Goal: Task Accomplishment & Management: Manage account settings

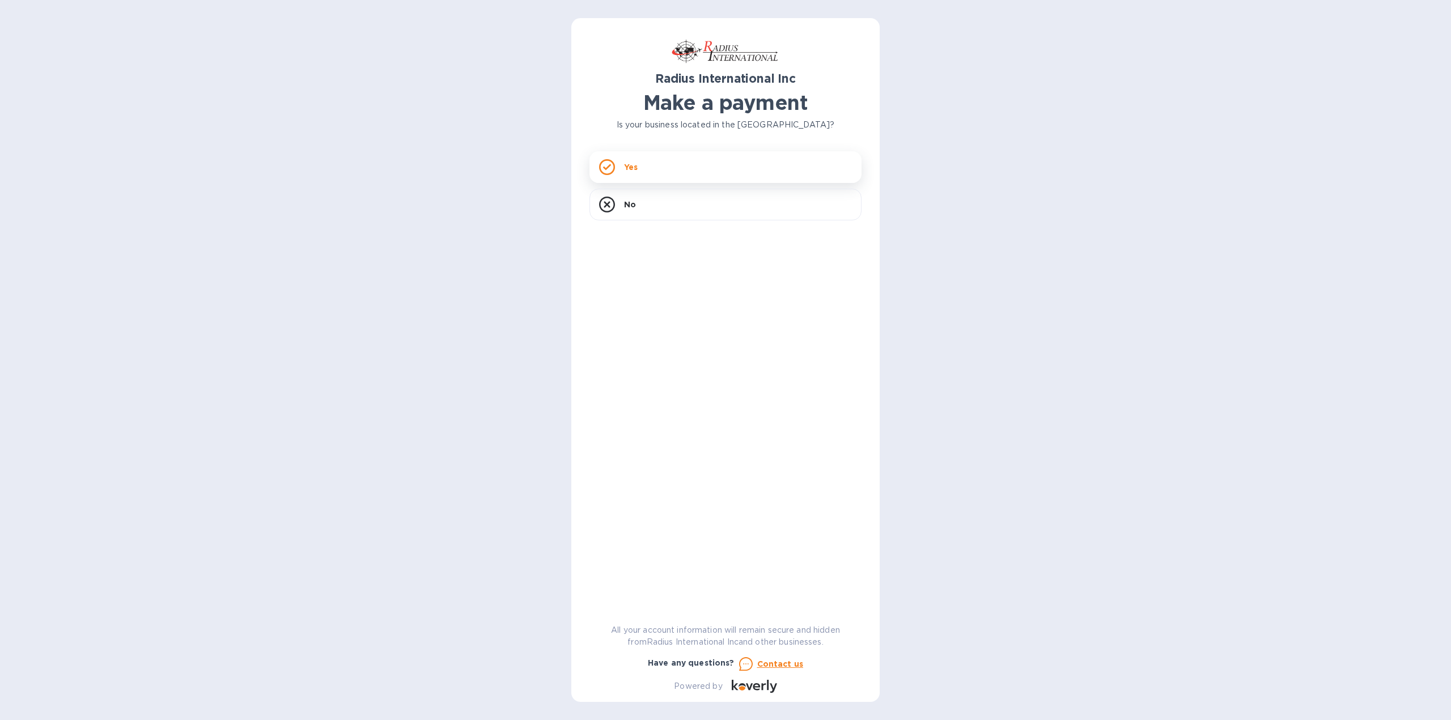
click at [731, 178] on div "Yes" at bounding box center [725, 167] width 272 height 32
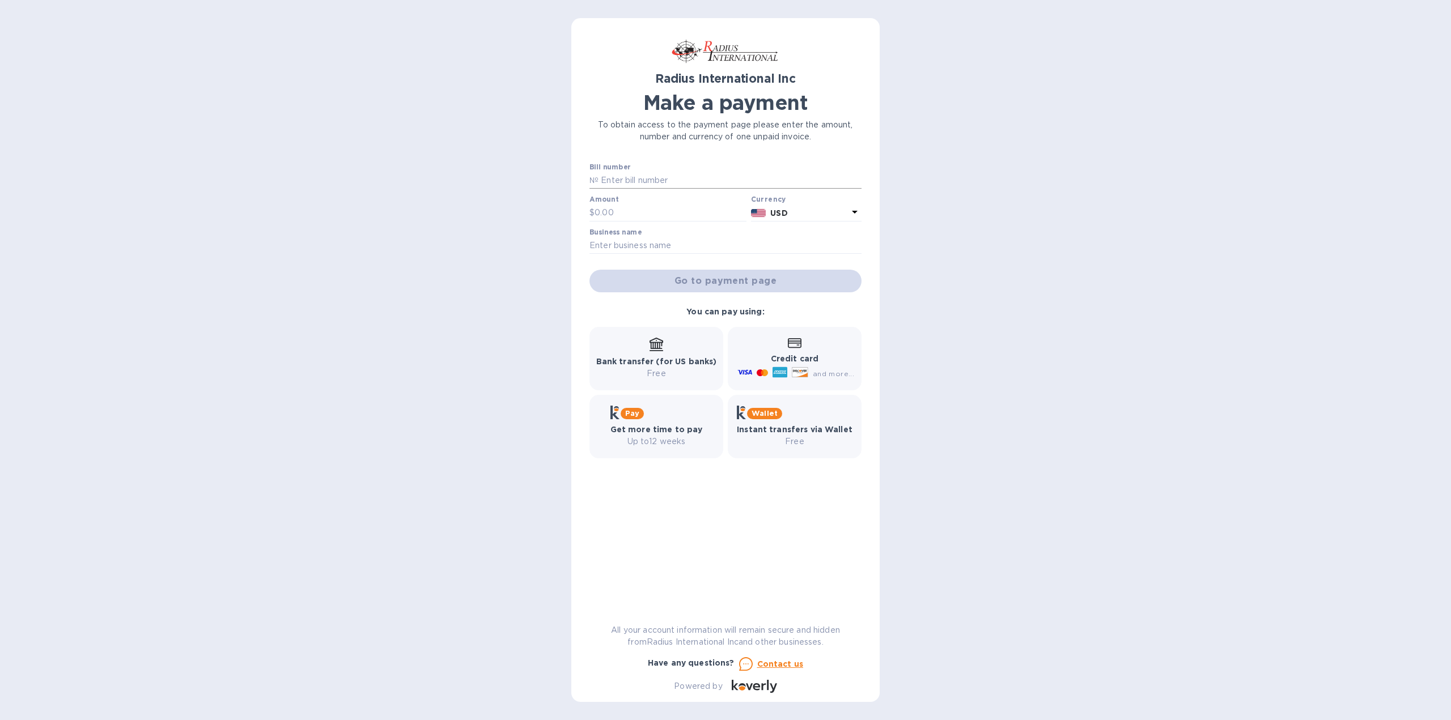
click at [732, 181] on input "text" at bounding box center [729, 180] width 263 height 17
paste input "SOD00097457"
type input "SOD00097457"
click at [637, 214] on input "text" at bounding box center [670, 213] width 152 height 17
type input "965"
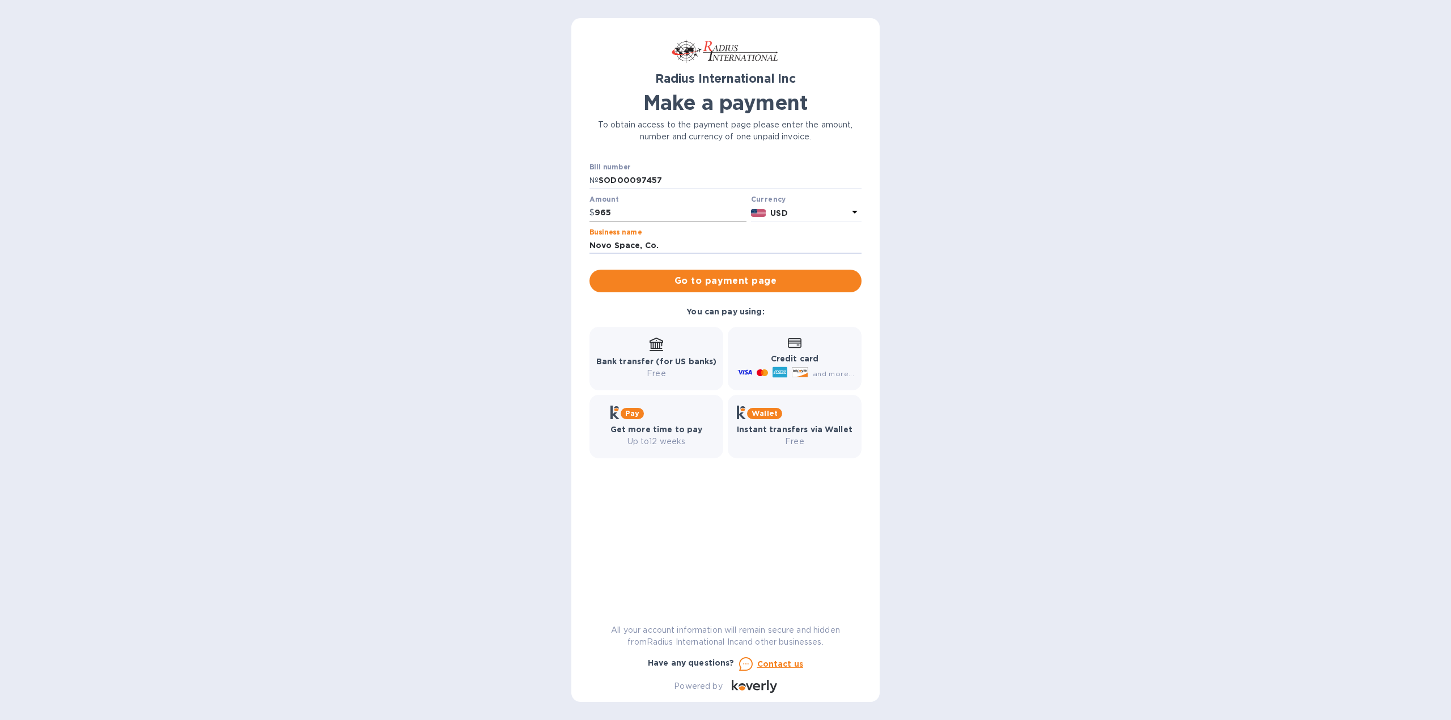
type input "Novo Space, Co."
click at [700, 277] on span "Go to payment page" at bounding box center [725, 281] width 254 height 14
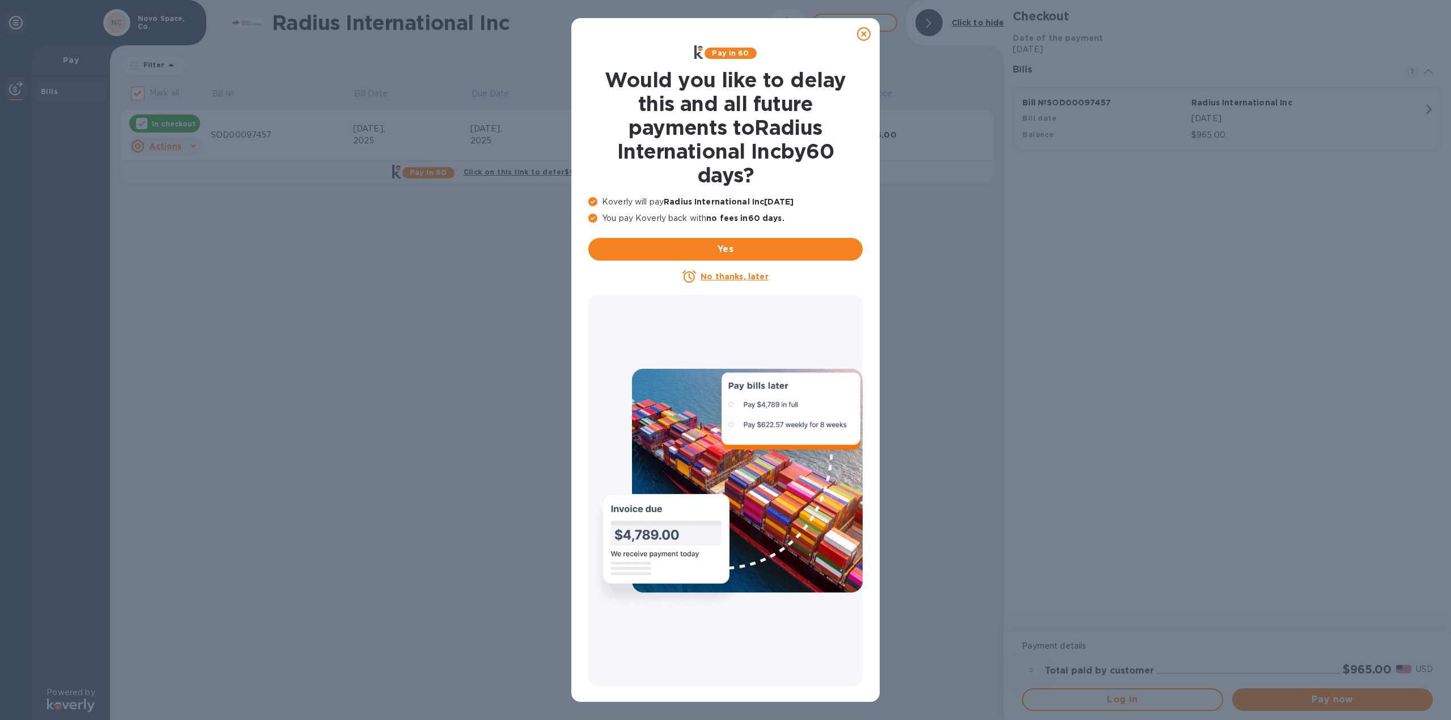
click at [729, 279] on u "No thanks, later" at bounding box center [733, 276] width 67 height 9
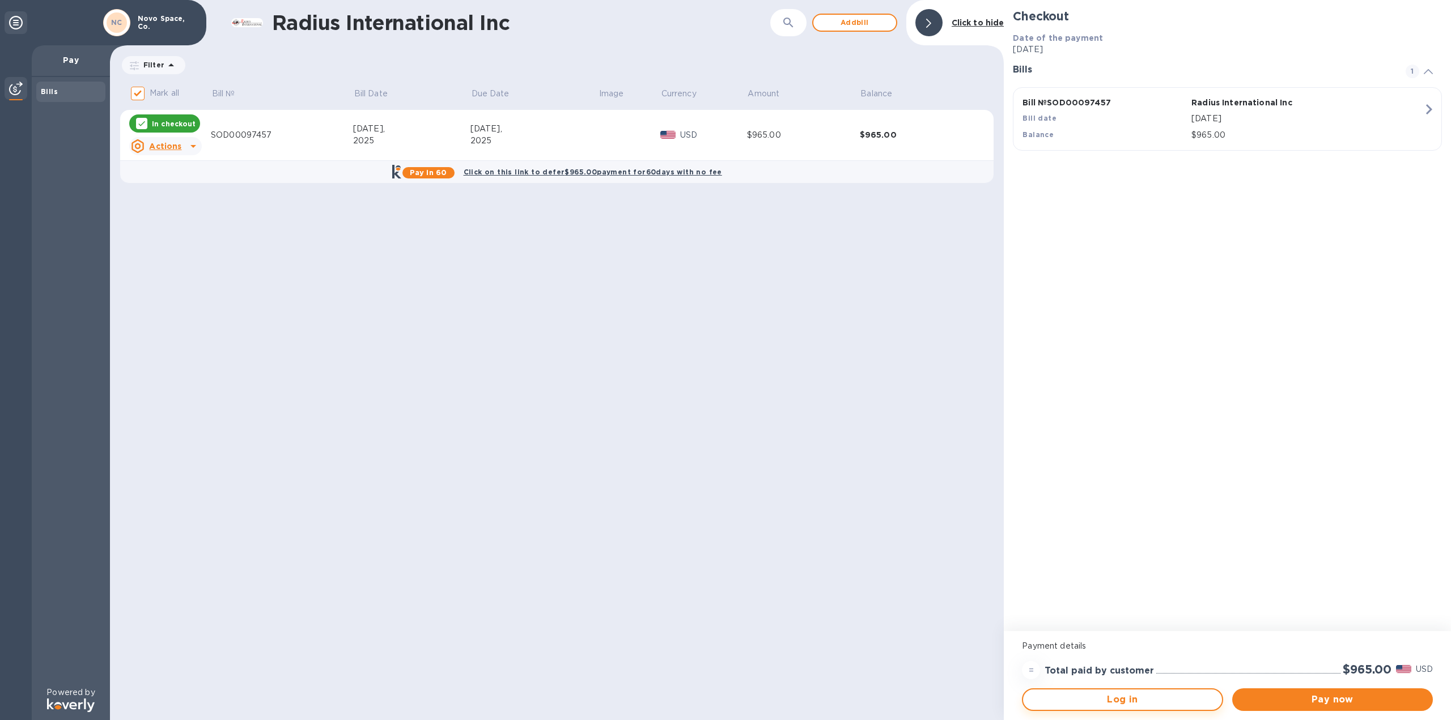
click at [1193, 707] on button "Log in" at bounding box center [1122, 699] width 201 height 23
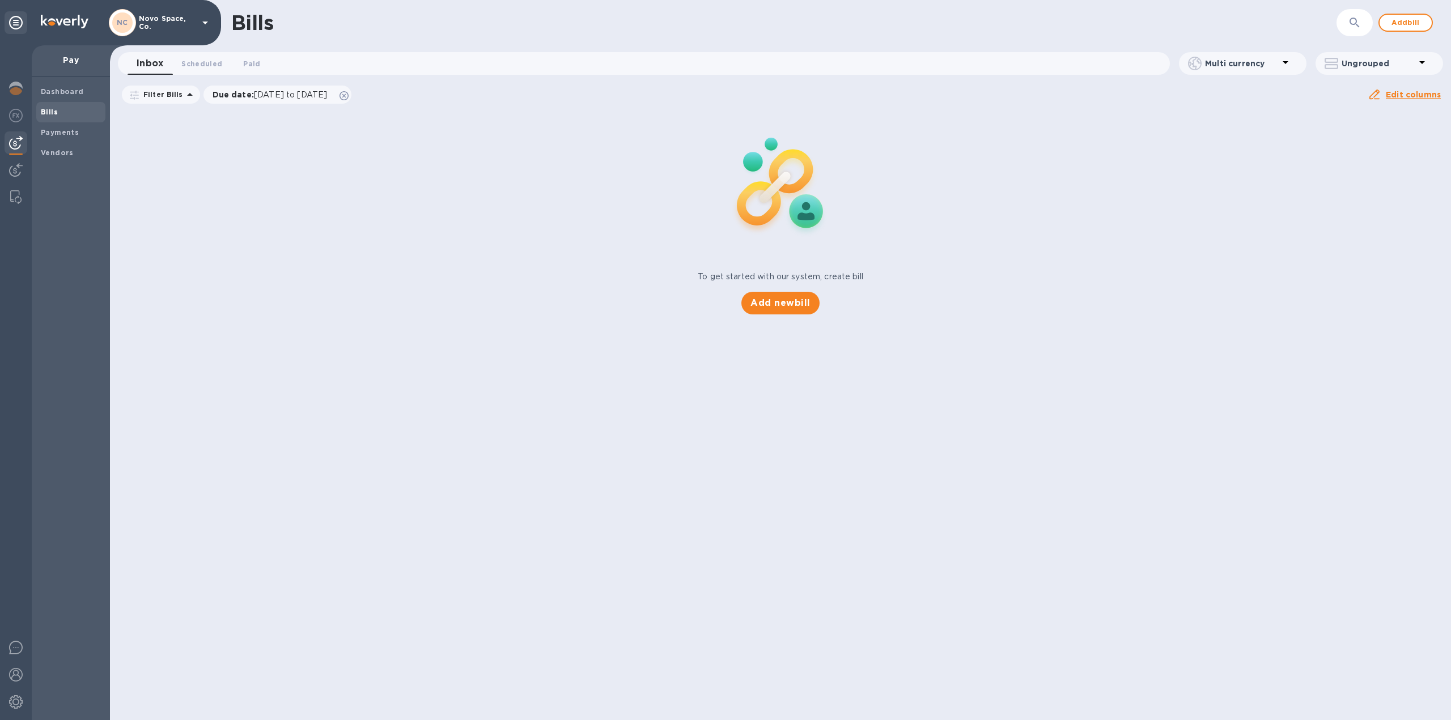
click at [484, 259] on div "To get started with our system, create bill Add new bill" at bounding box center [780, 212] width 1350 height 214
click at [193, 62] on span "Scheduled 0" at bounding box center [201, 64] width 41 height 12
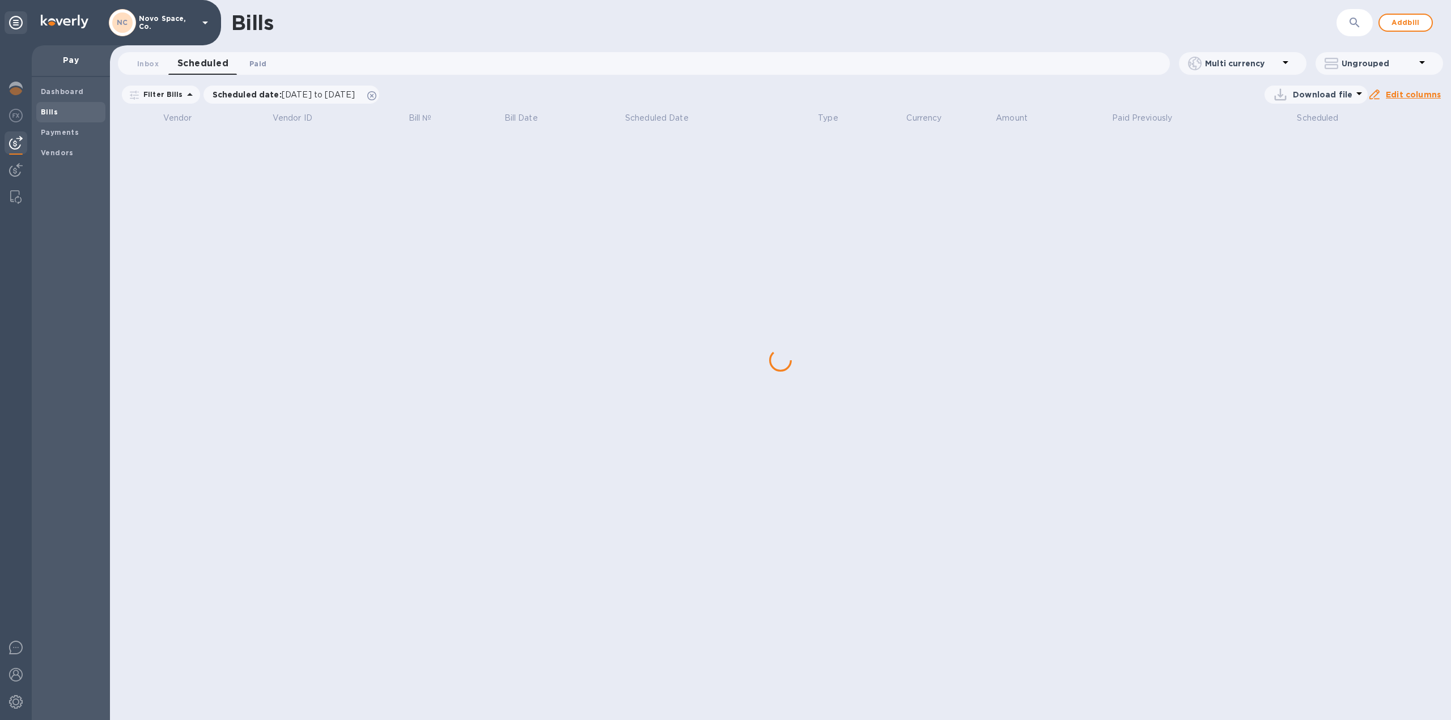
click at [243, 62] on button "Paid 0" at bounding box center [257, 63] width 41 height 23
click at [154, 65] on span "Inbox 0" at bounding box center [148, 64] width 22 height 12
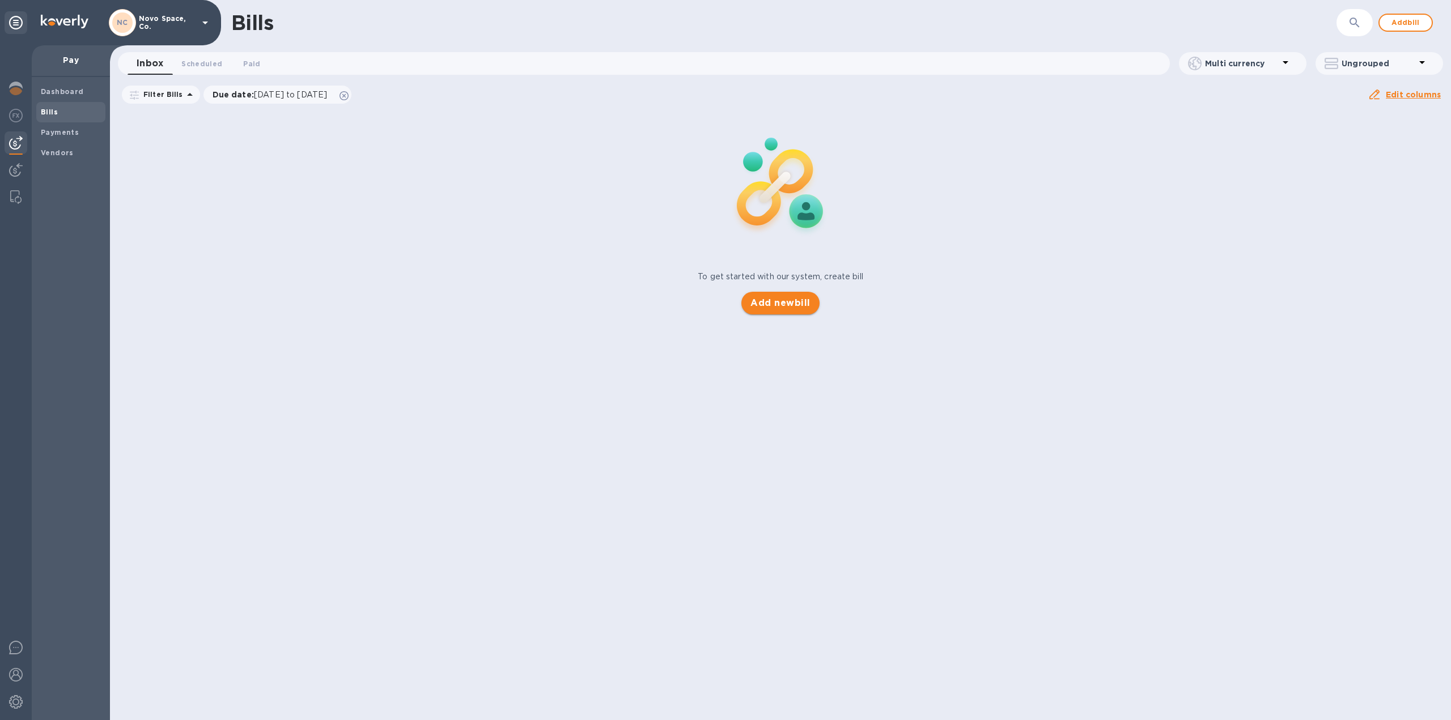
click at [775, 301] on span "Add new bill" at bounding box center [779, 303] width 59 height 14
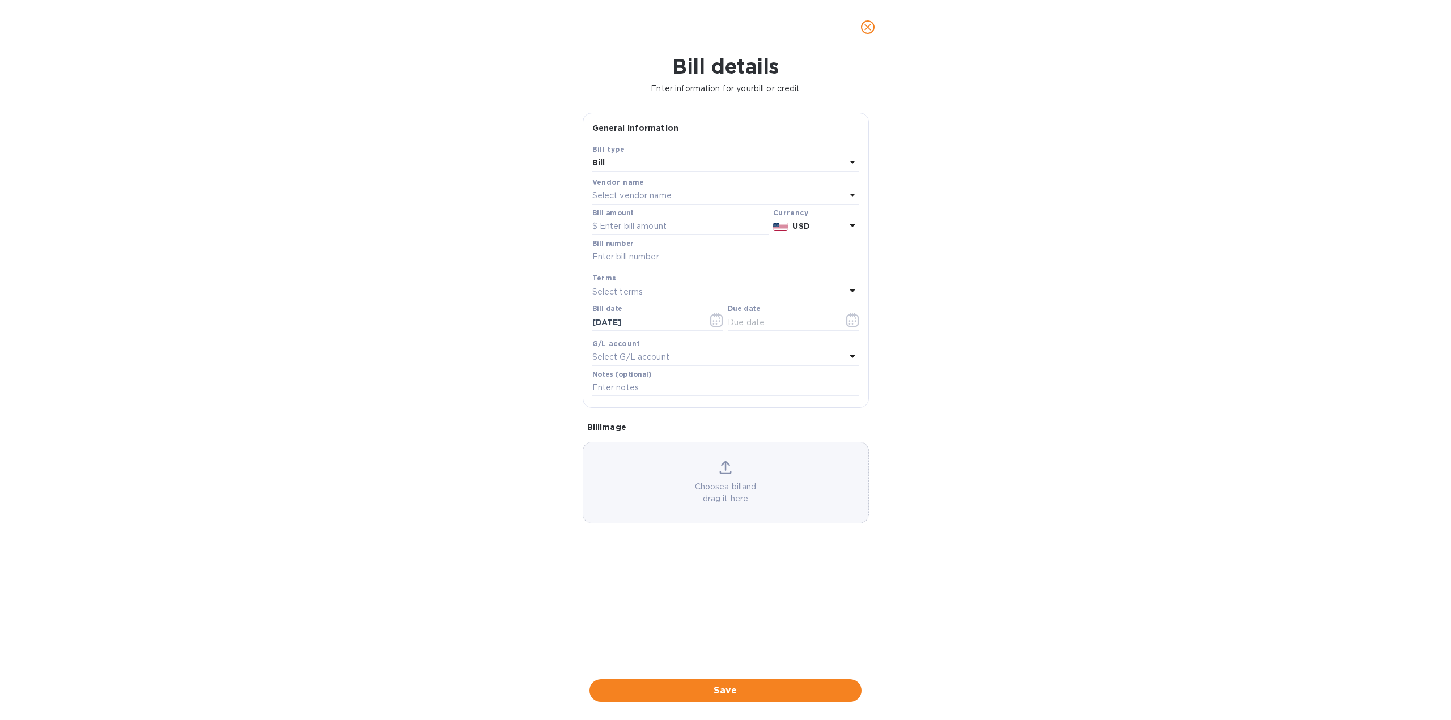
click at [648, 198] on p "Select vendor name" at bounding box center [631, 196] width 79 height 12
click at [647, 257] on p "Radius International Inc" at bounding box center [721, 260] width 240 height 12
click at [652, 226] on input "text" at bounding box center [680, 226] width 176 height 17
type input "965"
click at [694, 260] on input "text" at bounding box center [725, 257] width 267 height 17
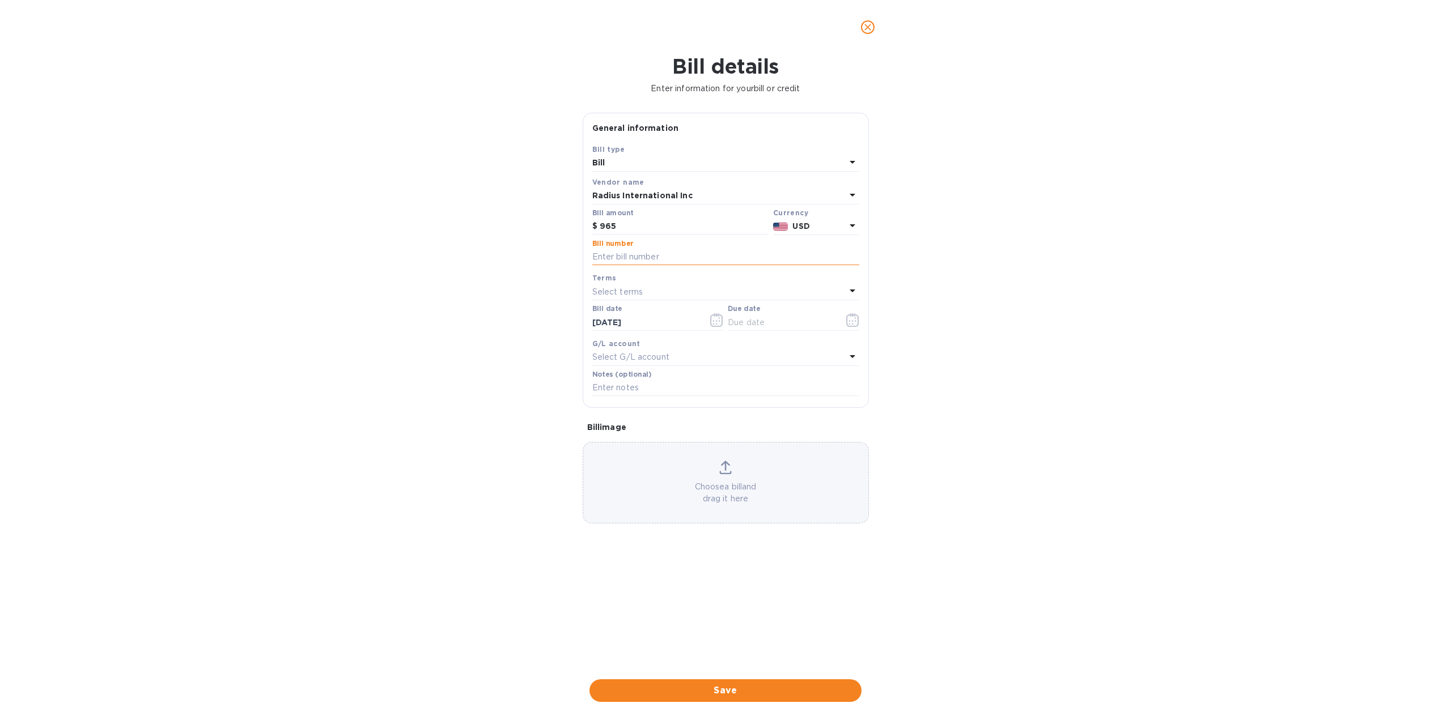
paste input "SOD00097457"
type input "SOD00097457"
click at [684, 288] on div "Select terms" at bounding box center [718, 292] width 253 height 16
click at [687, 422] on p "Inmediate Payment" at bounding box center [721, 424] width 240 height 12
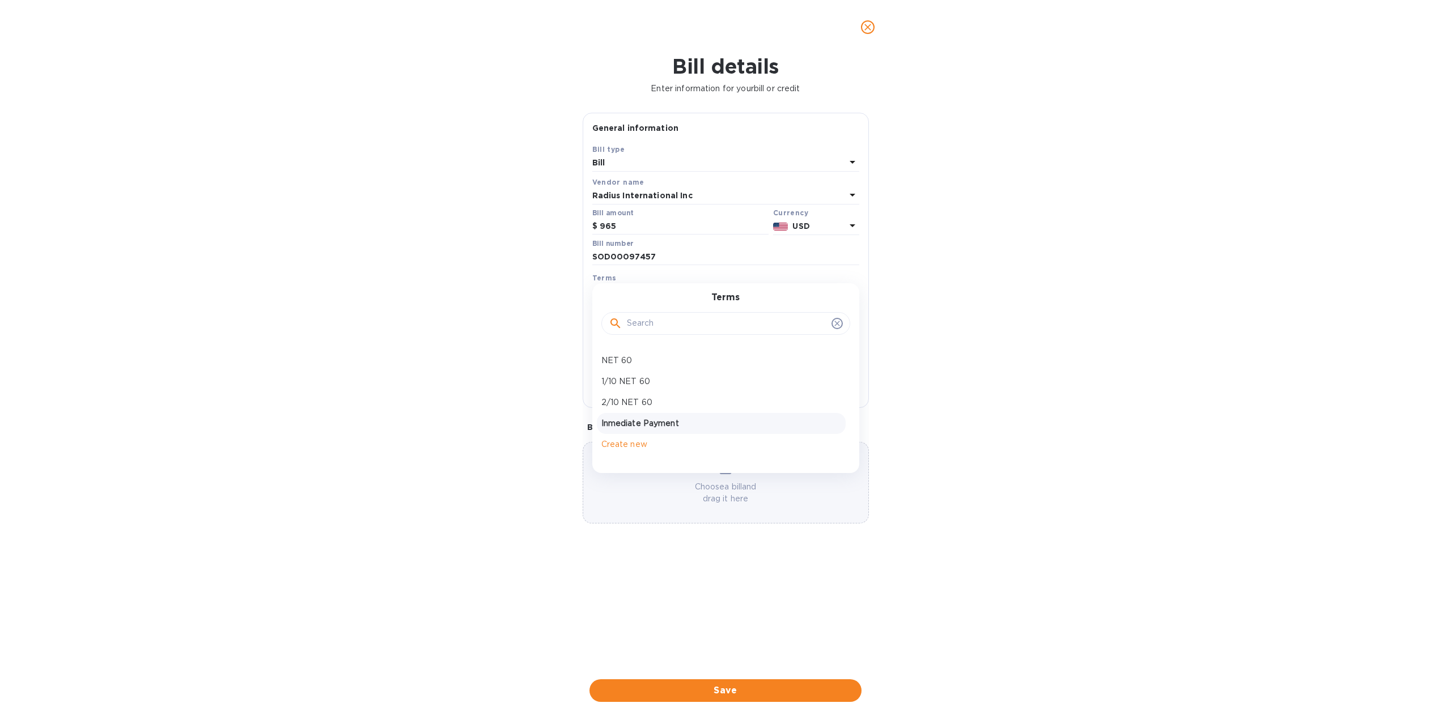
type input "08/13/2025"
click at [696, 469] on div "Choose a bill and drag it here" at bounding box center [725, 483] width 285 height 44
click at [715, 691] on span "Save" at bounding box center [725, 691] width 254 height 14
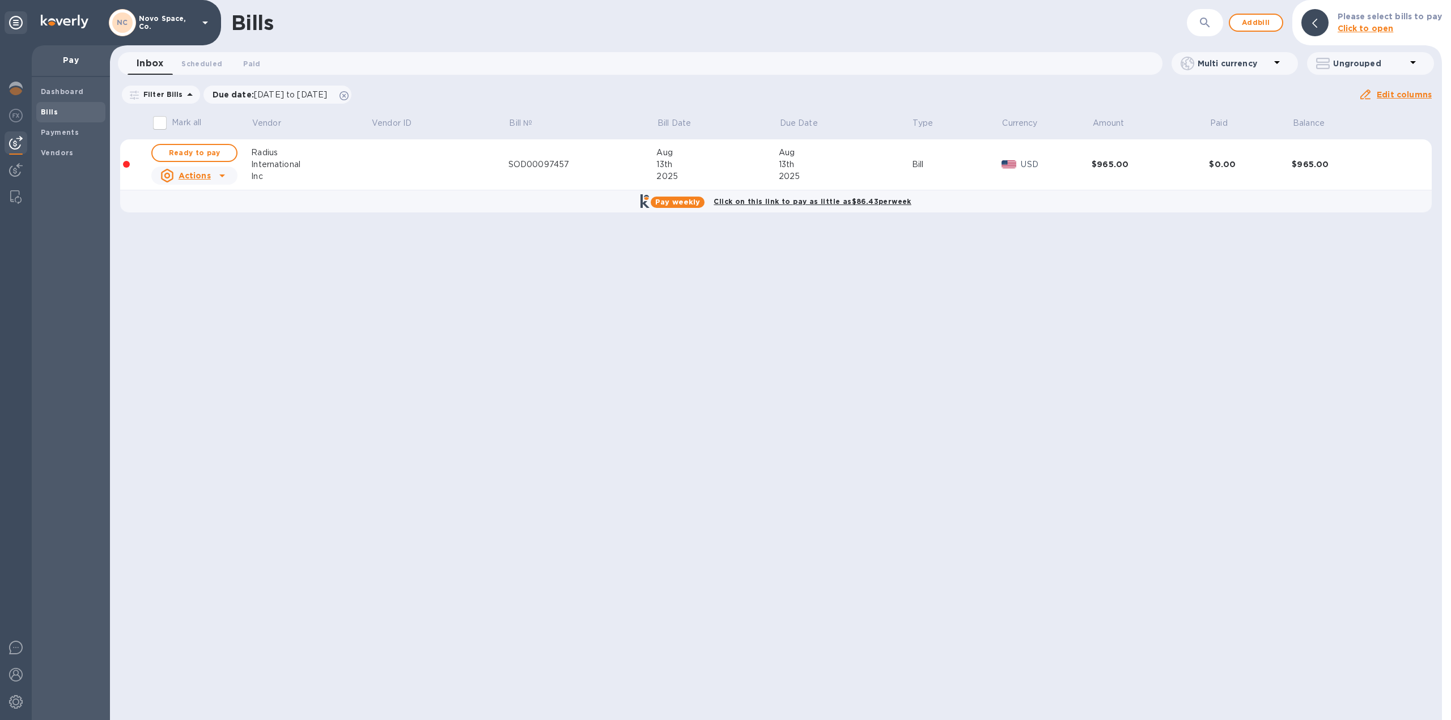
click at [215, 176] on icon at bounding box center [222, 176] width 14 height 14
click at [232, 224] on b "Mark as paid" at bounding box center [208, 221] width 50 height 9
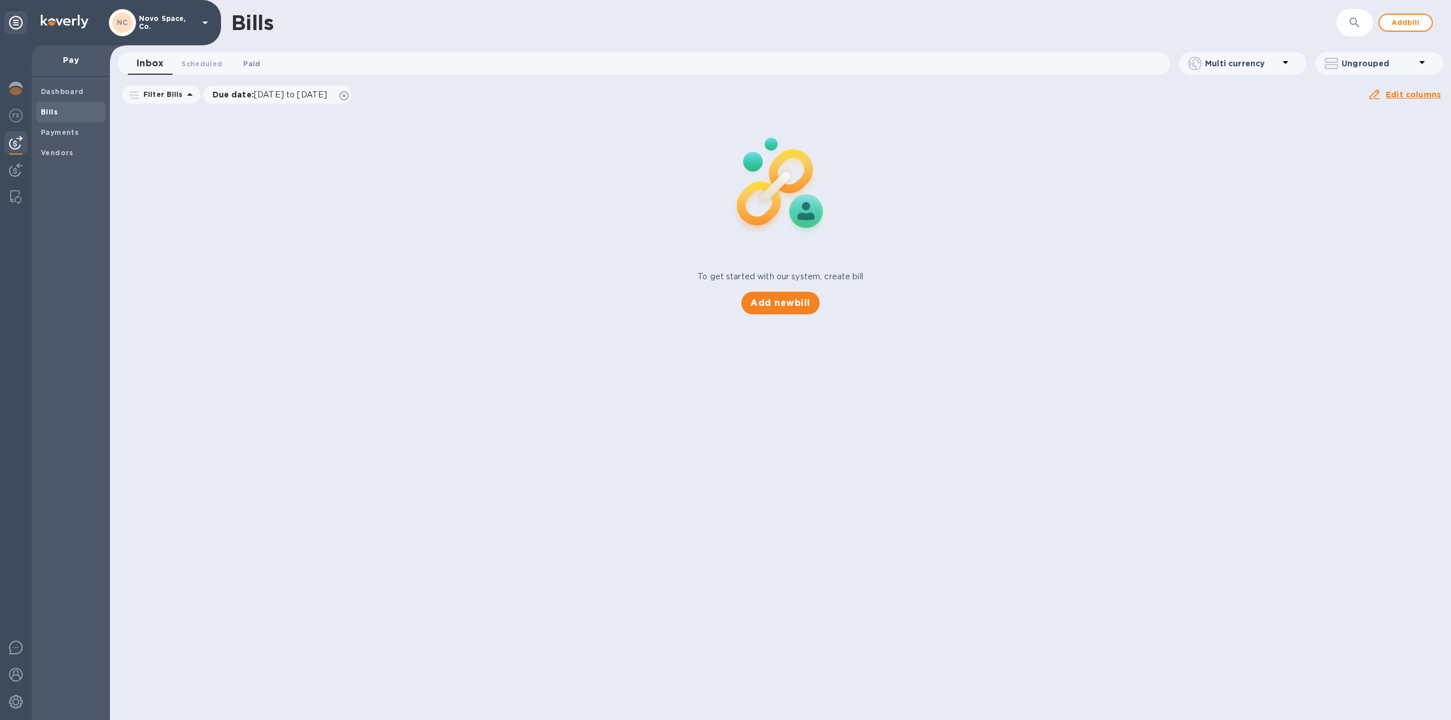
click at [256, 60] on span "Paid 0" at bounding box center [251, 64] width 17 height 12
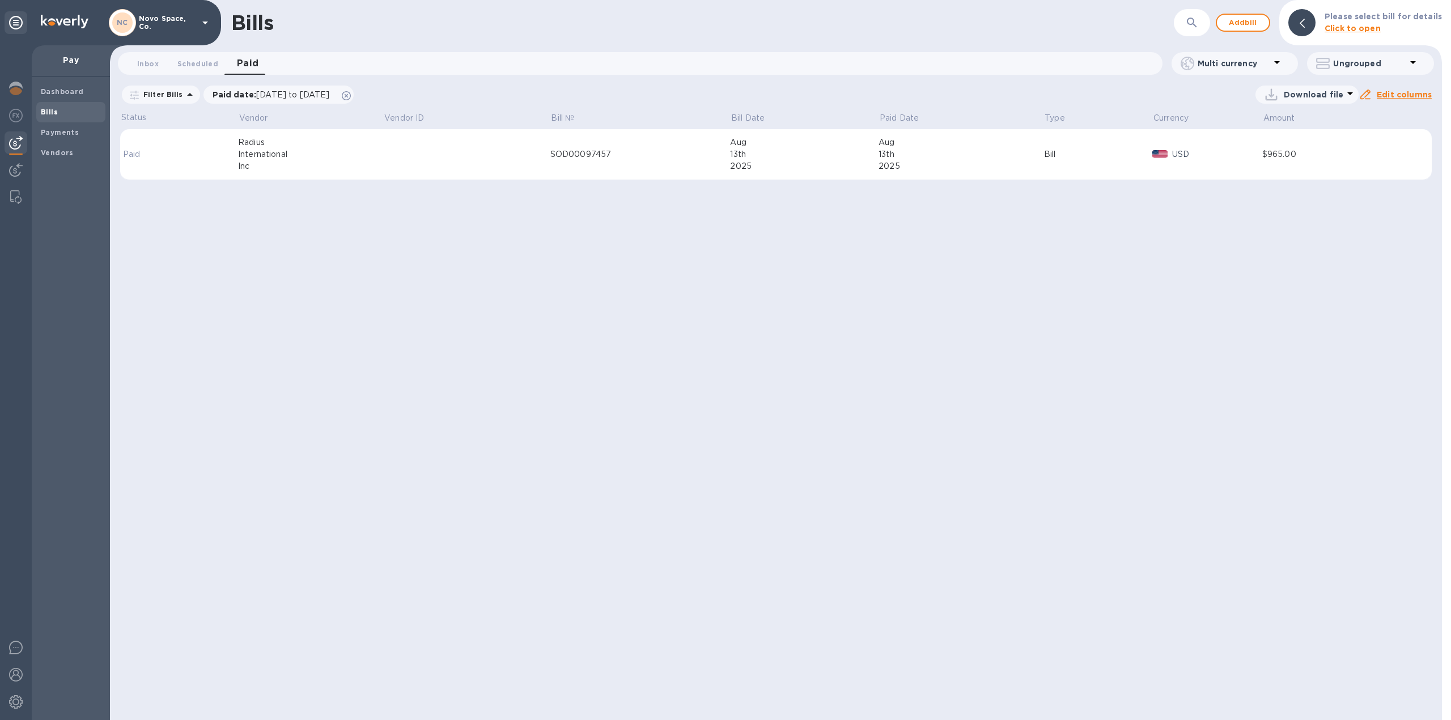
click at [210, 155] on td at bounding box center [219, 154] width 37 height 51
click at [1051, 159] on div "Bill" at bounding box center [1098, 154] width 109 height 12
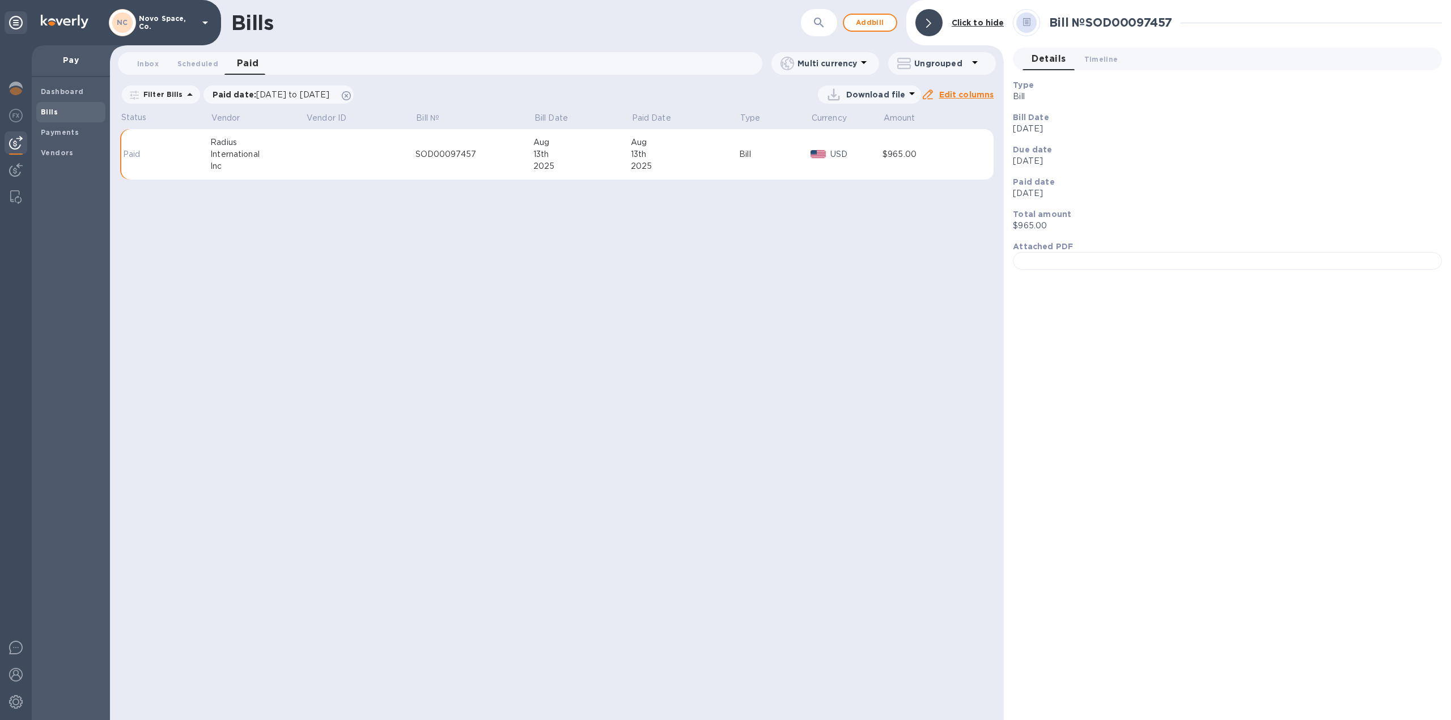
click at [1026, 23] on icon at bounding box center [1027, 22] width 8 height 8
click at [1109, 58] on span "Timeline 0" at bounding box center [1101, 59] width 34 height 12
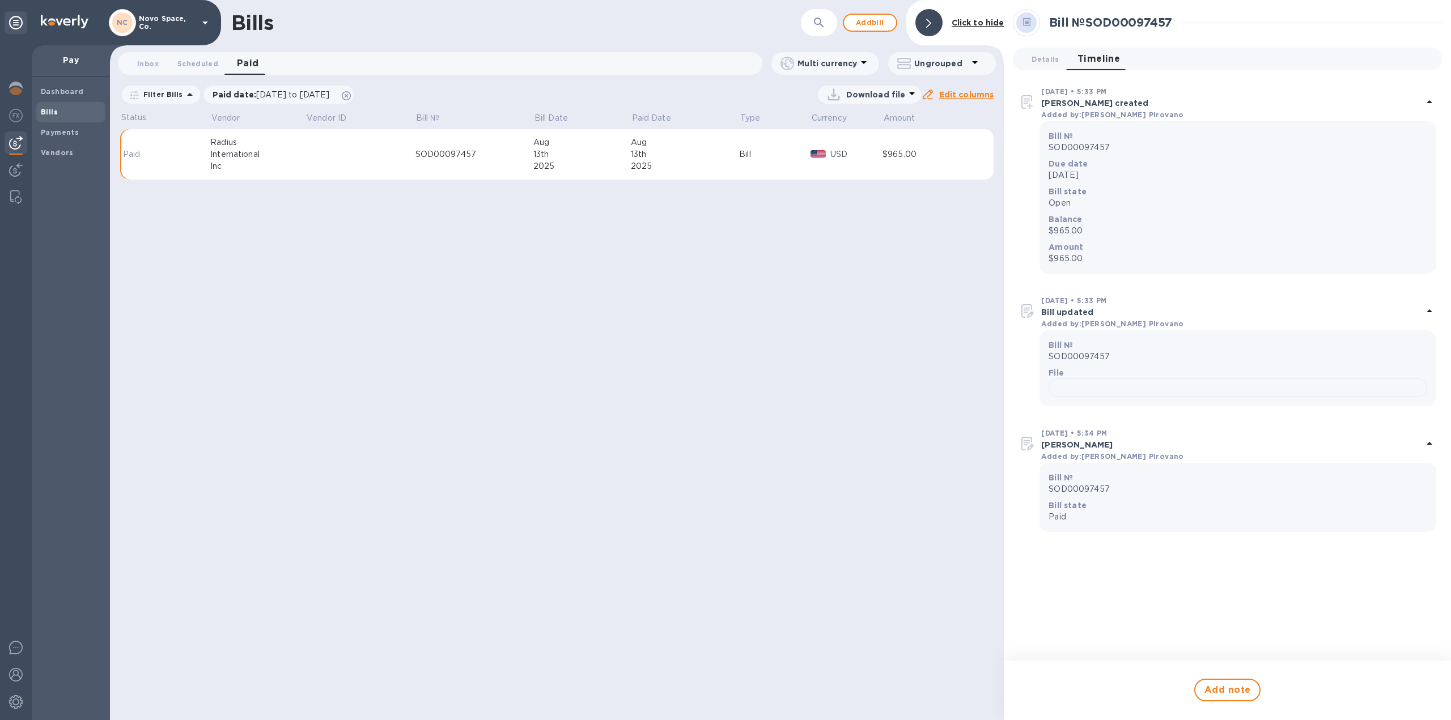
scroll to position [405, 0]
click at [1060, 510] on b "Bill state" at bounding box center [1067, 505] width 38 height 9
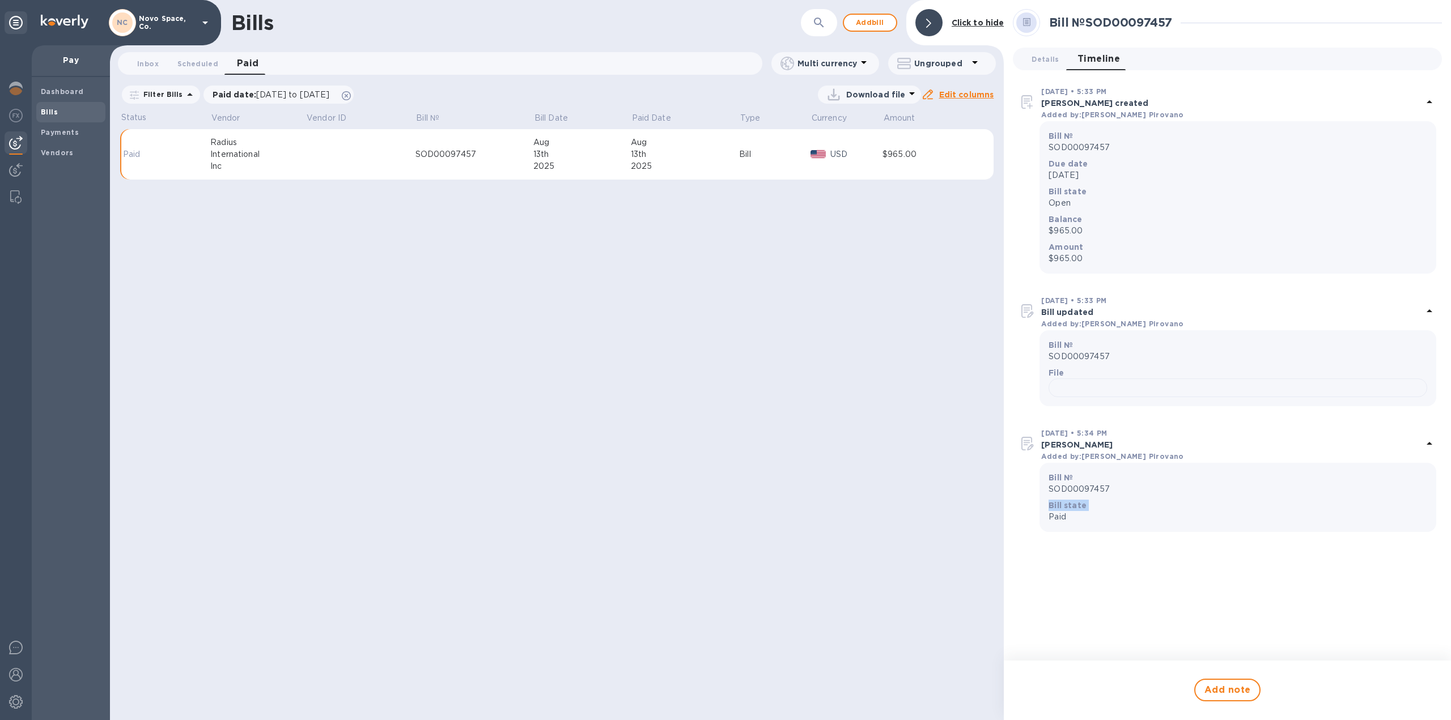
scroll to position [122, 0]
click at [872, 22] on span "Add bill" at bounding box center [870, 23] width 34 height 14
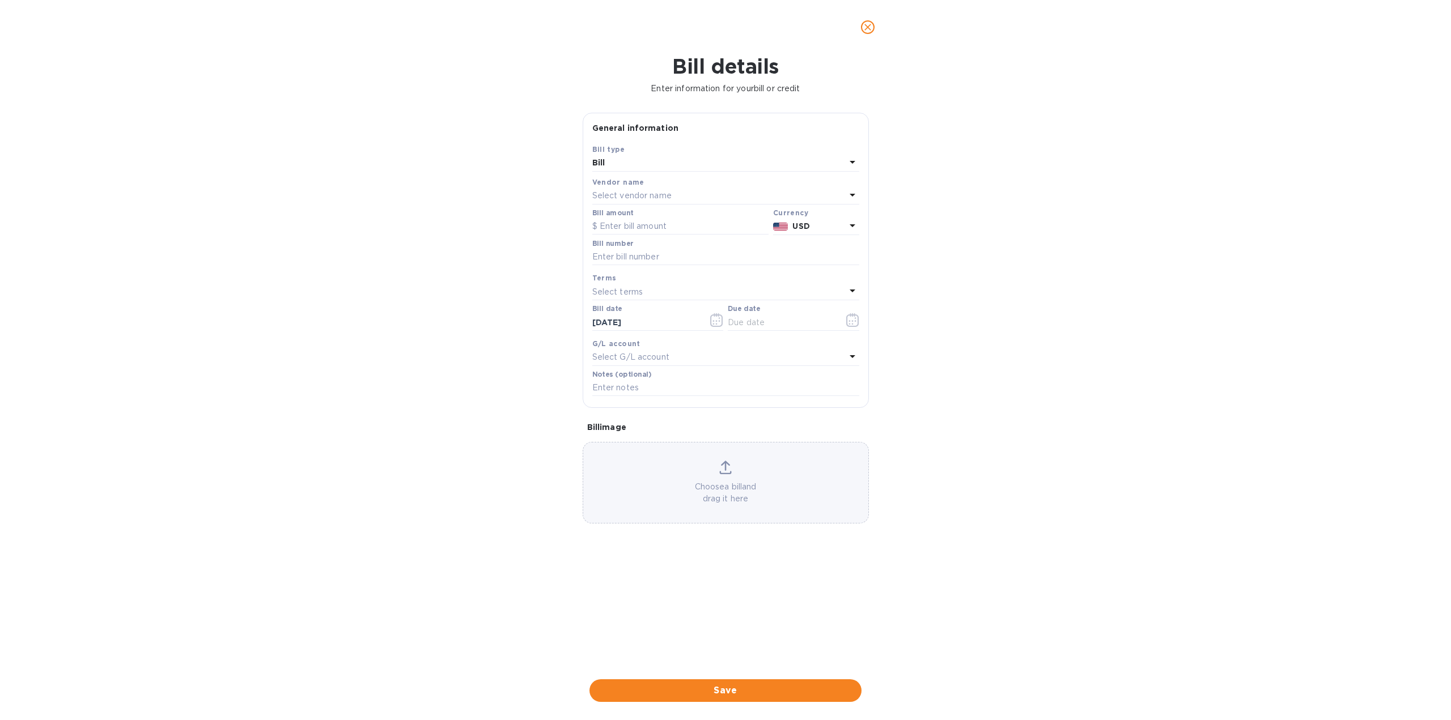
click at [741, 196] on div "Select vendor name" at bounding box center [718, 196] width 253 height 16
click at [691, 262] on p "Radius International Inc" at bounding box center [721, 260] width 240 height 12
click at [700, 232] on input "text" at bounding box center [680, 226] width 176 height 17
type input "965"
click at [694, 257] on input "text" at bounding box center [725, 257] width 267 height 17
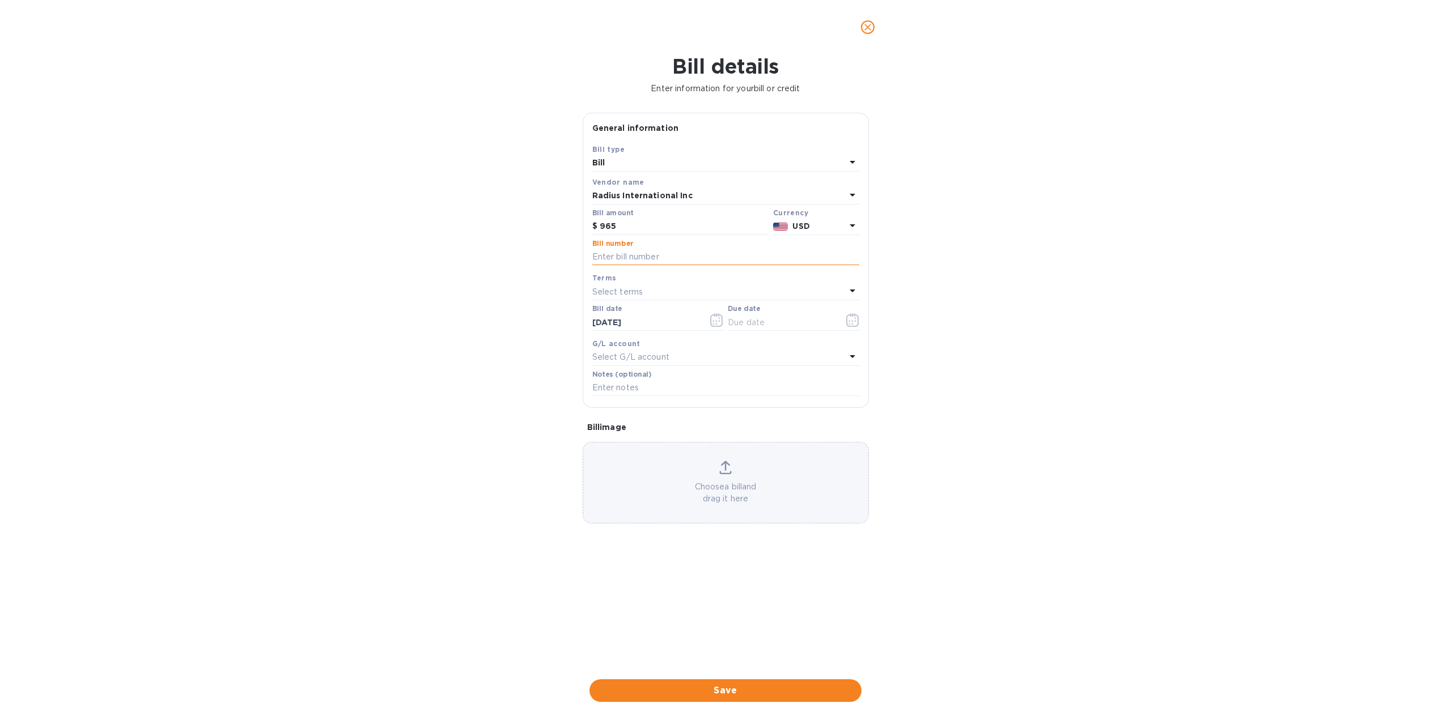
drag, startPoint x: 694, startPoint y: 257, endPoint x: 684, endPoint y: 256, distance: 9.1
click at [684, 256] on input "text" at bounding box center [725, 257] width 267 height 17
paste input "80011"
type input "8"
paste input "SOD00097457"
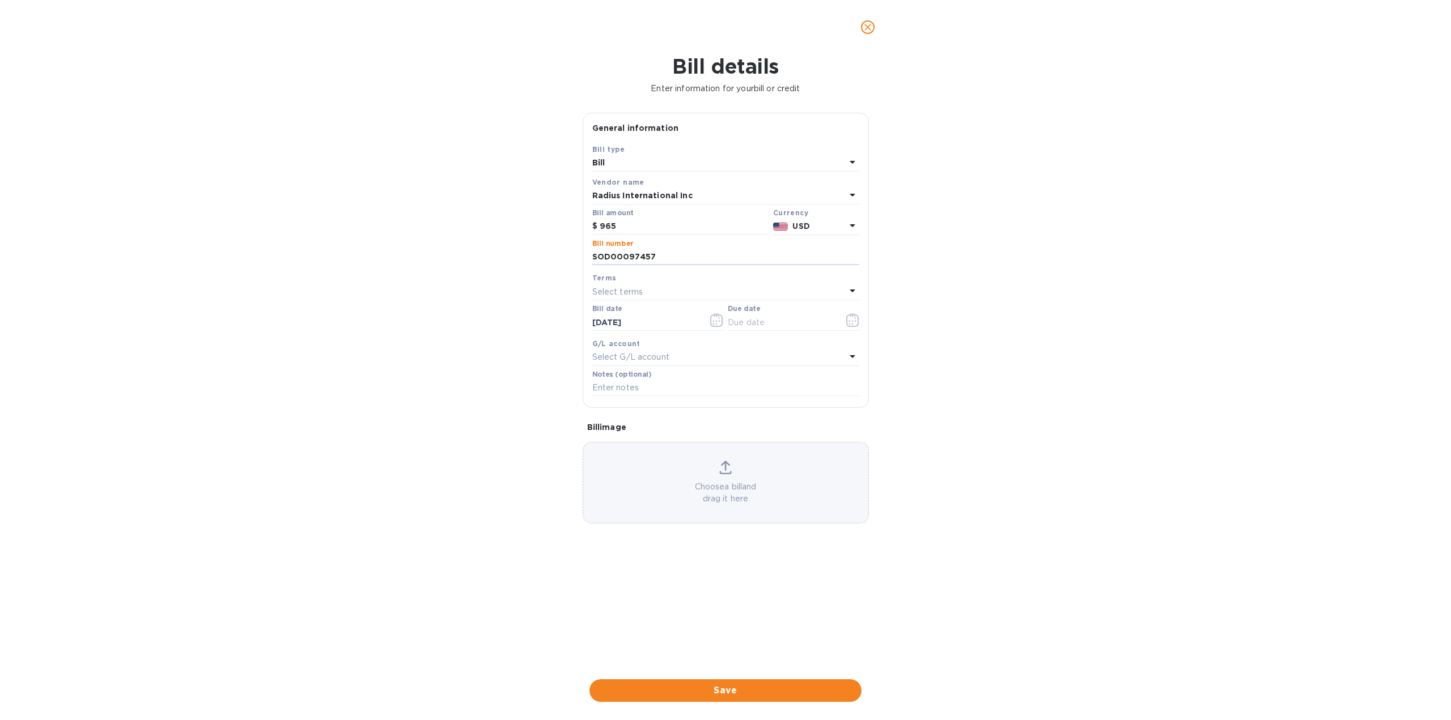
type input "SOD00097457"
click at [680, 288] on div "Select terms" at bounding box center [718, 292] width 253 height 16
click at [658, 441] on p "Inmediate Payment" at bounding box center [721, 441] width 240 height 12
type input "08/13/2025"
click at [717, 477] on div "Choose a bill and drag it here" at bounding box center [725, 483] width 285 height 44
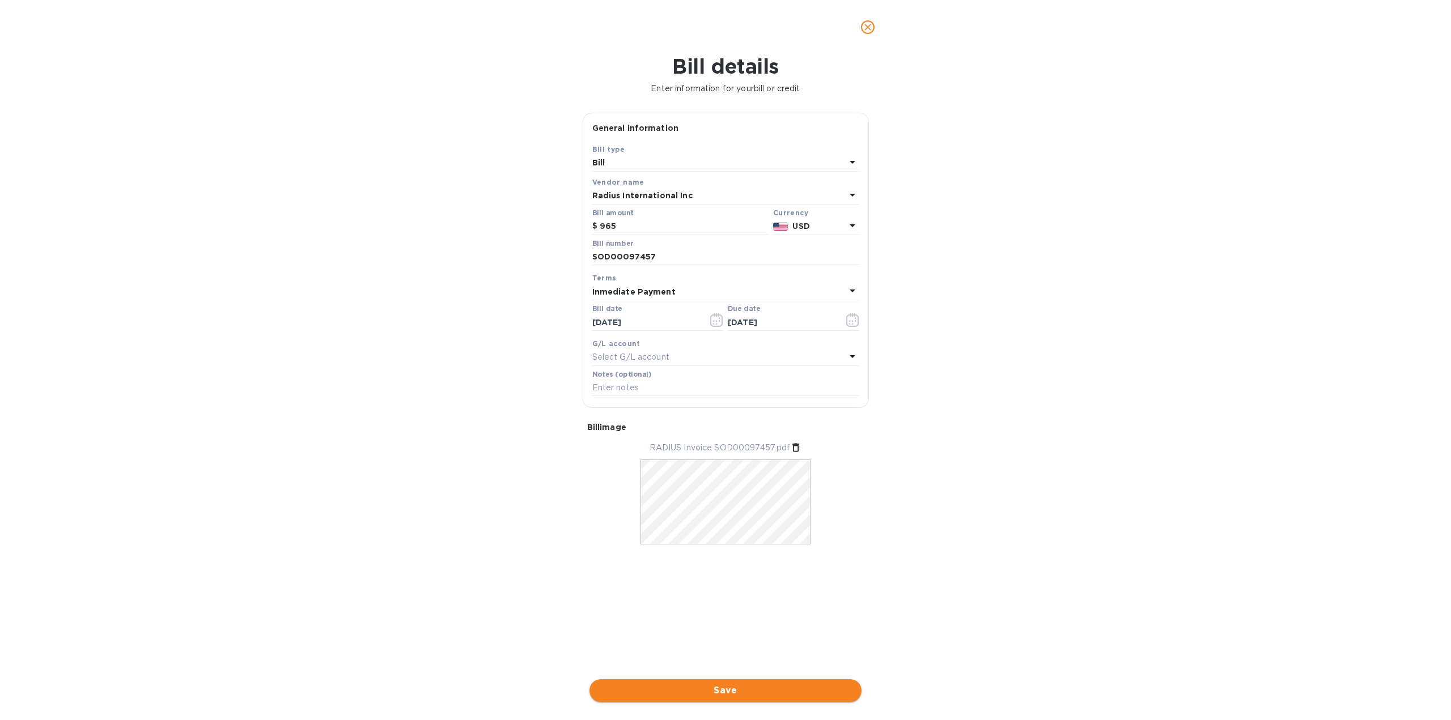
click at [735, 694] on span "Save" at bounding box center [725, 691] width 254 height 14
click at [735, 262] on input "SOD00097457" at bounding box center [725, 257] width 267 height 17
type input "INVOICE SOD00097457"
click at [764, 691] on span "Save" at bounding box center [725, 691] width 254 height 14
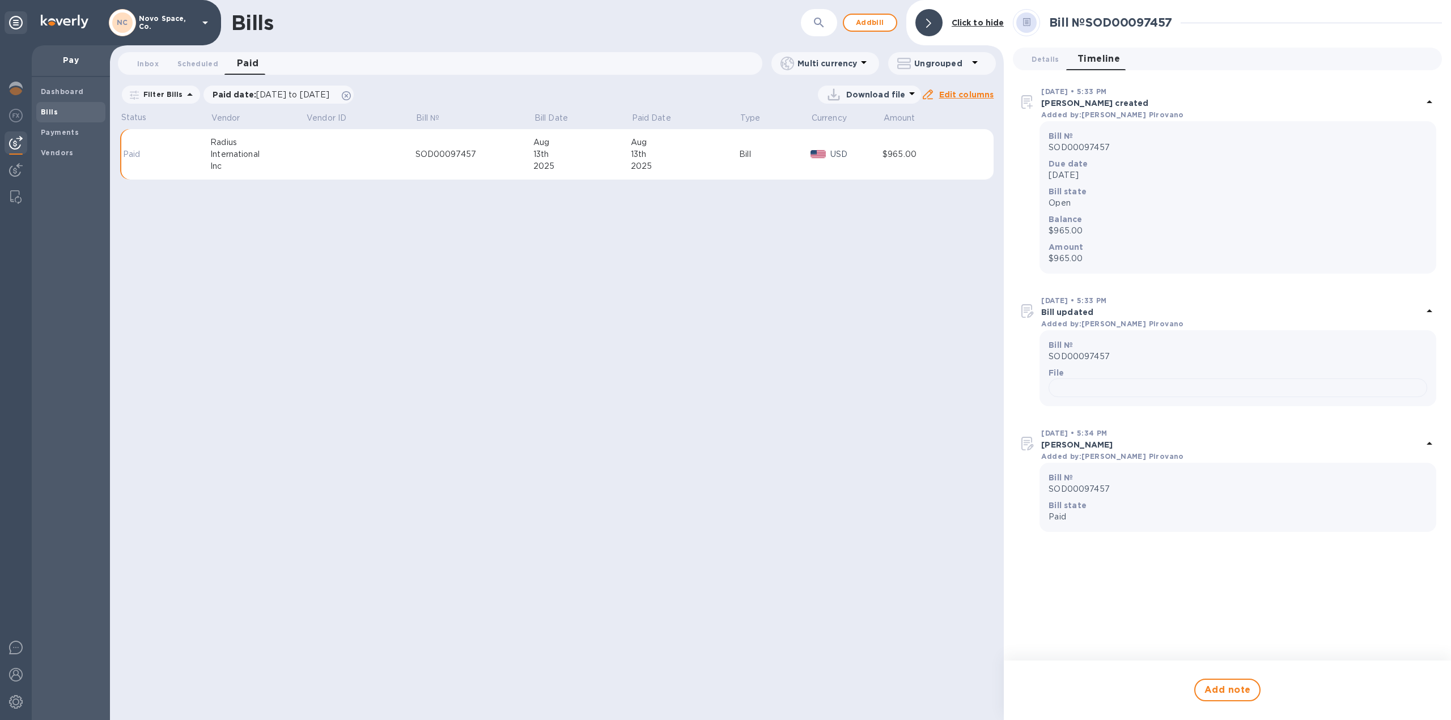
click at [958, 96] on u "Edit columns" at bounding box center [966, 94] width 55 height 9
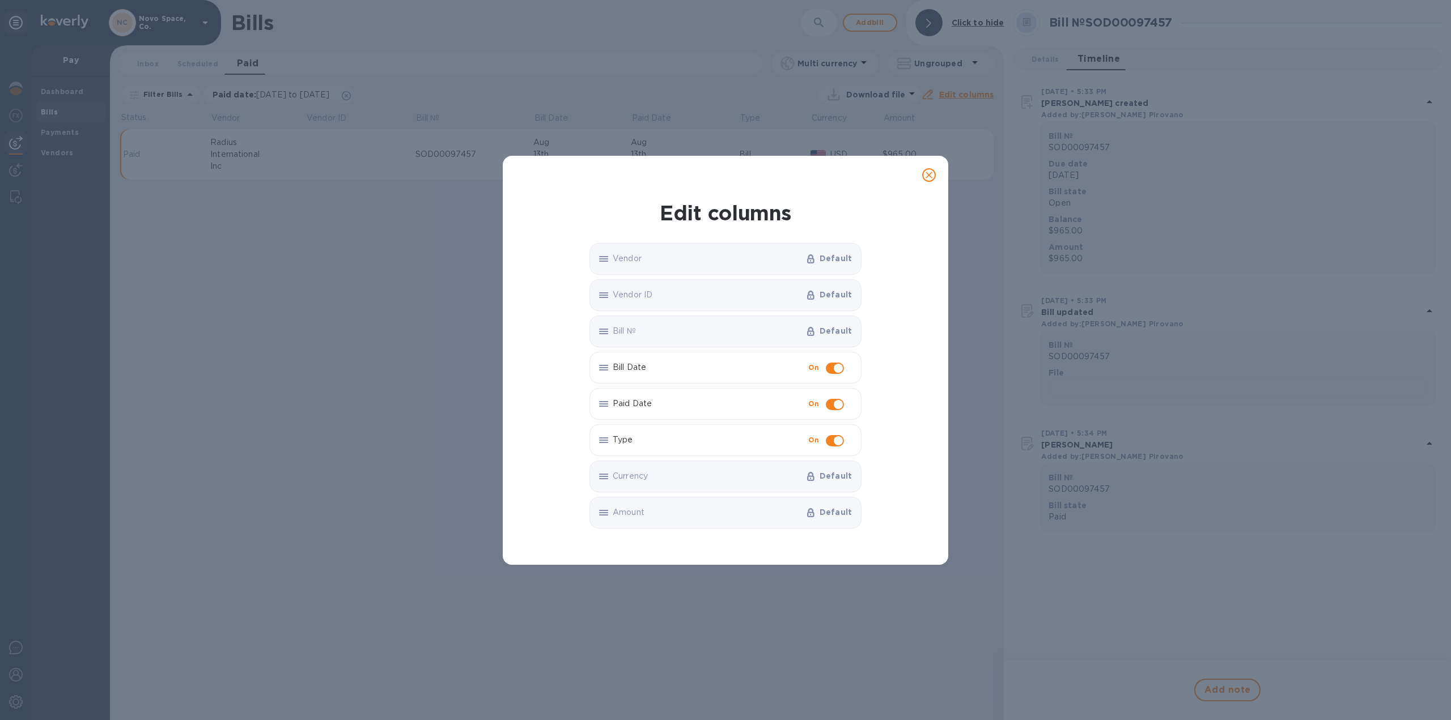
click at [929, 179] on icon "close" at bounding box center [928, 174] width 11 height 11
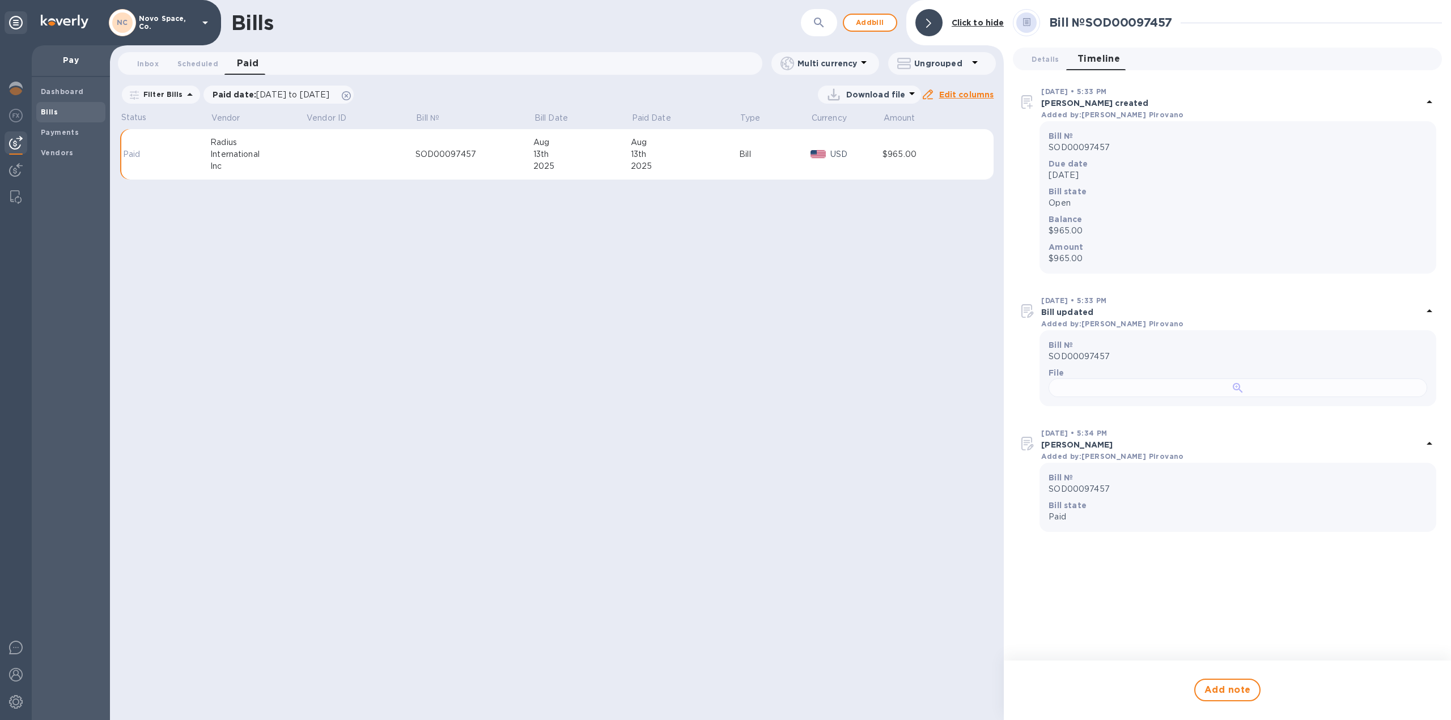
scroll to position [0, 0]
click at [968, 24] on b "Click to hide" at bounding box center [977, 22] width 53 height 9
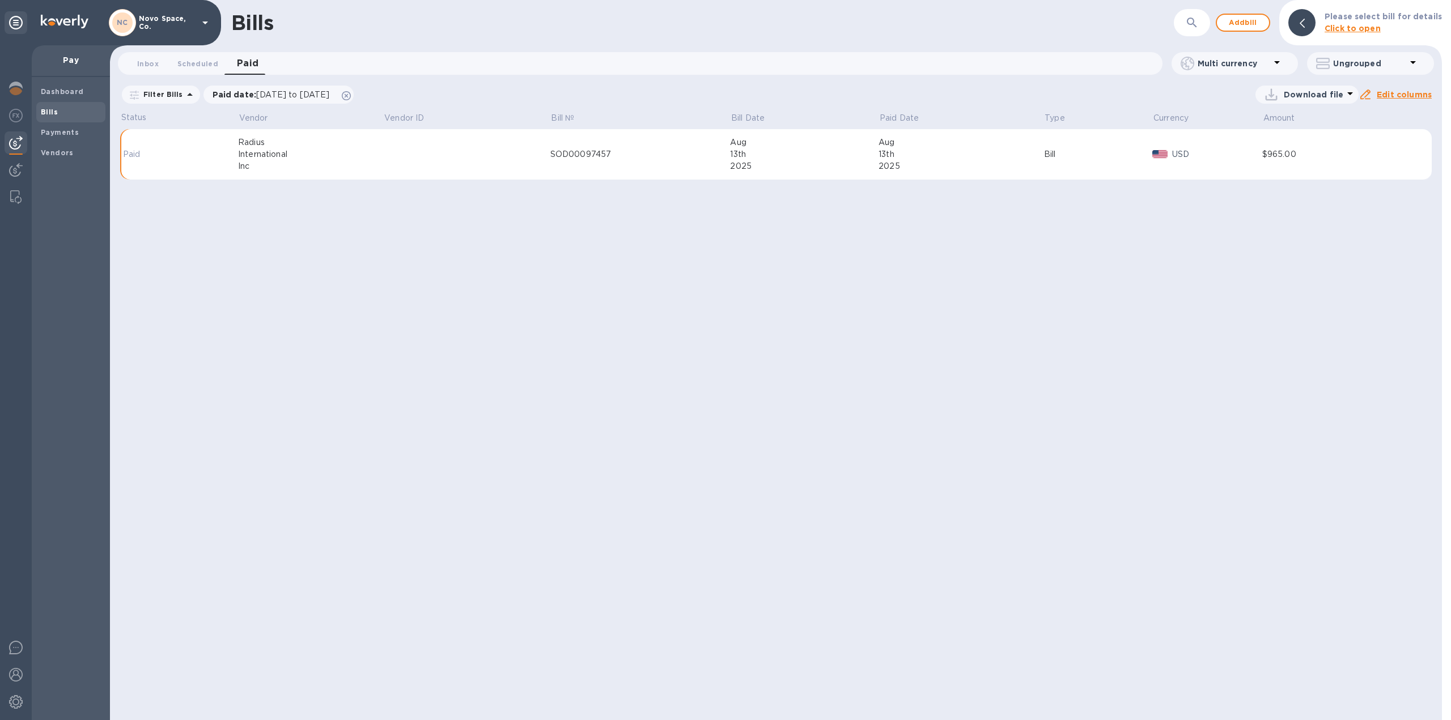
click at [173, 23] on p "Novo Space, Co." at bounding box center [167, 23] width 57 height 16
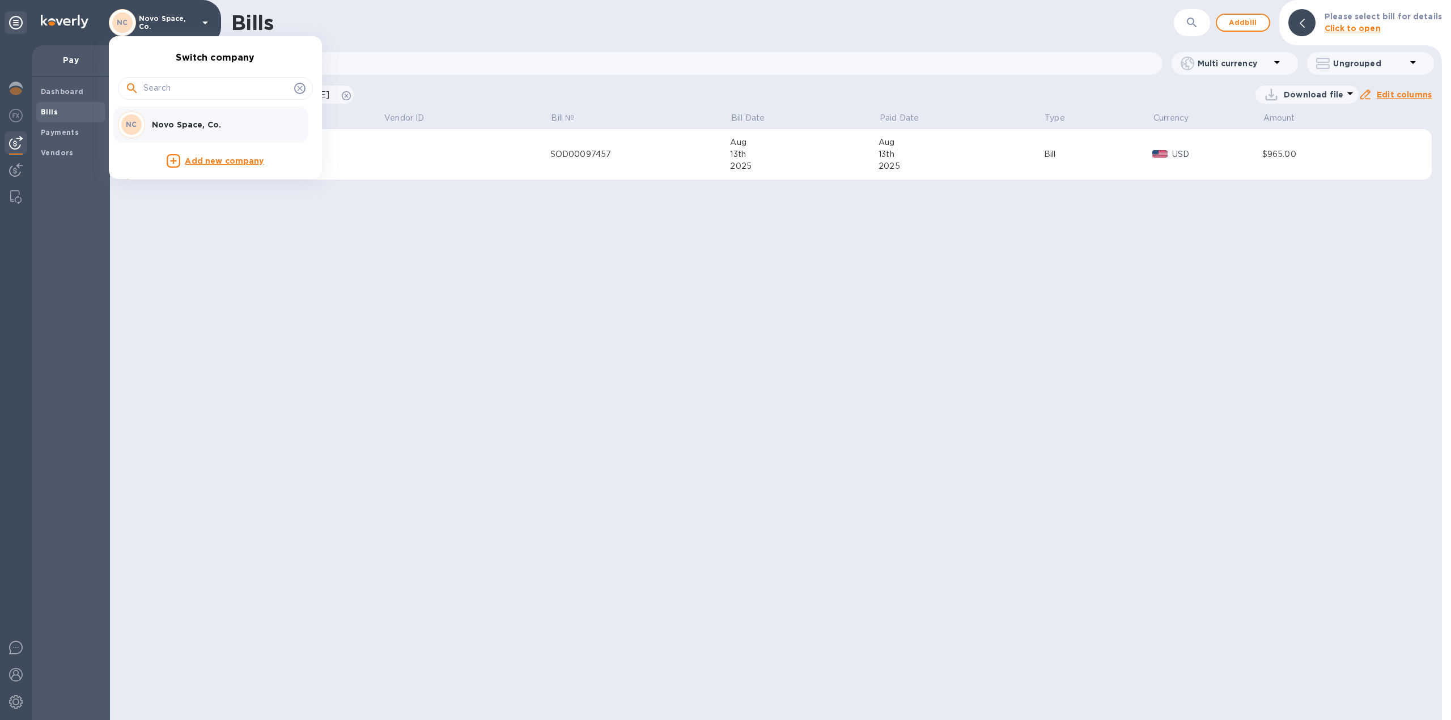
click at [173, 23] on div at bounding box center [725, 360] width 1451 height 720
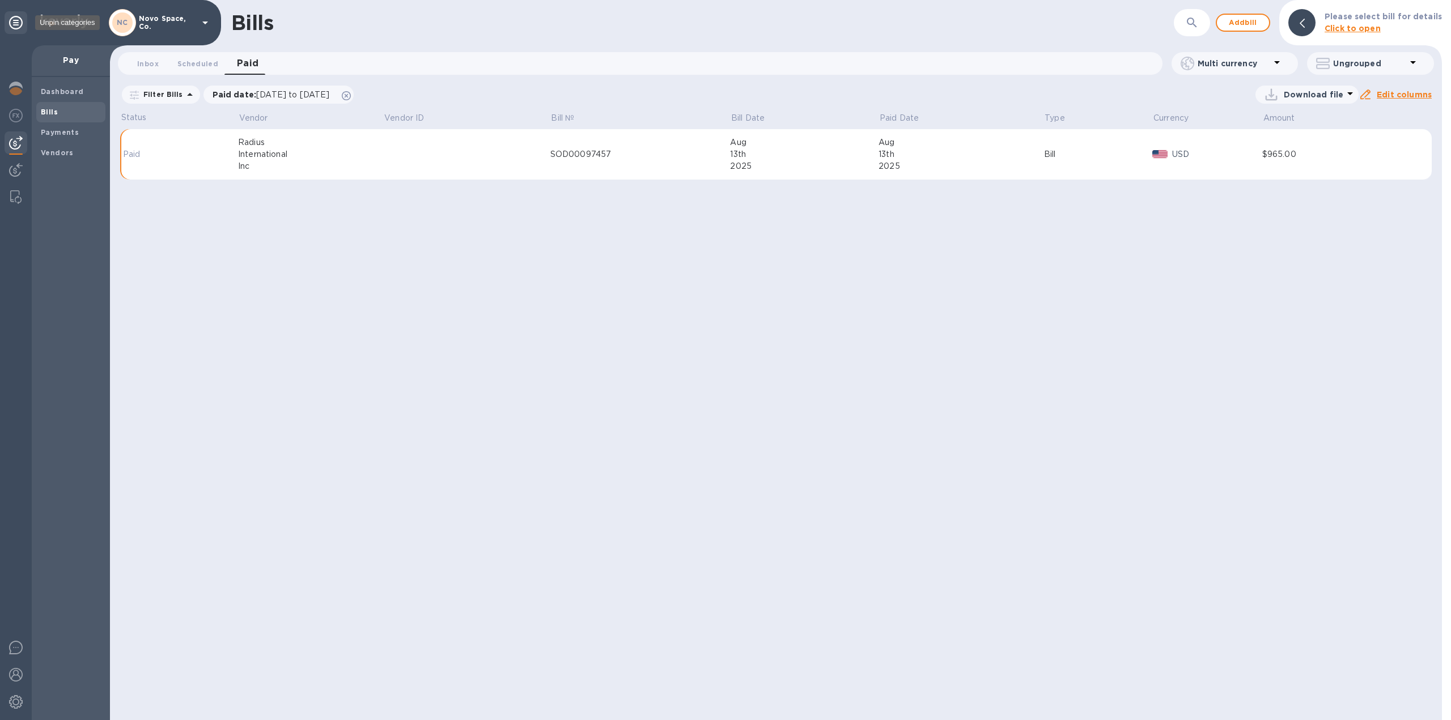
click at [23, 25] on div at bounding box center [16, 22] width 23 height 23
click at [16, 25] on icon at bounding box center [16, 23] width 14 height 14
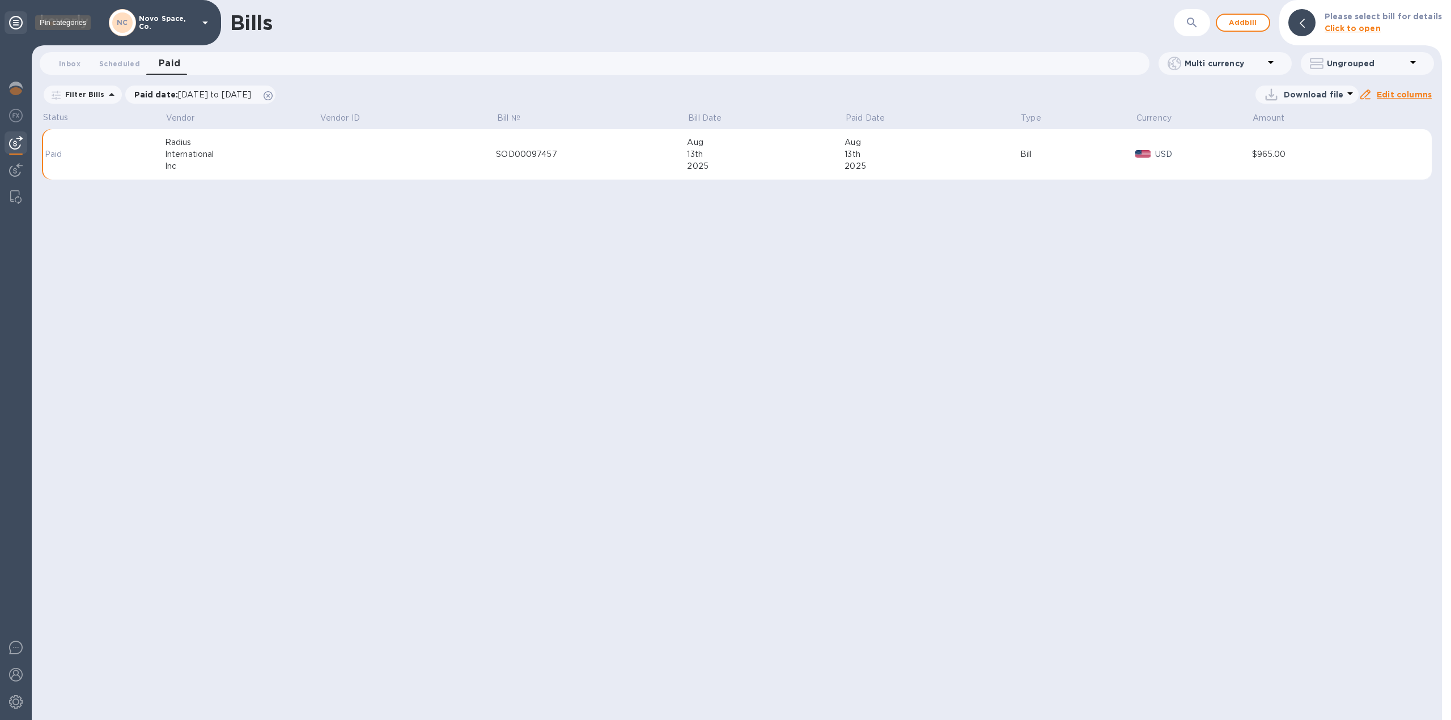
click at [16, 25] on icon at bounding box center [16, 23] width 14 height 14
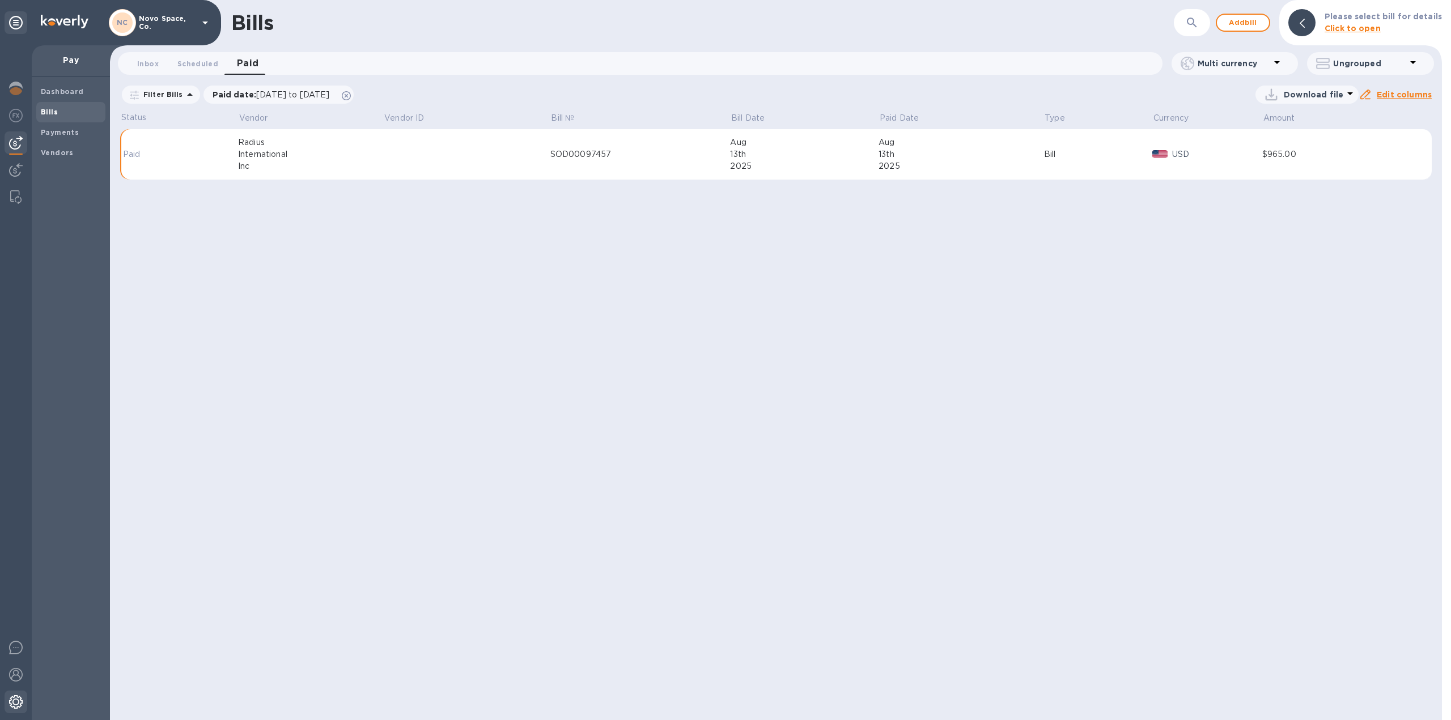
click at [18, 702] on img at bounding box center [16, 702] width 14 height 14
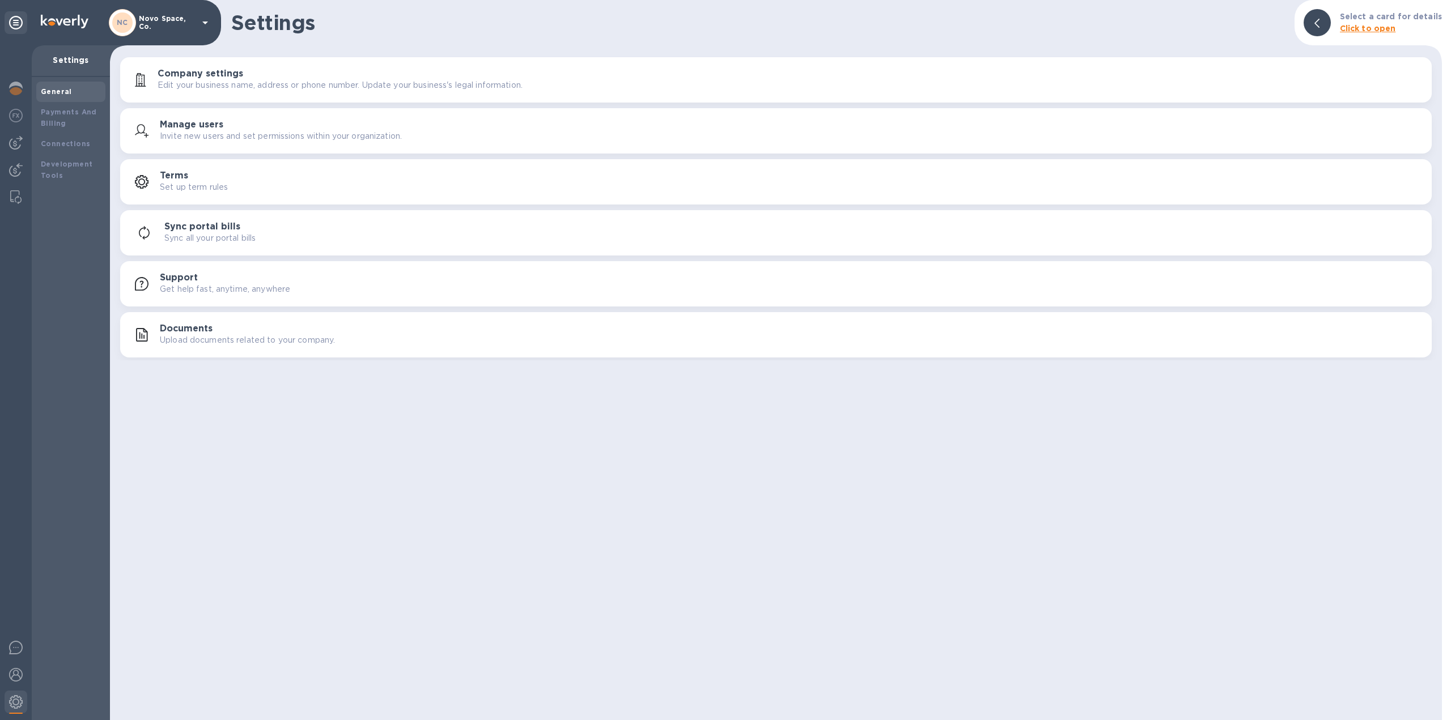
click at [294, 240] on div "Sync all your portal bills" at bounding box center [793, 238] width 1258 height 12
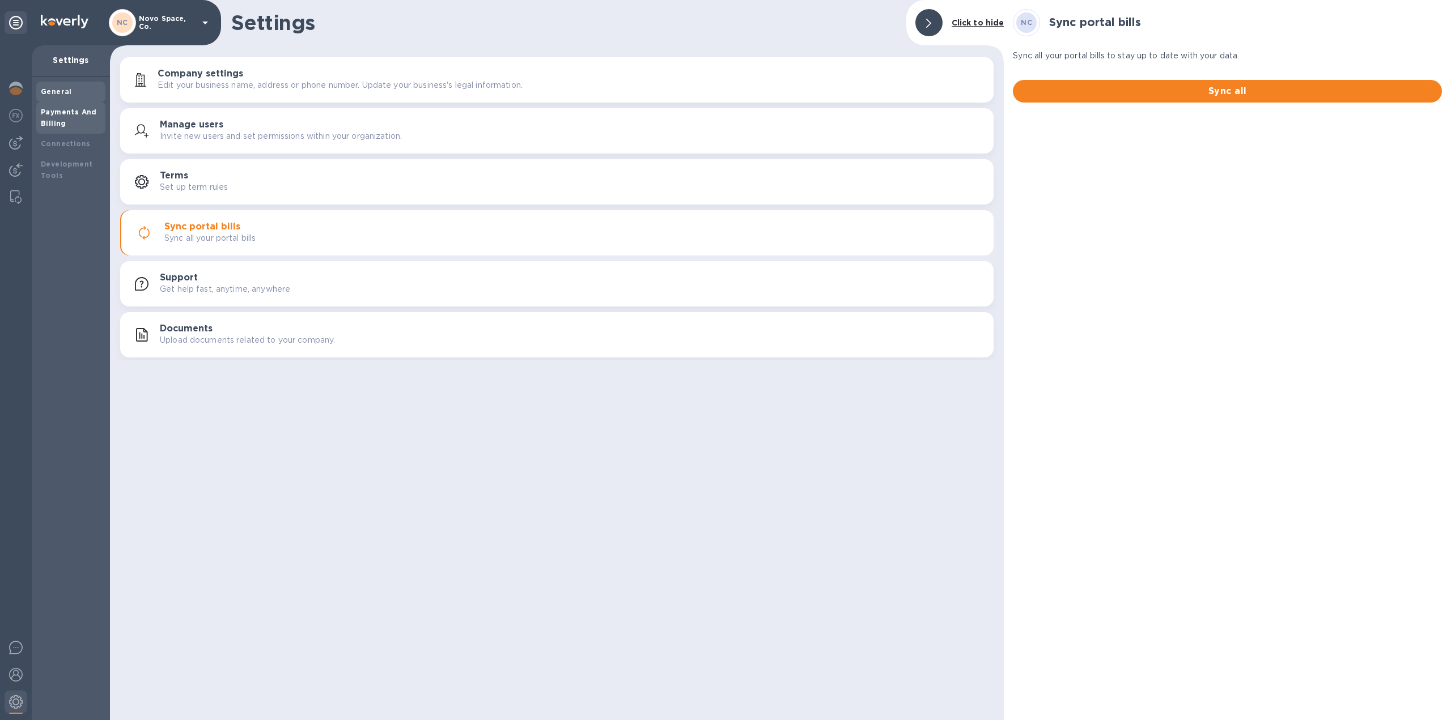
click at [79, 120] on div "Payments And Billing" at bounding box center [71, 118] width 60 height 23
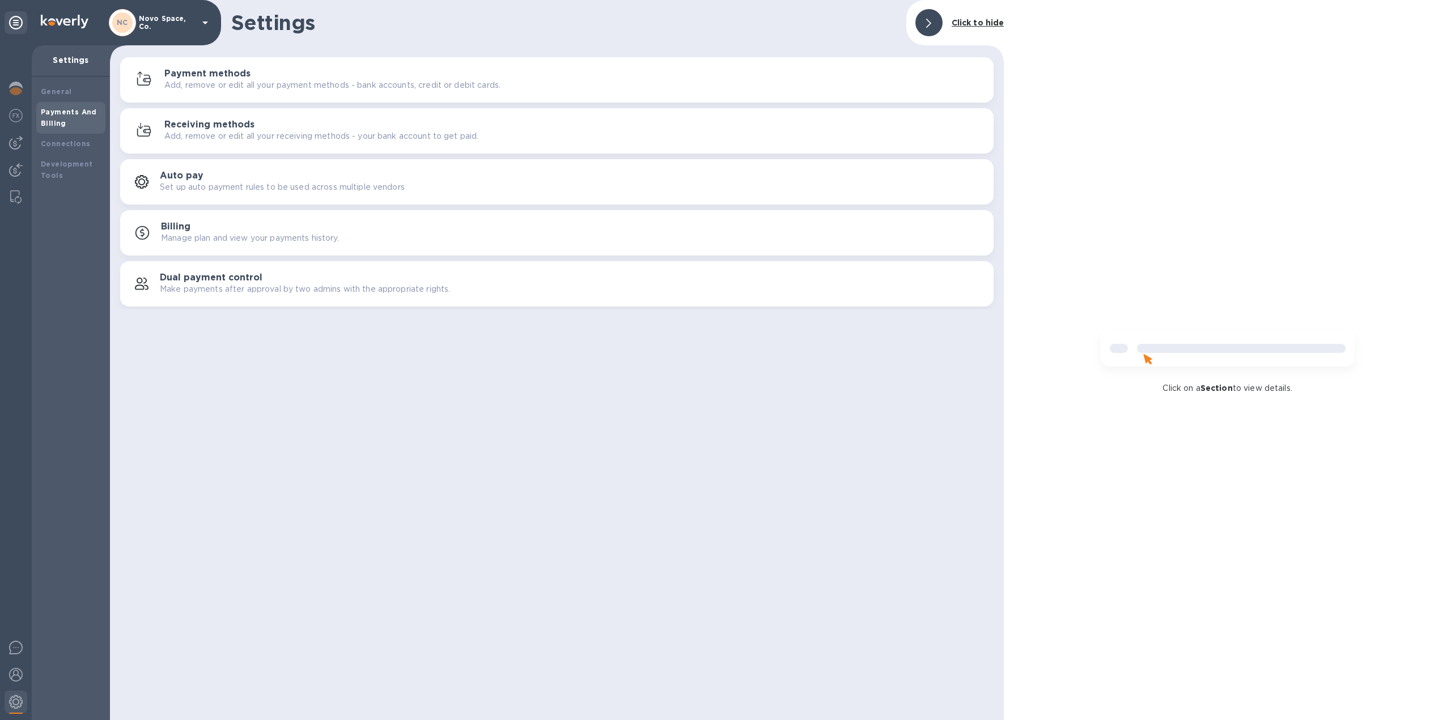
click at [237, 91] on div "Payment methods Add, remove or edit all your payment methods - bank accounts, c…" at bounding box center [557, 79] width 860 height 27
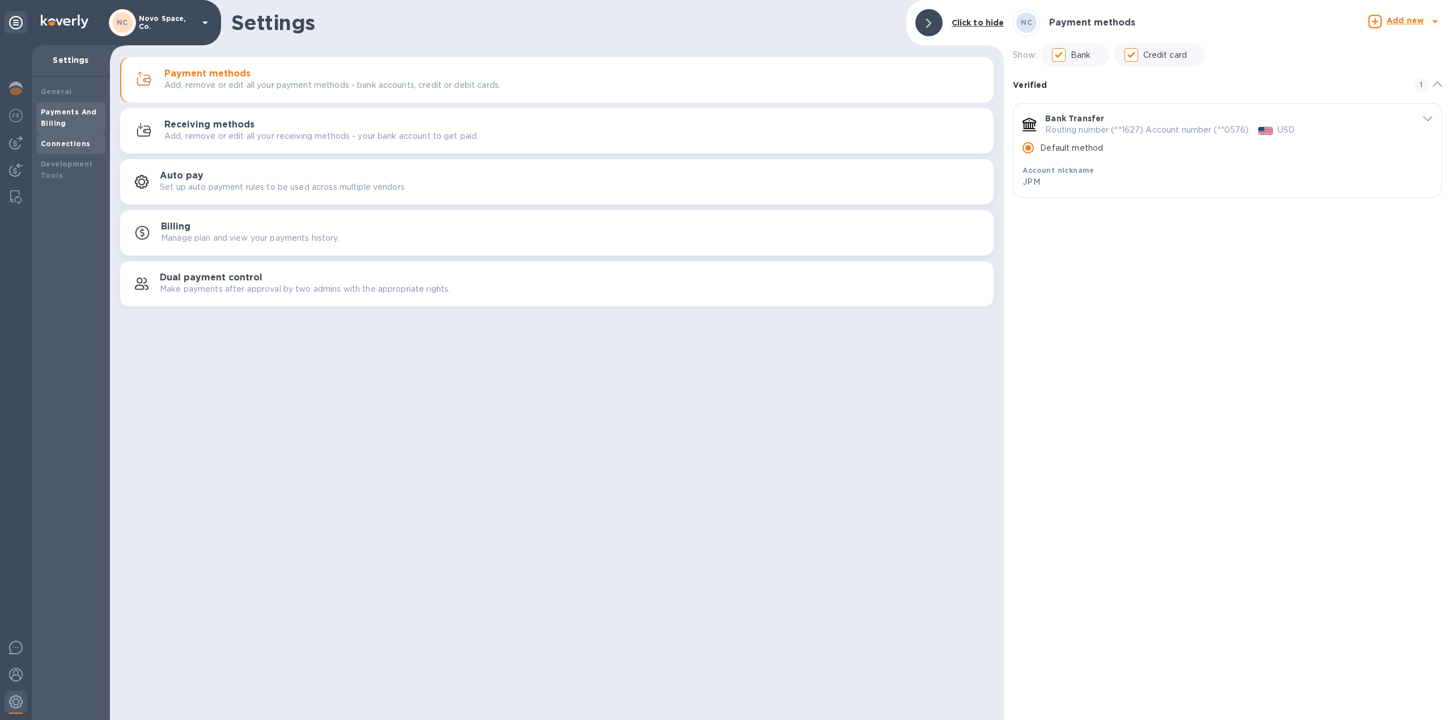
click at [78, 146] on b "Connections" at bounding box center [65, 143] width 49 height 8
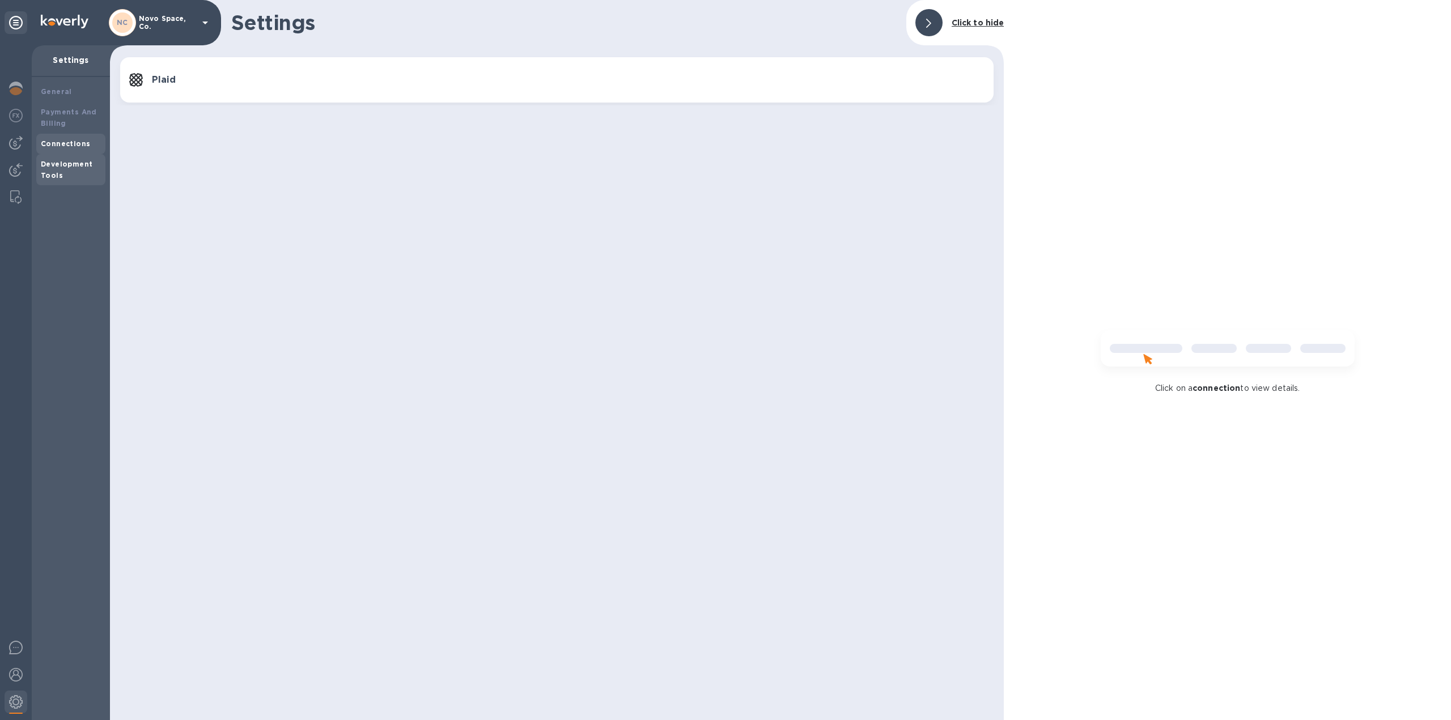
click at [78, 164] on b "Development Tools" at bounding box center [67, 170] width 52 height 20
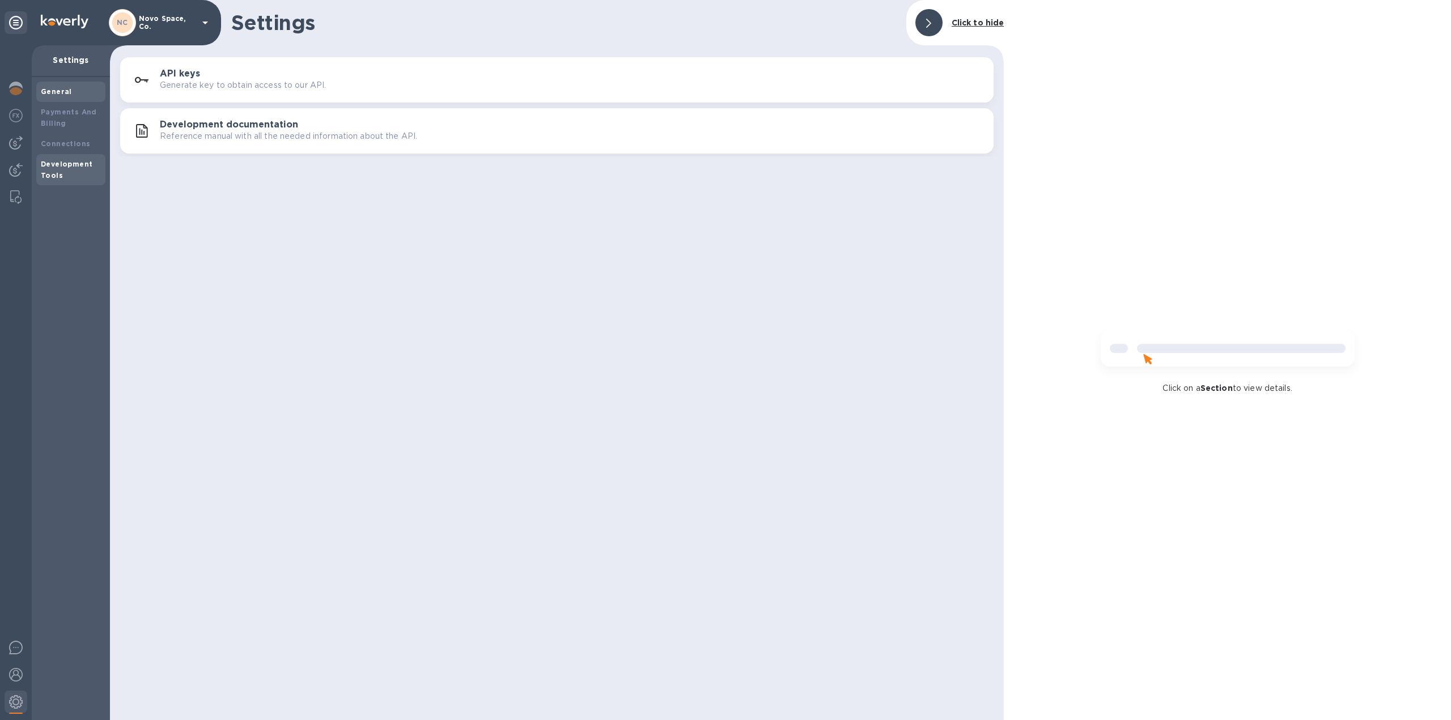
click at [69, 92] on b "General" at bounding box center [56, 91] width 31 height 8
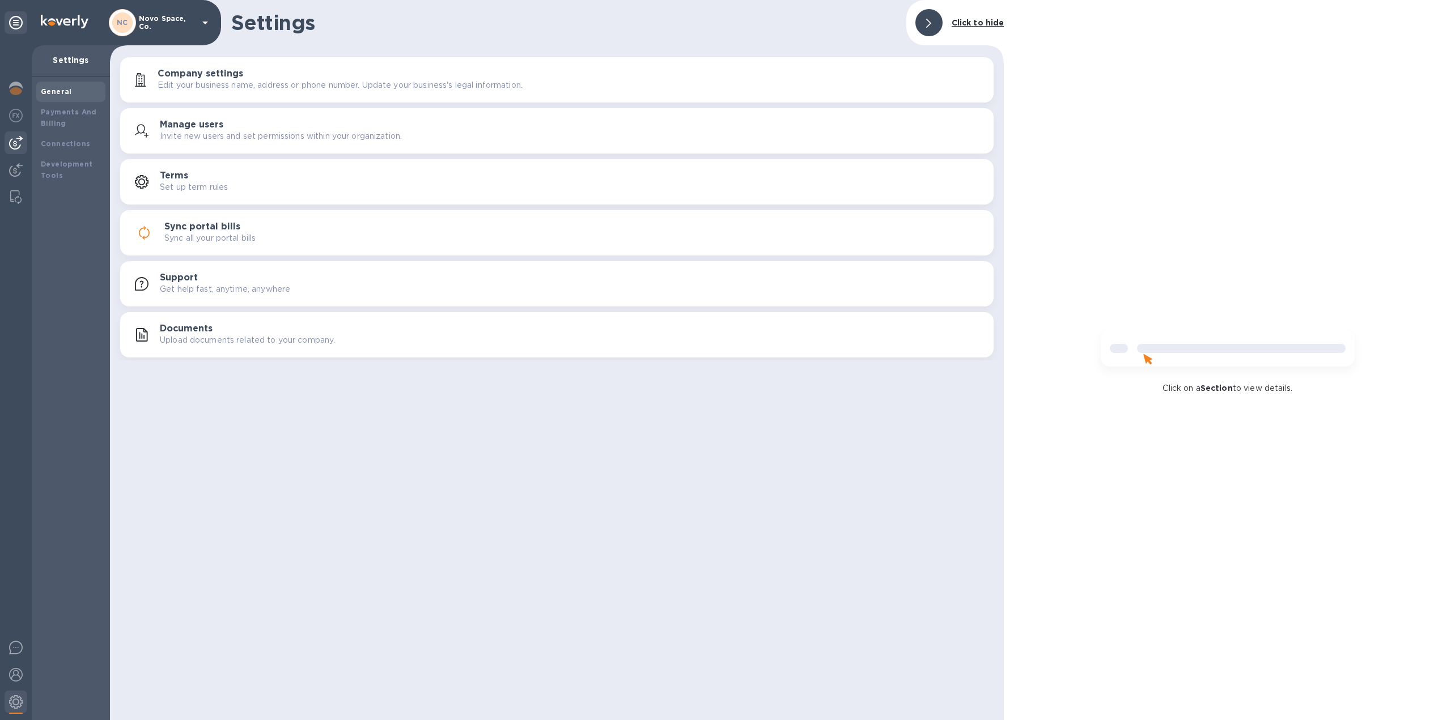
click at [23, 147] on div at bounding box center [16, 142] width 23 height 23
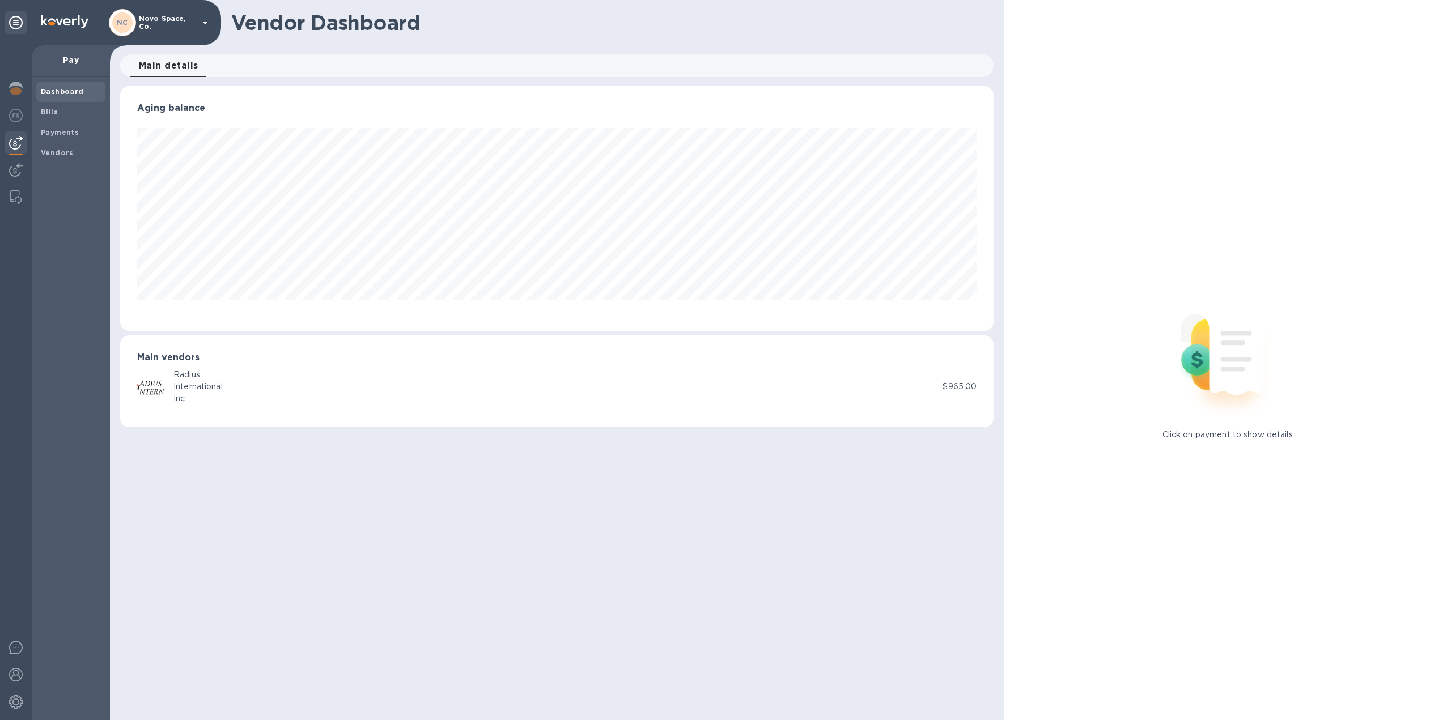
scroll to position [245, 873]
click at [20, 195] on img at bounding box center [15, 197] width 11 height 14
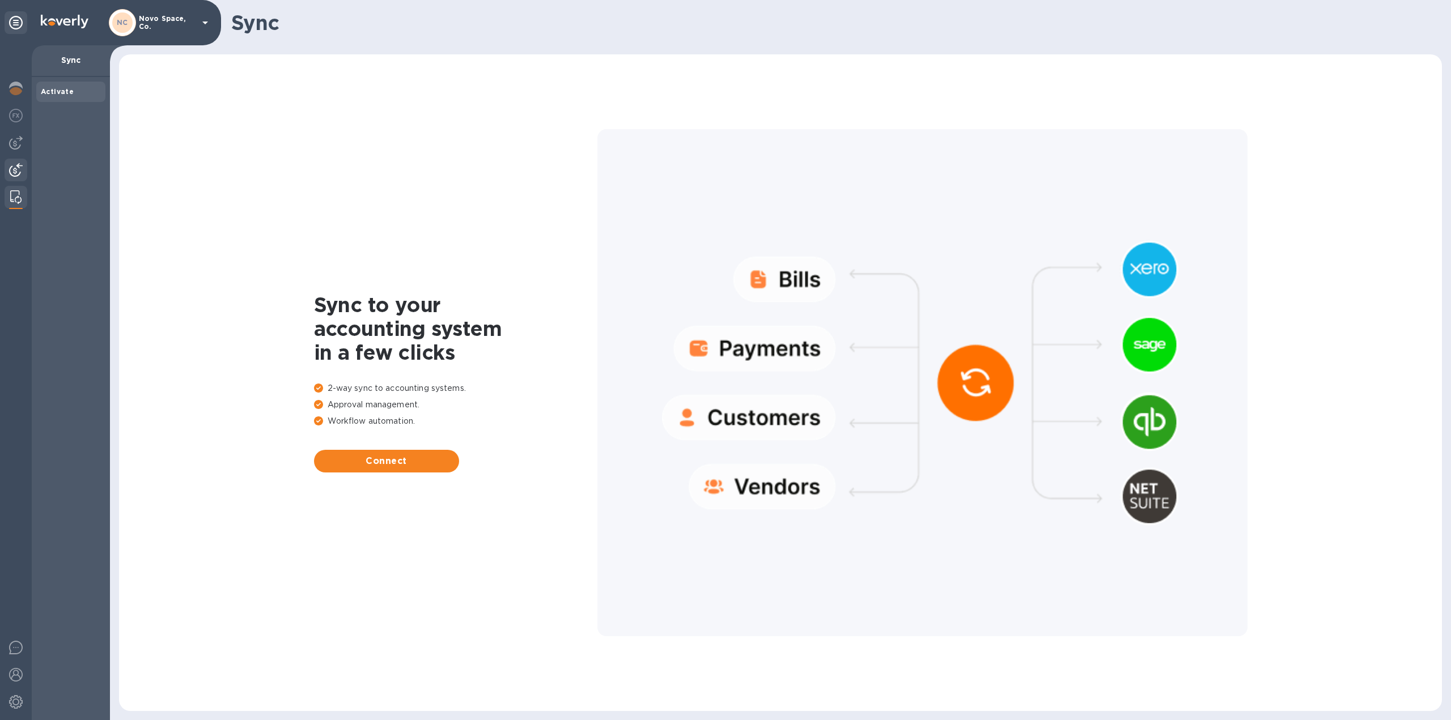
click at [19, 168] on img at bounding box center [16, 170] width 14 height 14
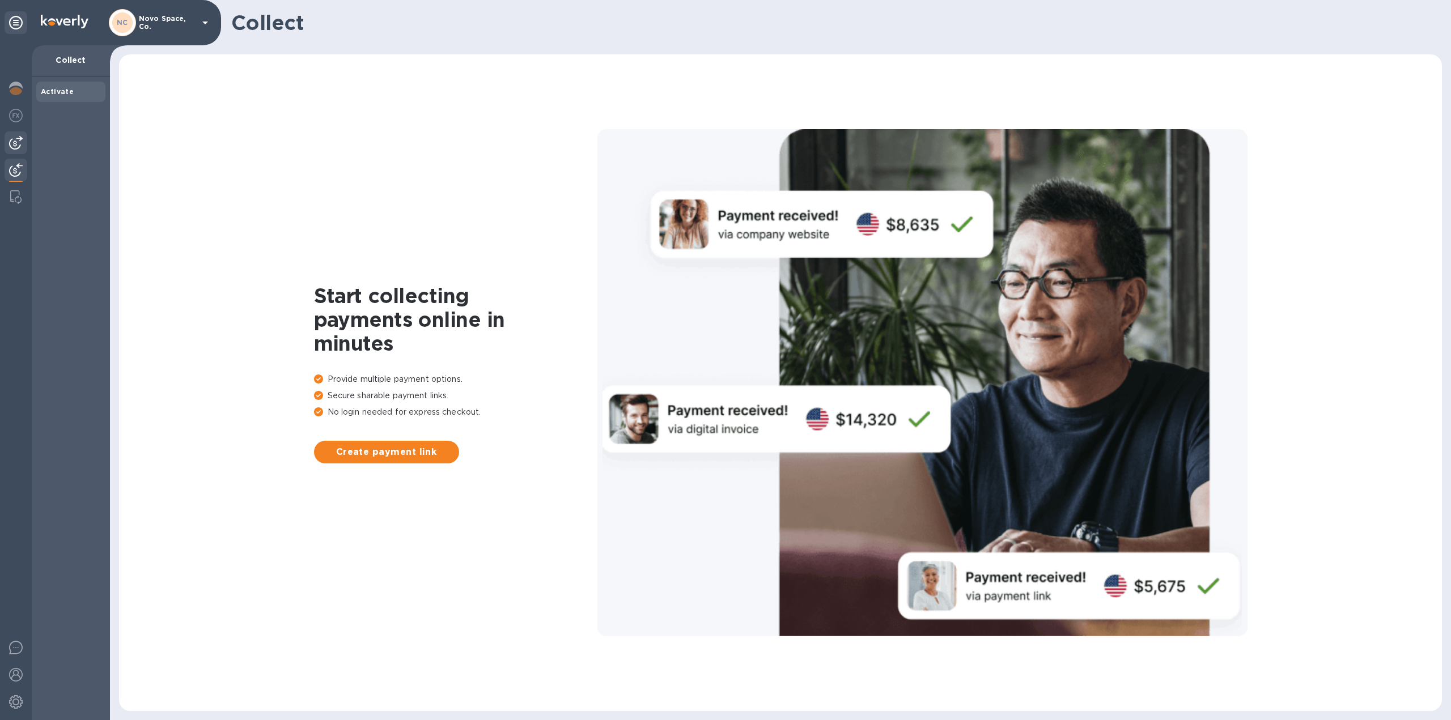
click at [18, 137] on img at bounding box center [16, 143] width 14 height 14
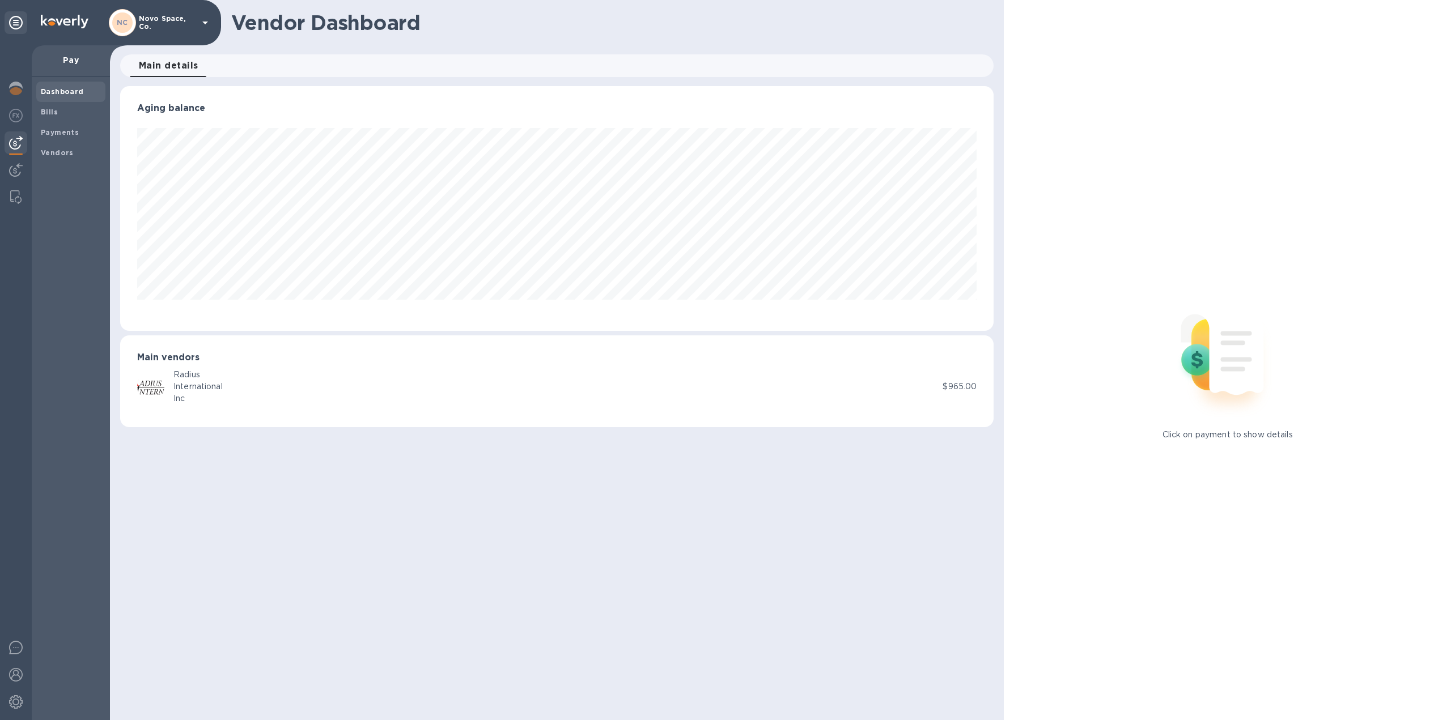
scroll to position [245, 873]
click at [14, 675] on img at bounding box center [16, 675] width 14 height 14
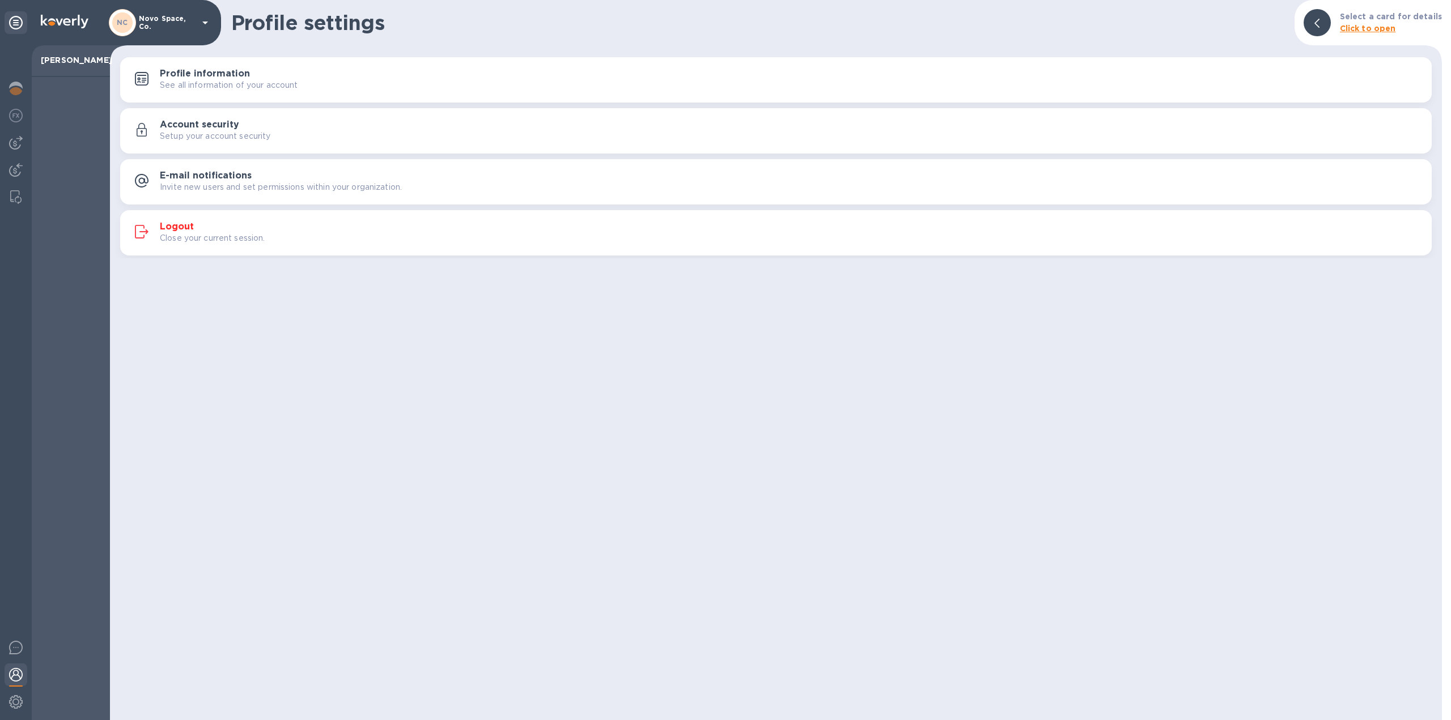
click at [337, 117] on div "Account security Setup your account security" at bounding box center [776, 130] width 1298 height 27
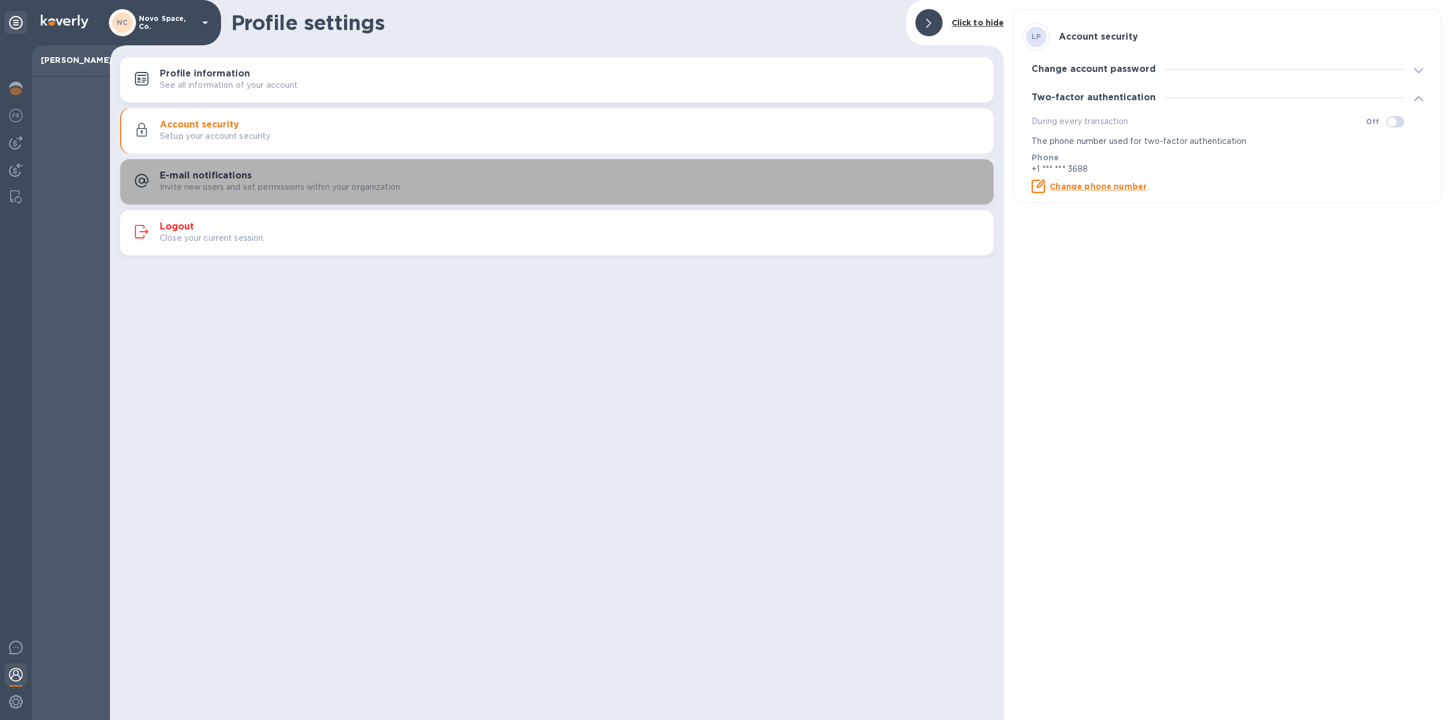
click at [263, 176] on div "E-mail notifications Invite new users and set permissions within your organizat…" at bounding box center [572, 182] width 824 height 23
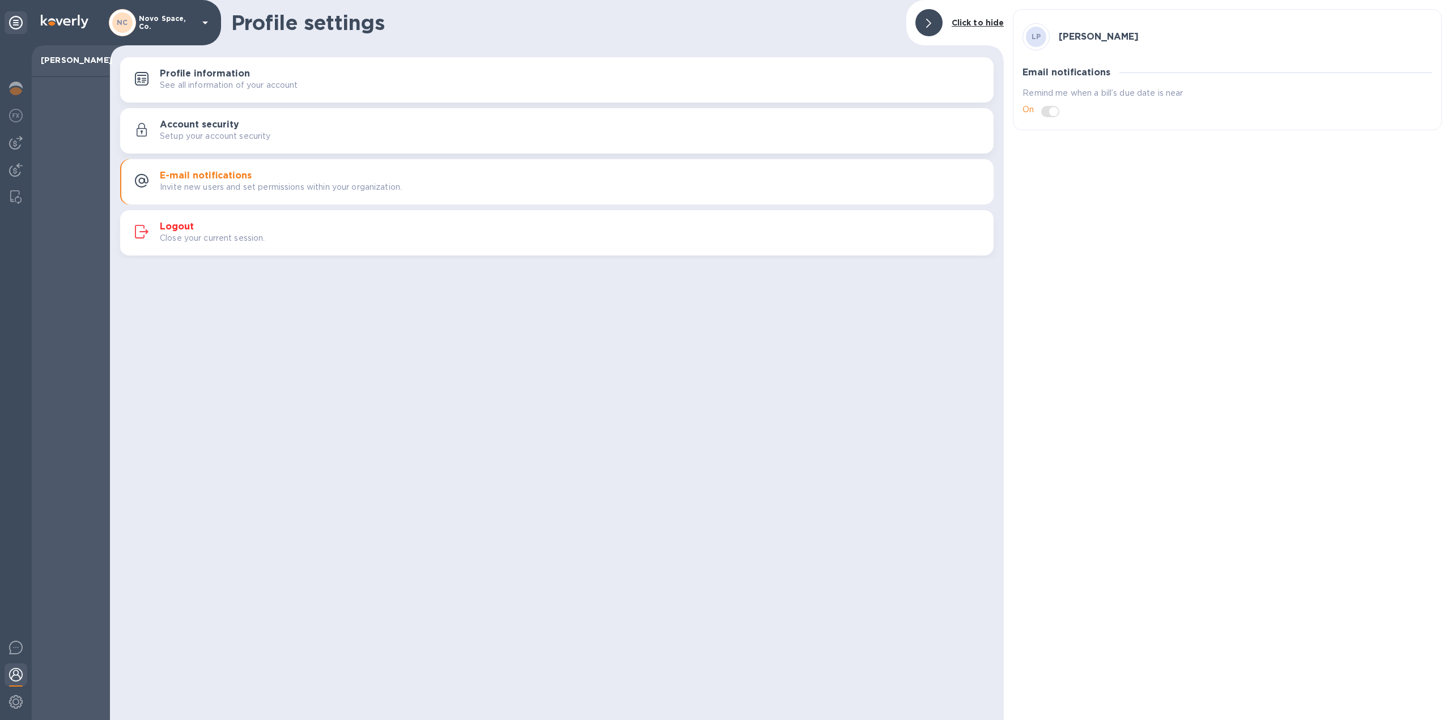
click at [275, 79] on p "See all information of your account" at bounding box center [229, 85] width 138 height 12
click at [14, 698] on img at bounding box center [16, 702] width 14 height 14
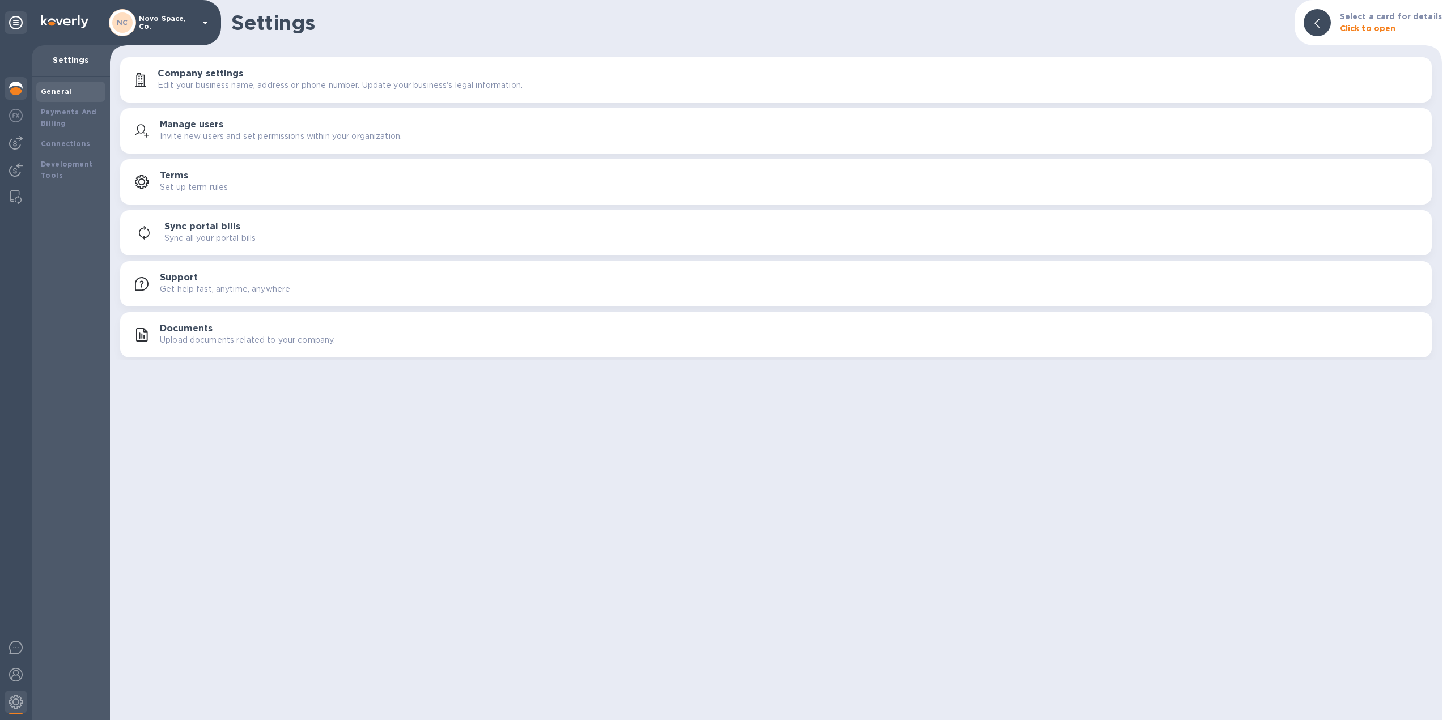
click at [14, 91] on img at bounding box center [16, 89] width 14 height 14
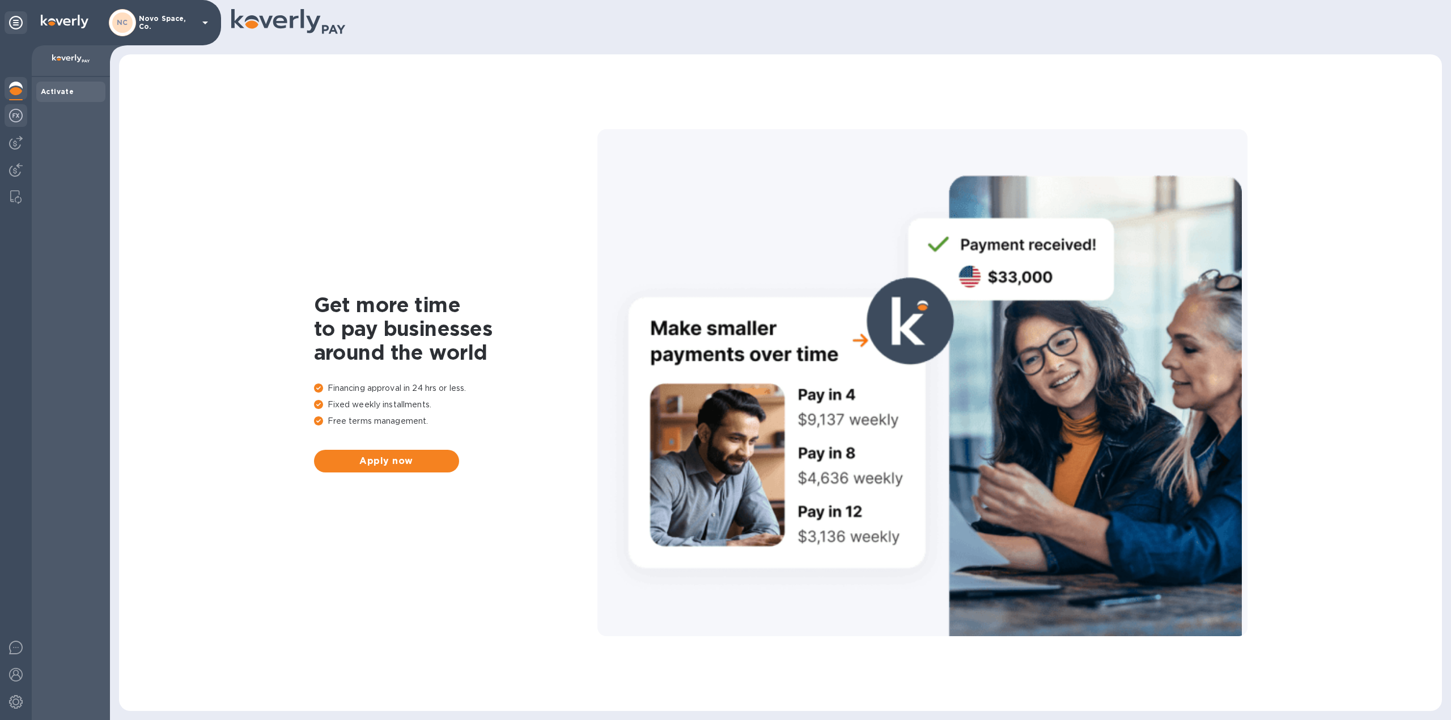
click at [23, 116] on div at bounding box center [16, 116] width 23 height 25
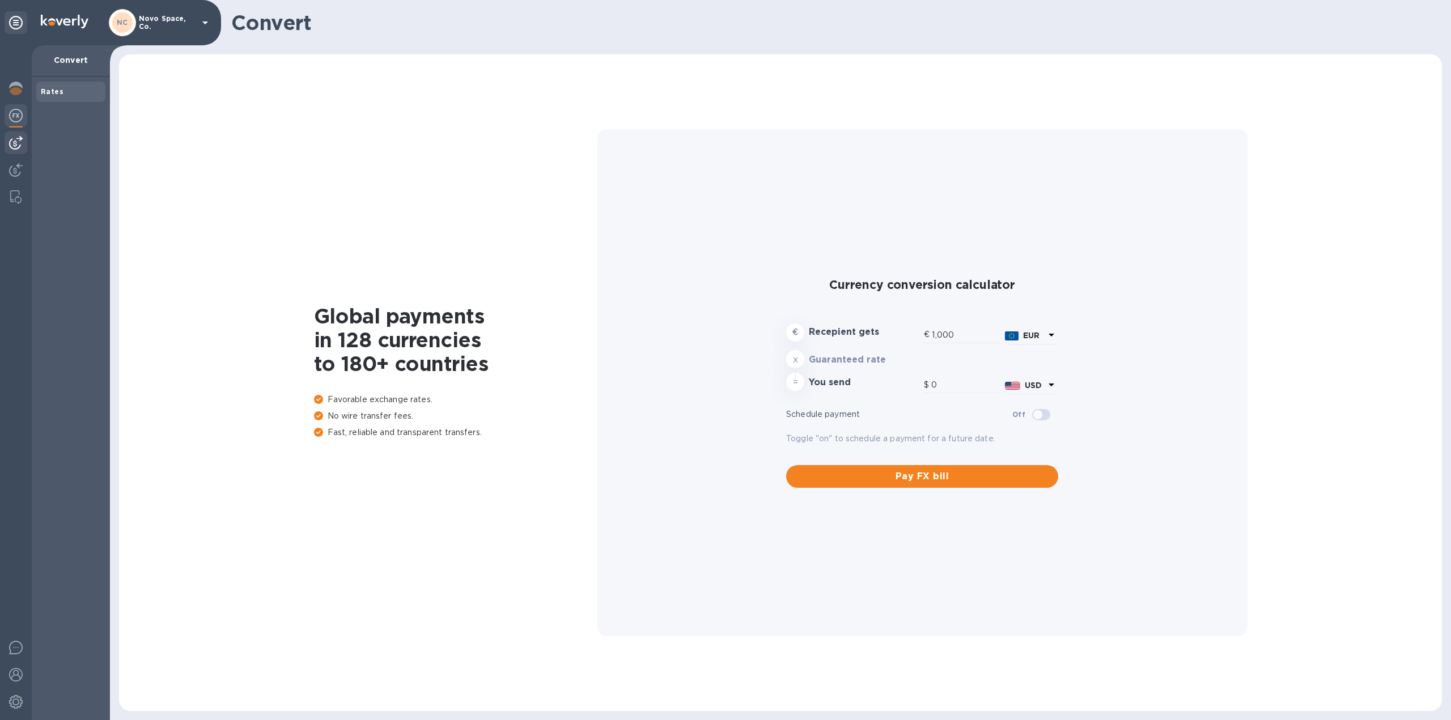
type input "1,177.67"
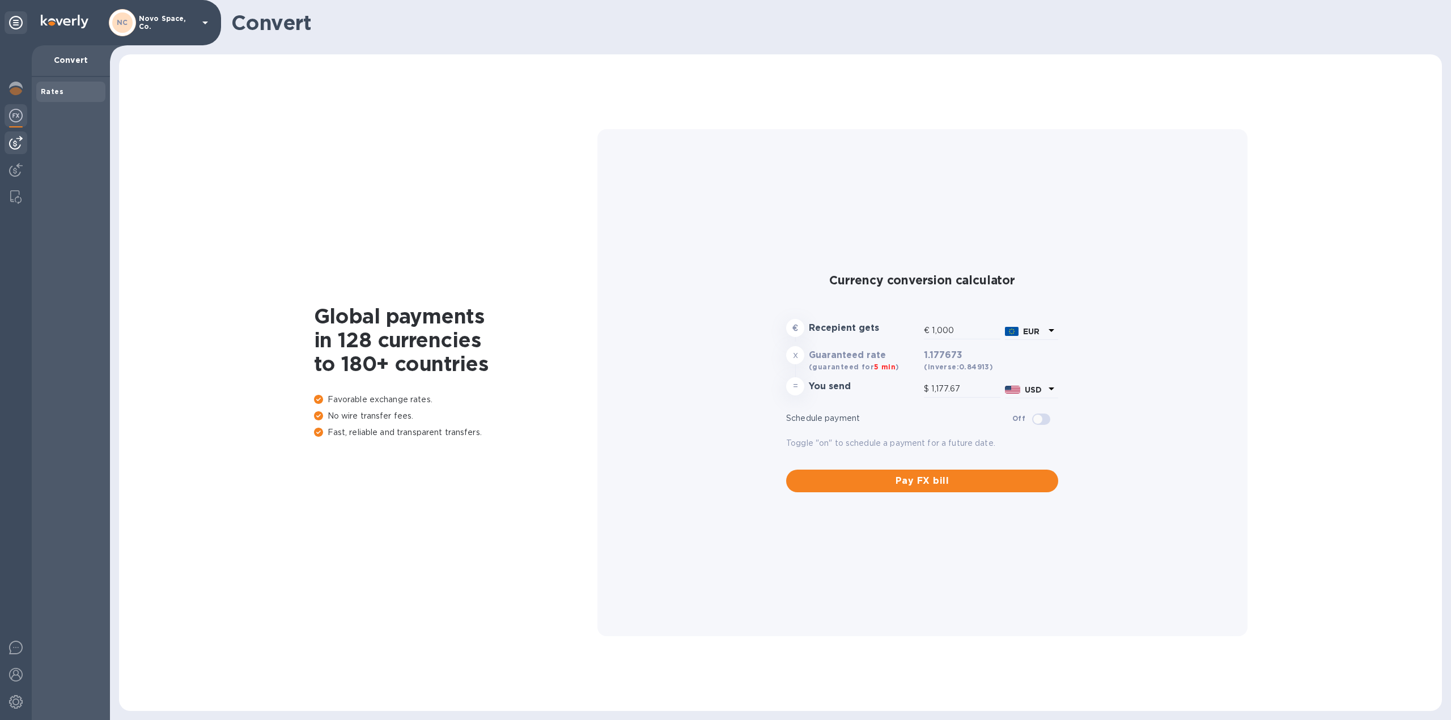
click at [18, 142] on img at bounding box center [16, 143] width 14 height 14
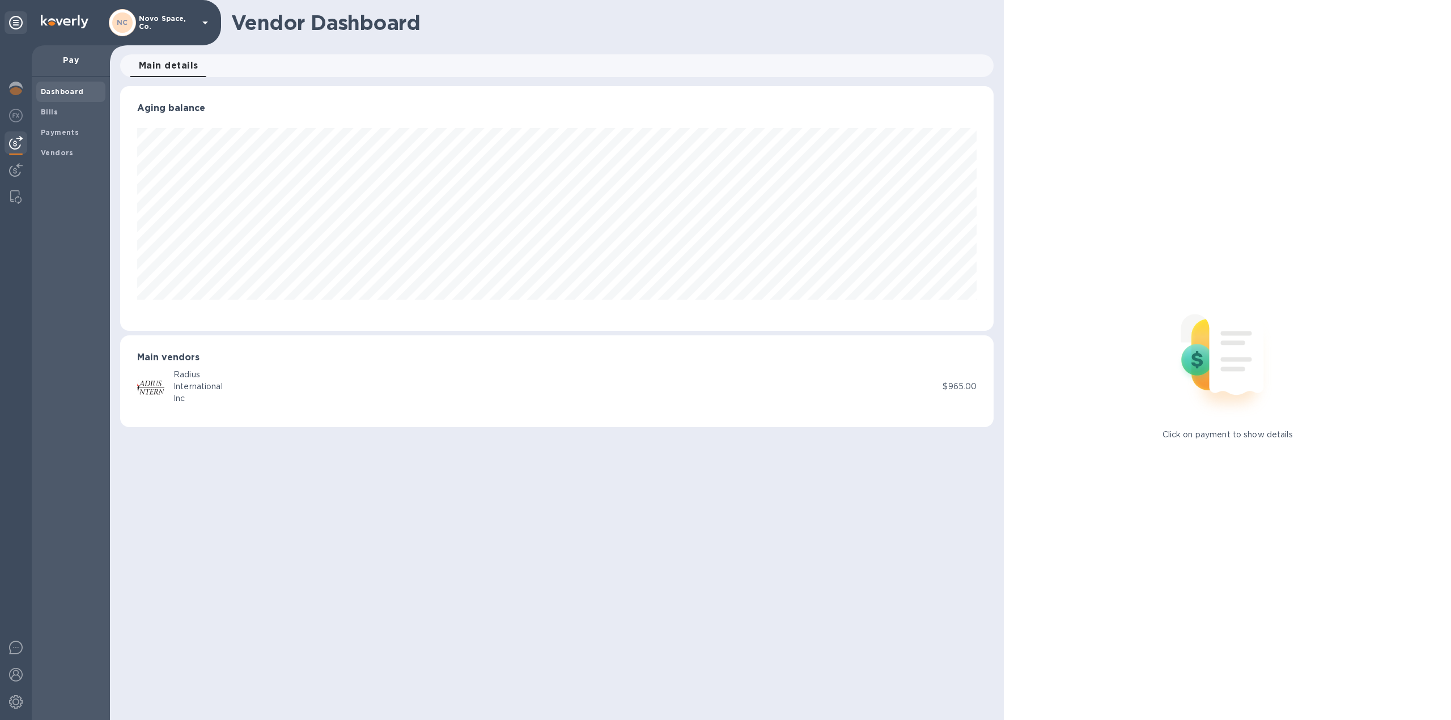
scroll to position [245, 873]
click at [52, 112] on b "Bills" at bounding box center [49, 112] width 17 height 8
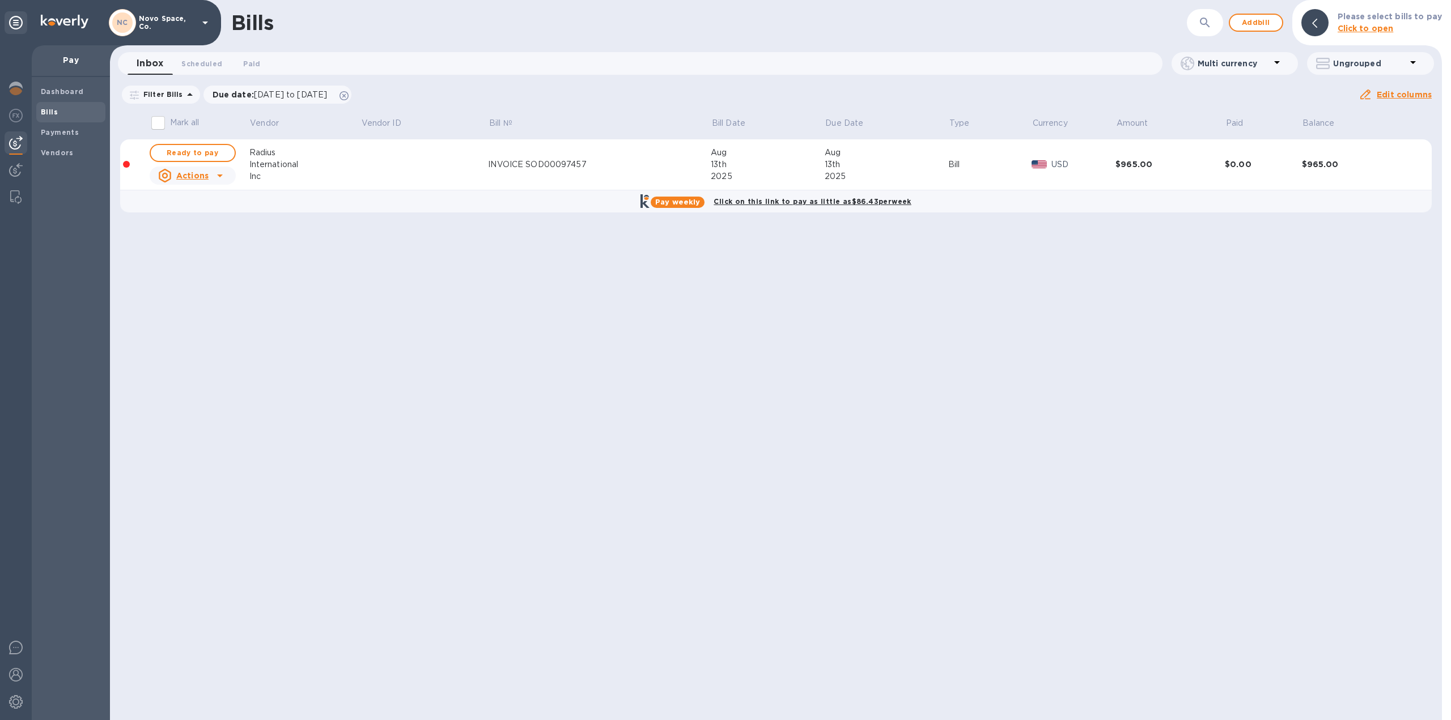
click at [223, 174] on icon at bounding box center [220, 176] width 14 height 14
click at [223, 174] on div at bounding box center [725, 360] width 1451 height 720
click at [220, 159] on span "Ready to pay" at bounding box center [193, 153] width 66 height 14
checkbox input "true"
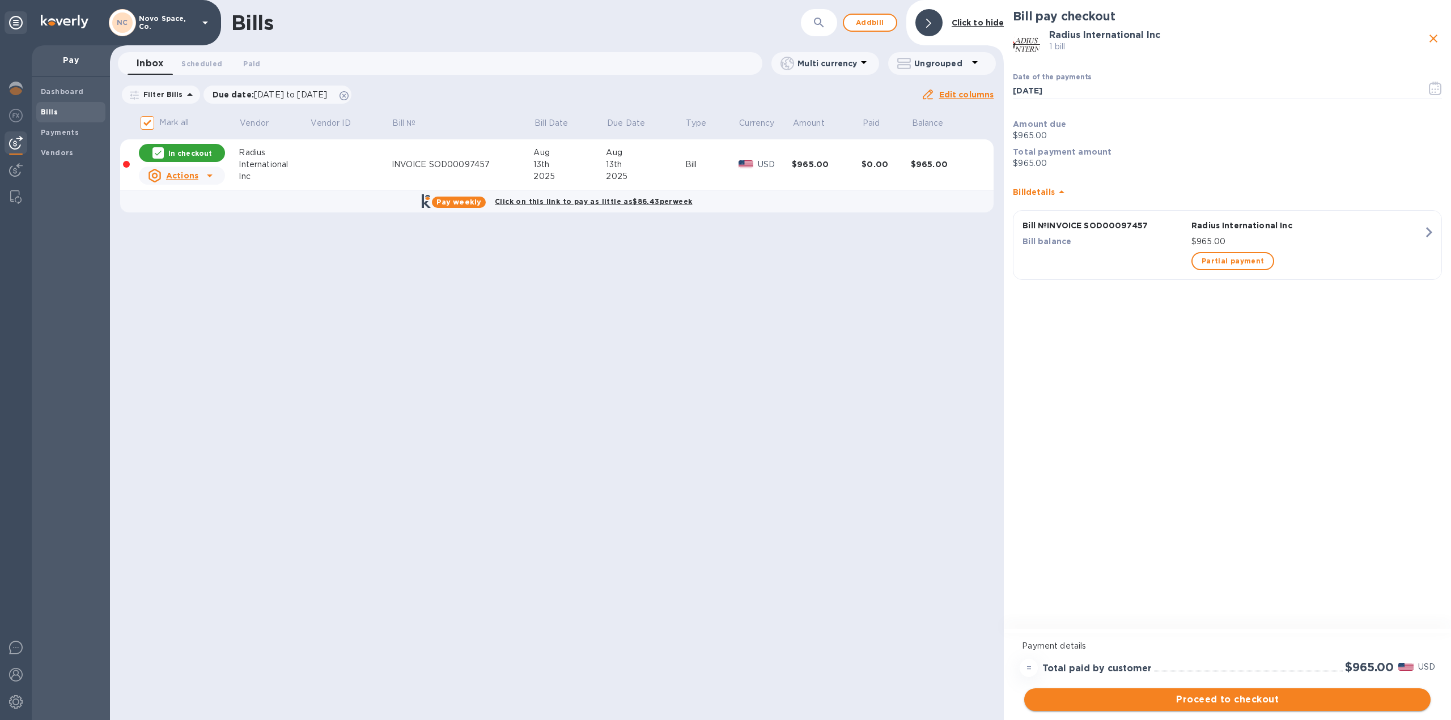
click at [1121, 701] on span "Proceed to checkout" at bounding box center [1227, 700] width 388 height 14
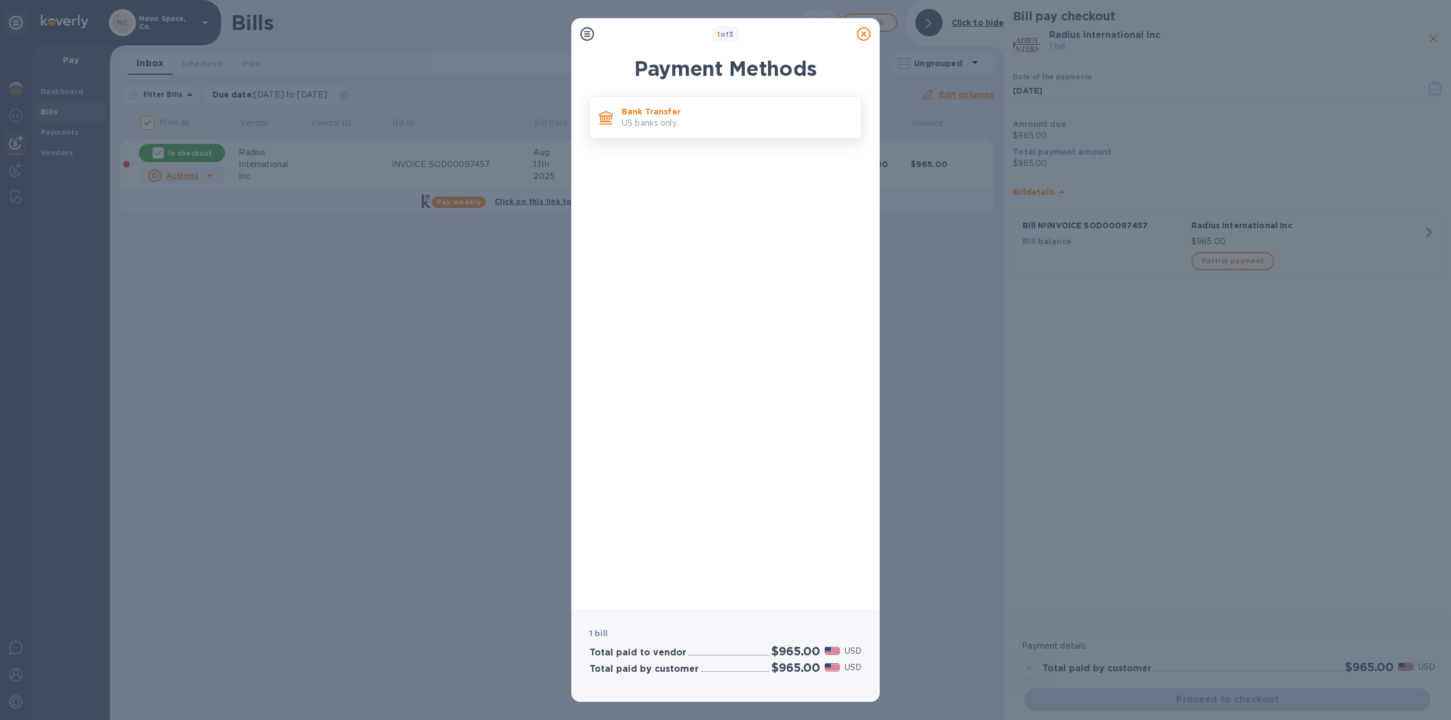
click at [707, 122] on p "US banks only." at bounding box center [737, 123] width 230 height 12
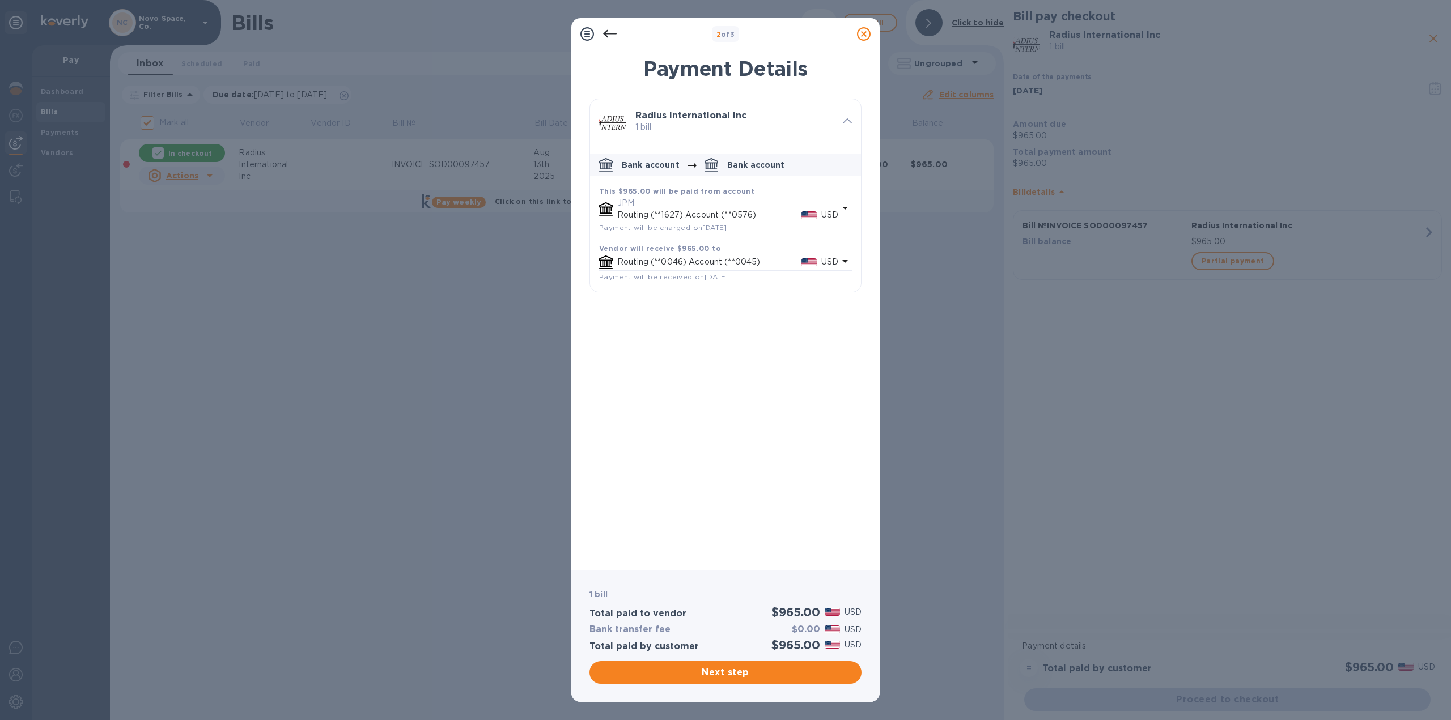
click at [723, 219] on p "Routing (**1627) Account (**0576)" at bounding box center [709, 215] width 184 height 12
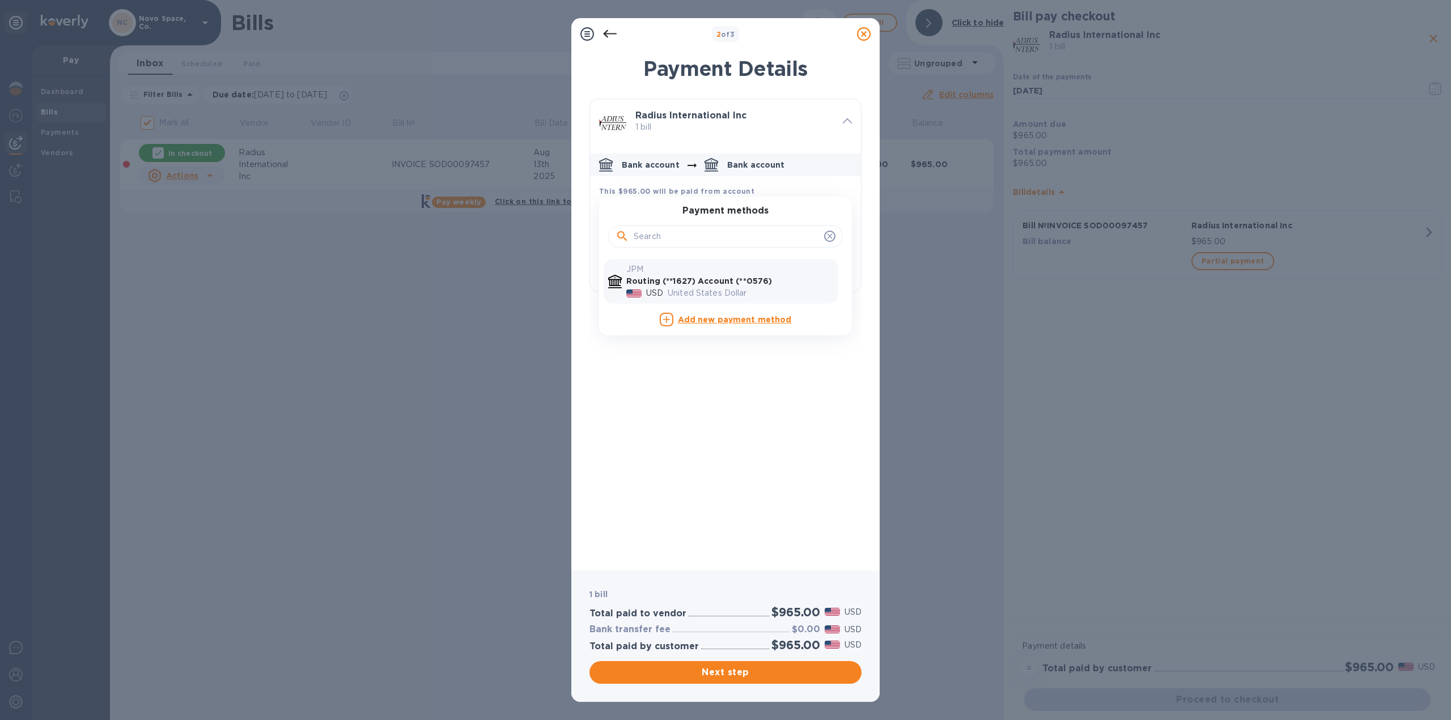
click at [723, 219] on div "default-method" at bounding box center [725, 235] width 235 height 39
click at [831, 234] on icon "default-method" at bounding box center [829, 236] width 9 height 9
click at [792, 286] on div "United States Dollar" at bounding box center [750, 293] width 171 height 16
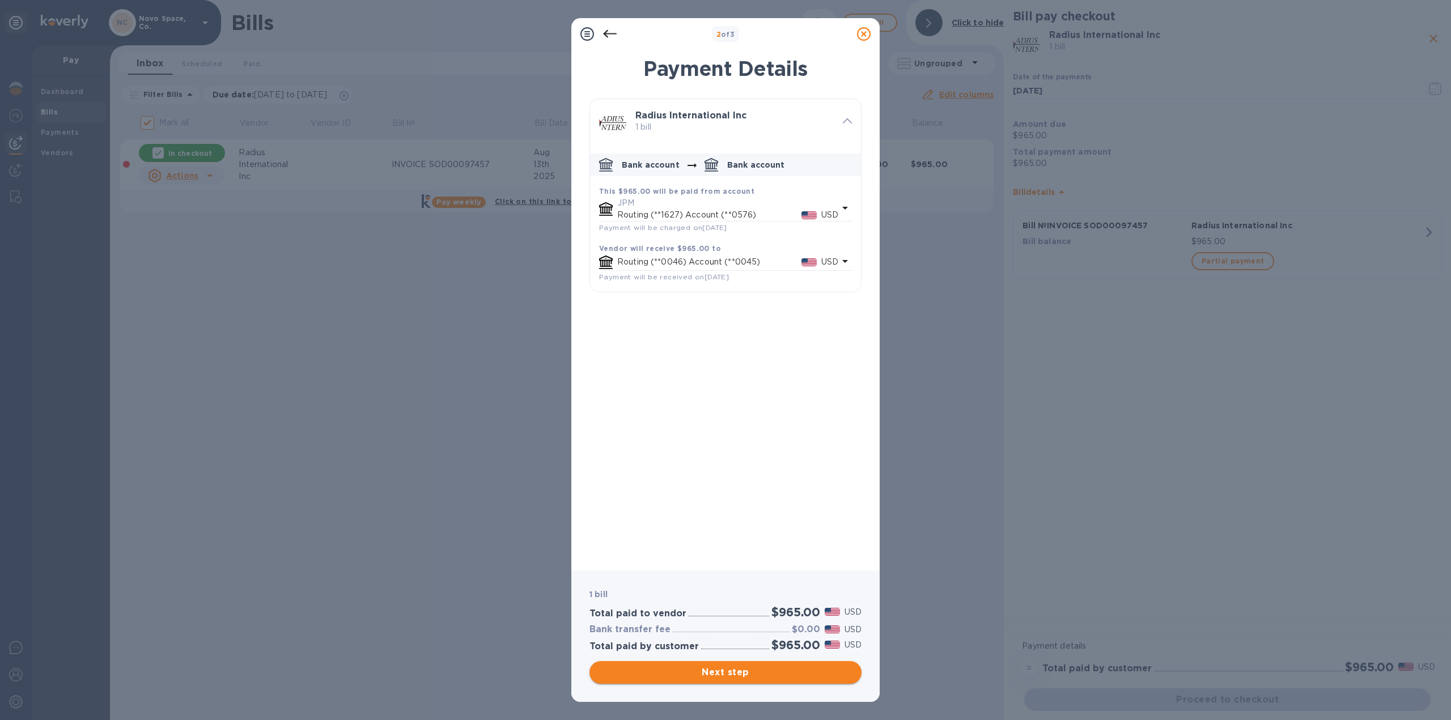
click at [755, 671] on span "Next step" at bounding box center [725, 673] width 254 height 14
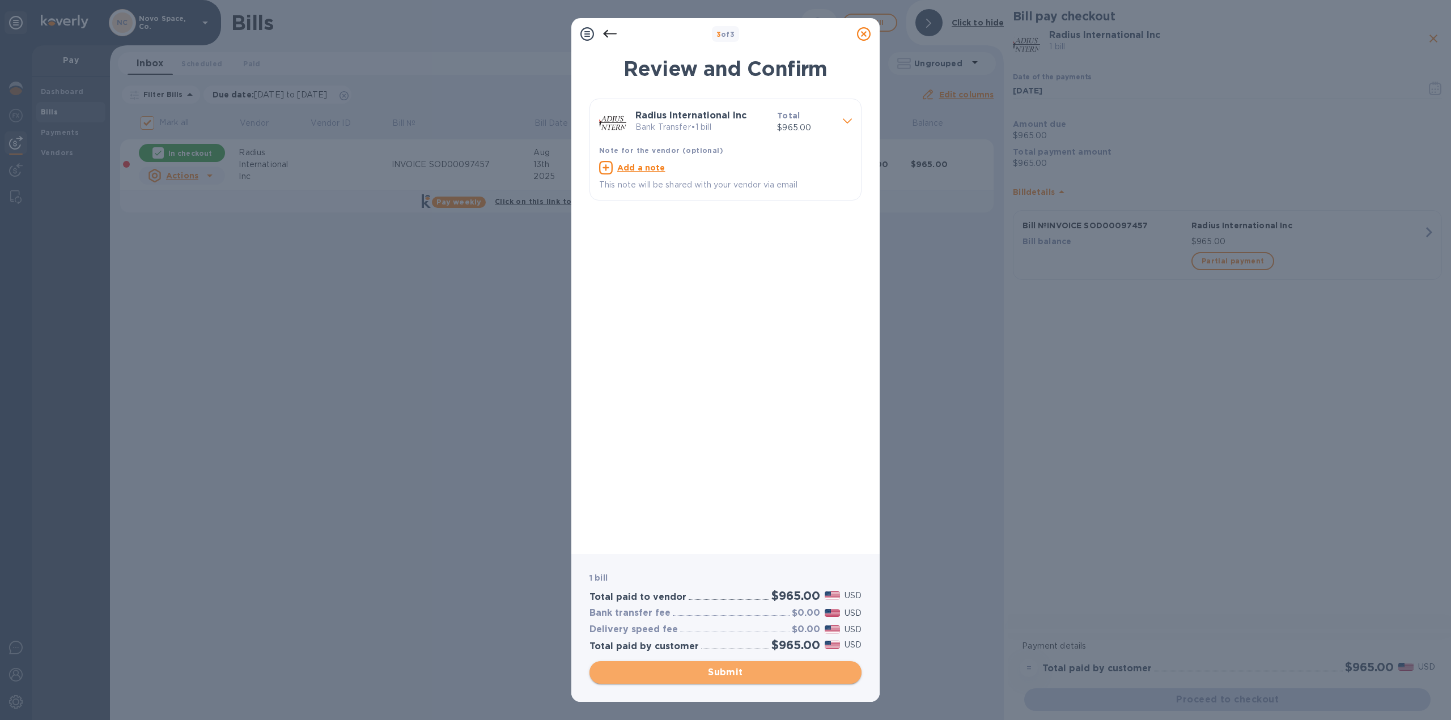
click at [686, 674] on span "Submit" at bounding box center [725, 673] width 254 height 14
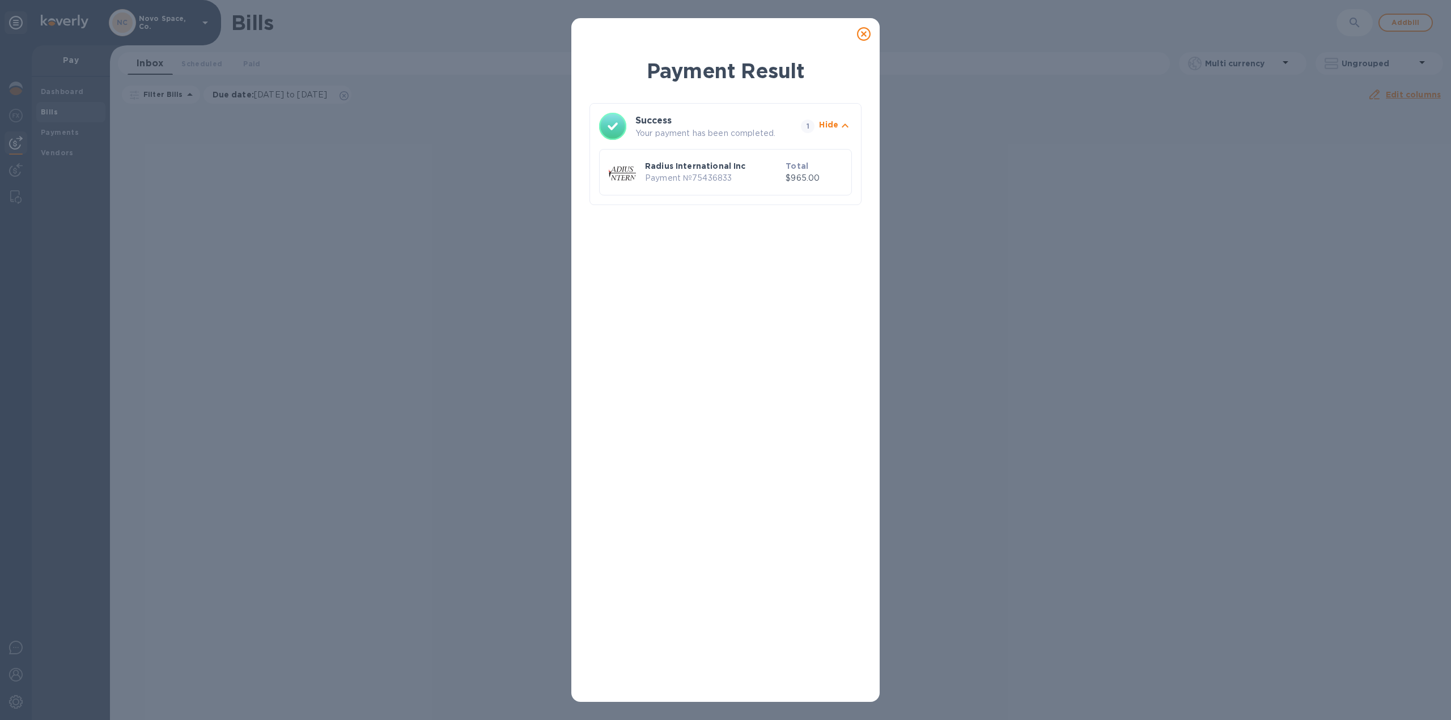
click at [865, 32] on icon at bounding box center [864, 34] width 14 height 14
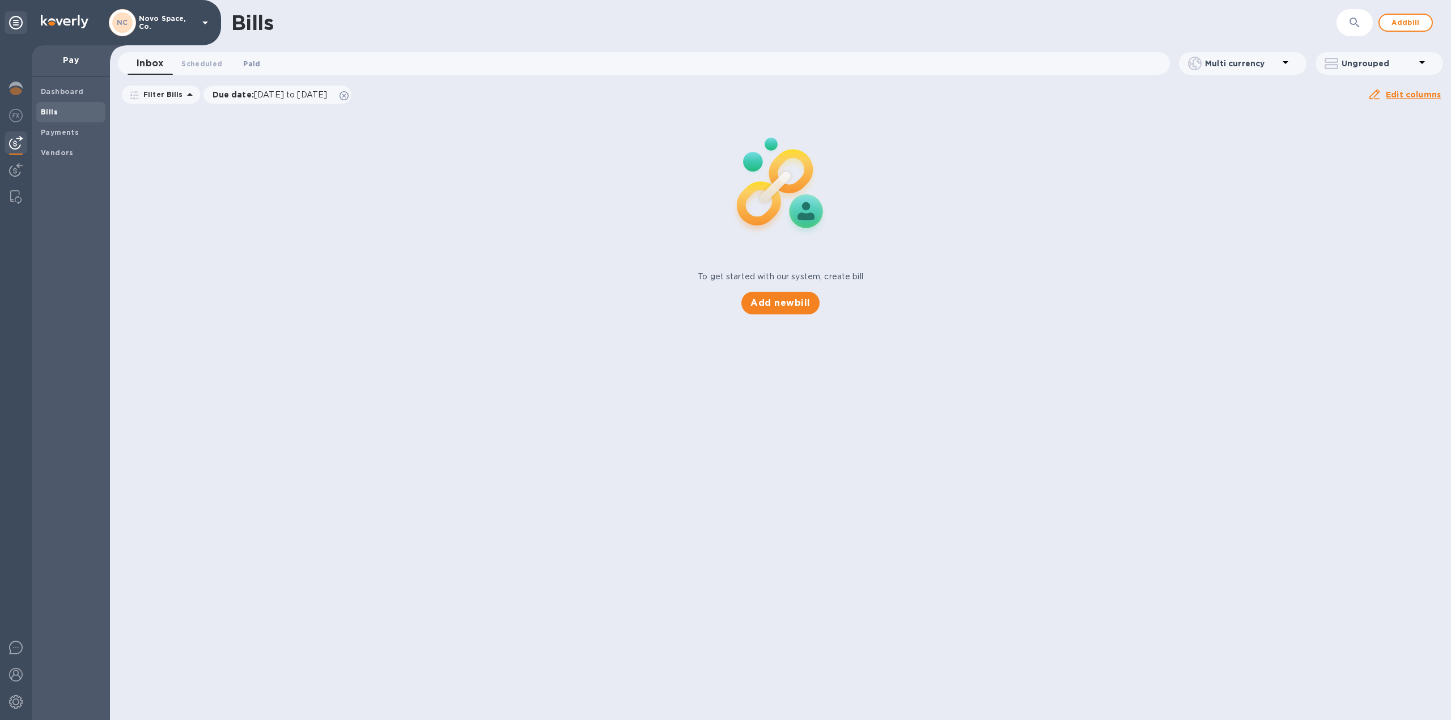
click at [252, 64] on span "Paid 0" at bounding box center [251, 64] width 17 height 12
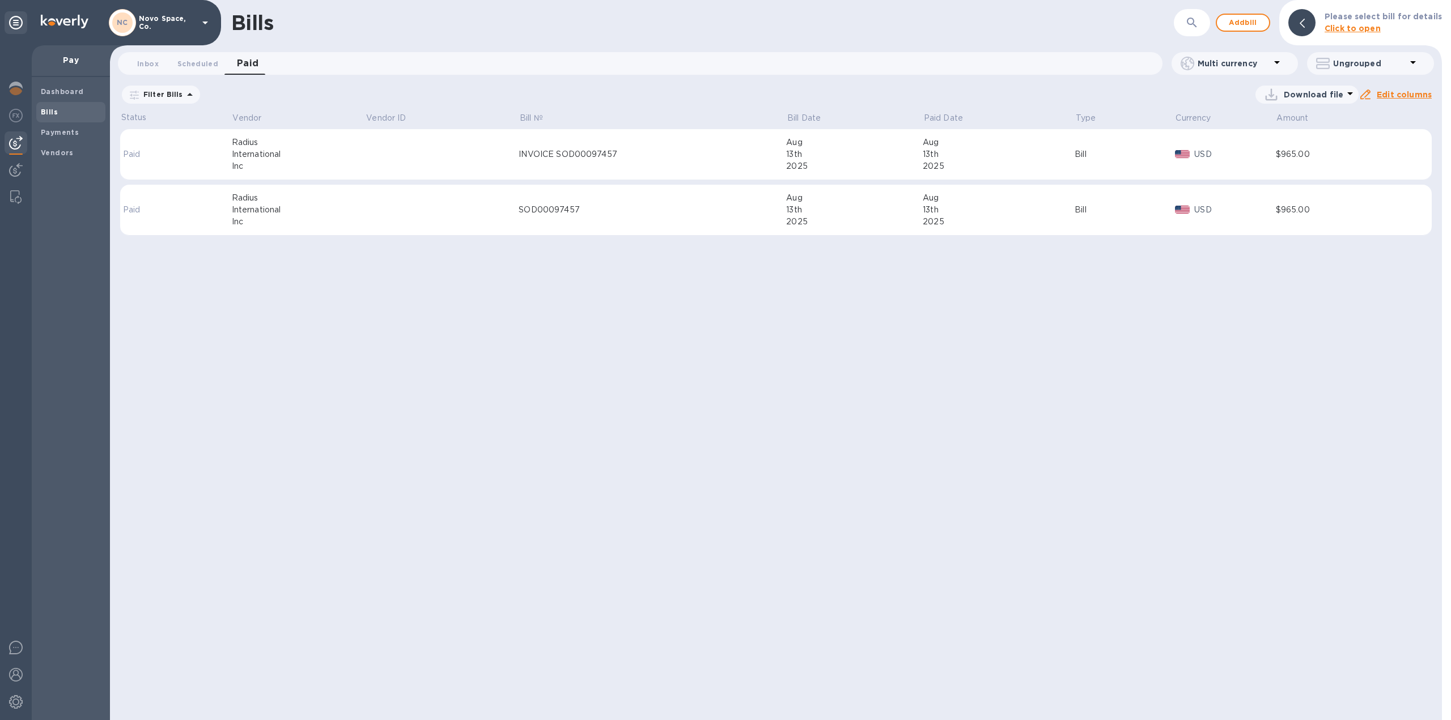
click at [580, 217] on td "SOD00097457" at bounding box center [651, 210] width 267 height 51
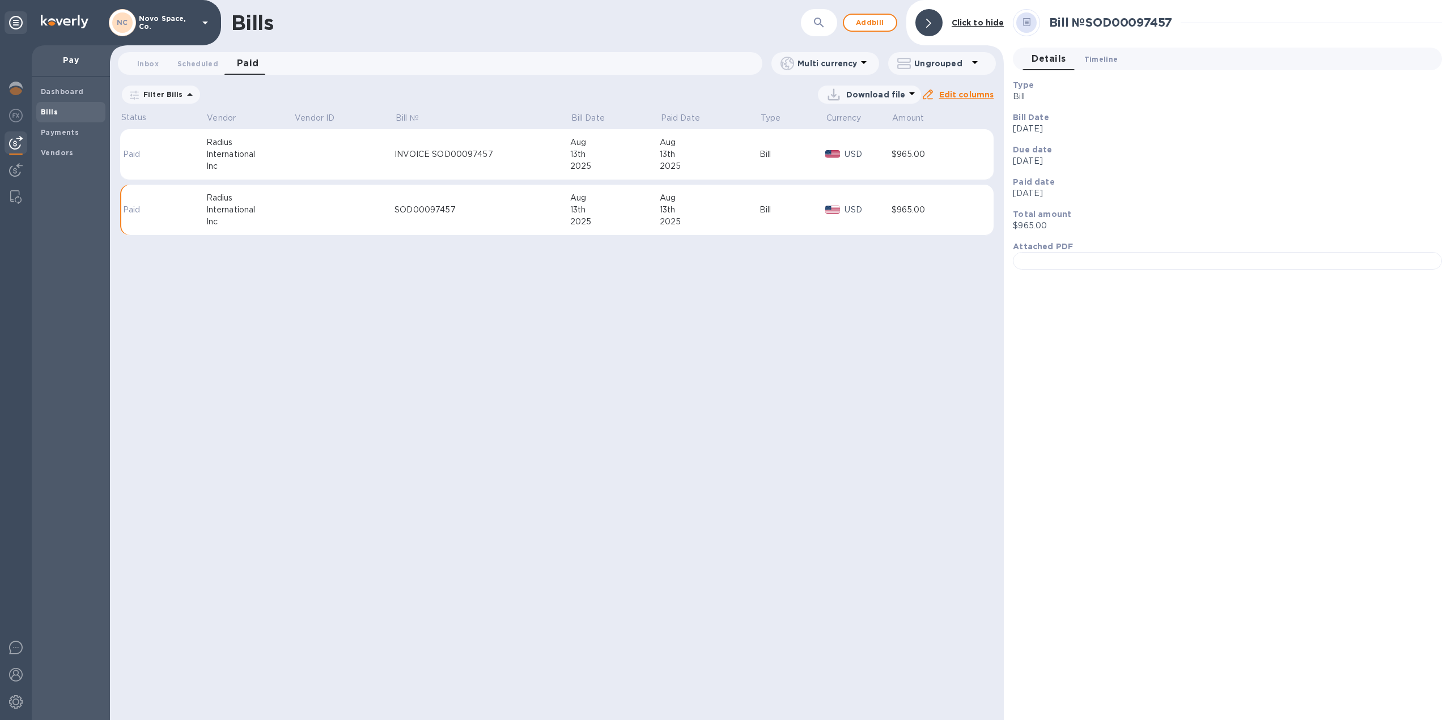
click at [1107, 61] on span "Timeline 0" at bounding box center [1101, 59] width 34 height 12
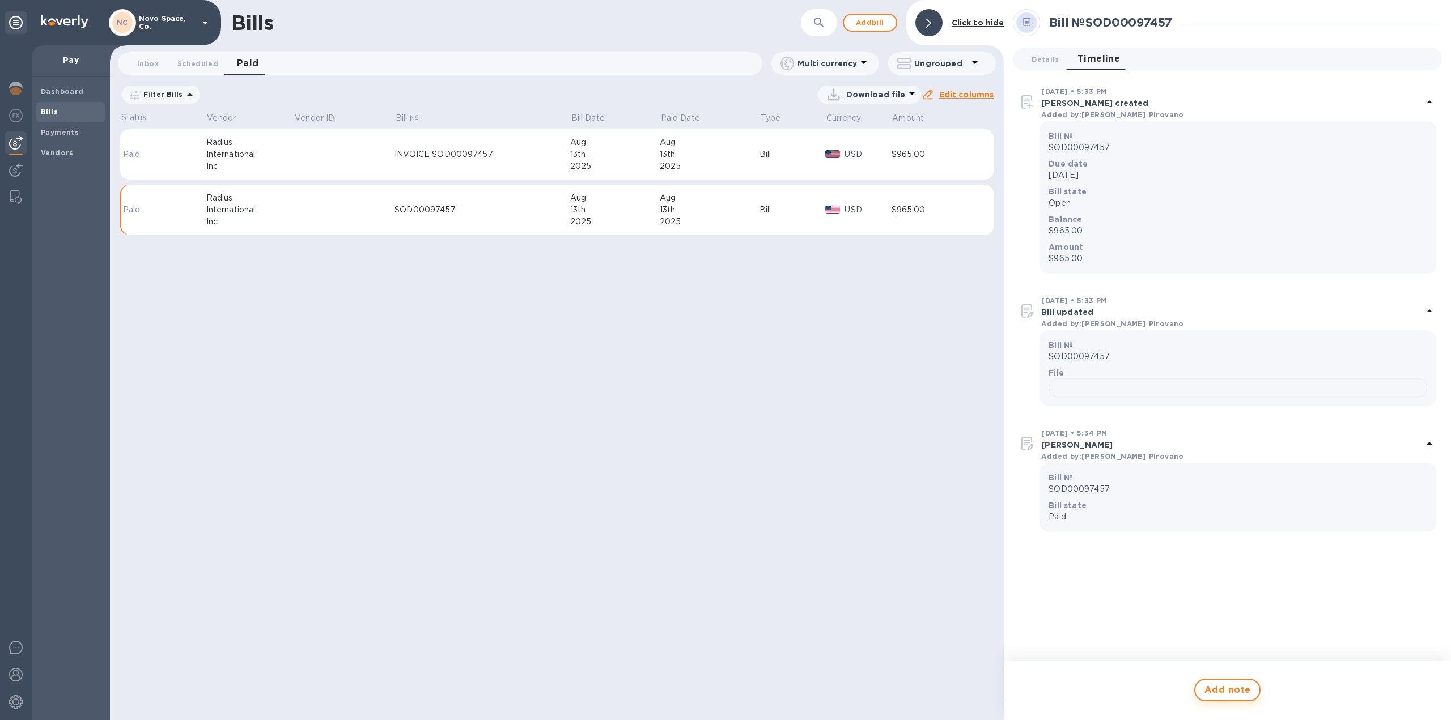
click at [1231, 693] on span "Add note" at bounding box center [1227, 690] width 46 height 14
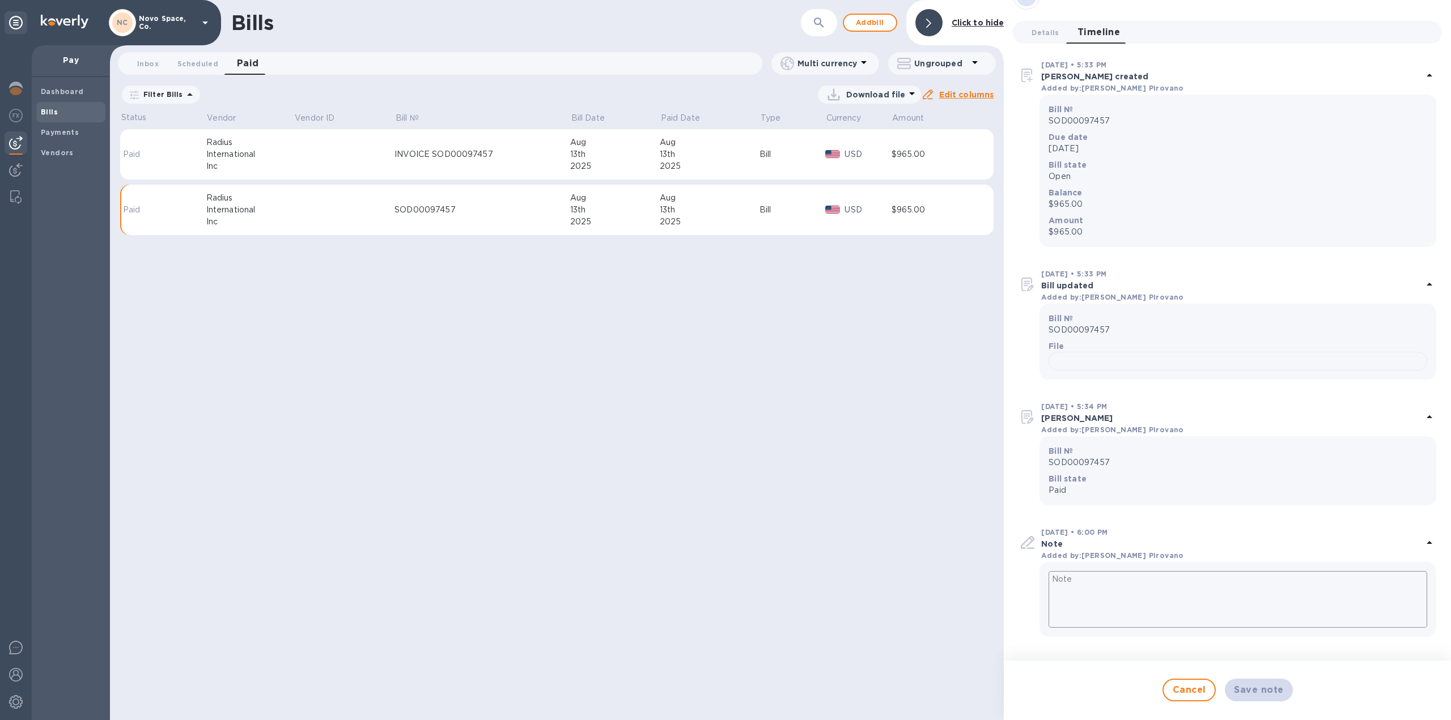
scroll to position [537, 0]
click at [1195, 611] on textarea at bounding box center [1237, 599] width 379 height 57
type textarea "A"
type textarea "x"
type textarea "Ac"
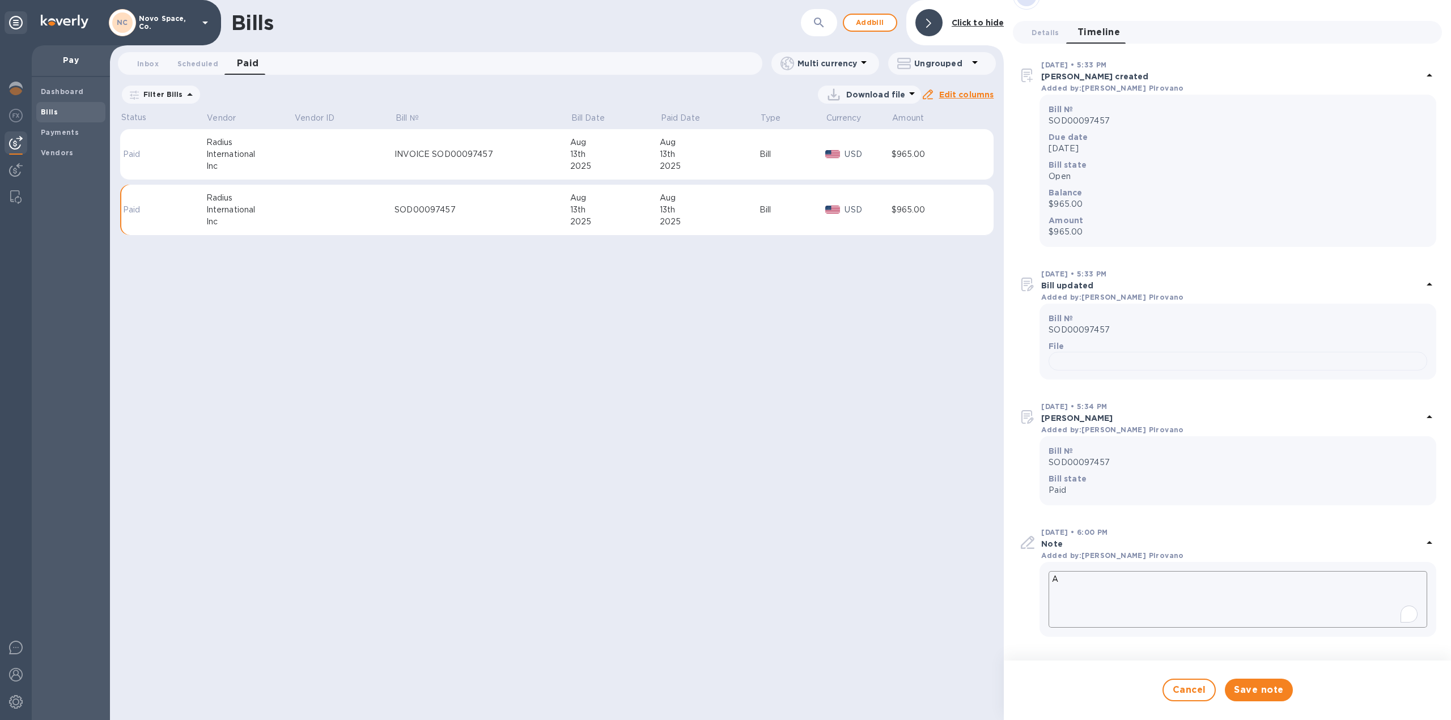
type textarea "x"
type textarea "Acc"
type textarea "x"
type textarea "Acci"
type textarea "x"
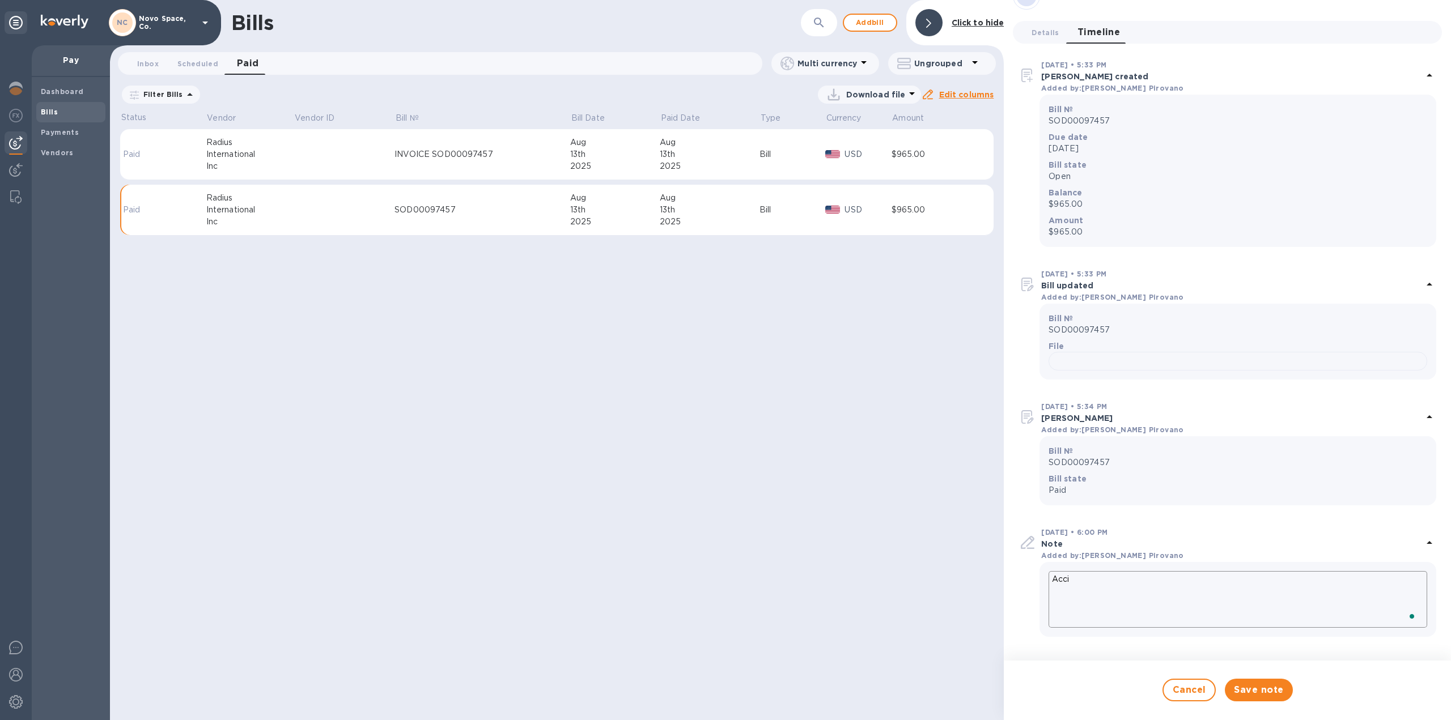
type textarea "Accid"
type textarea "x"
type textarea "Accide"
type textarea "x"
type textarea "Acciden"
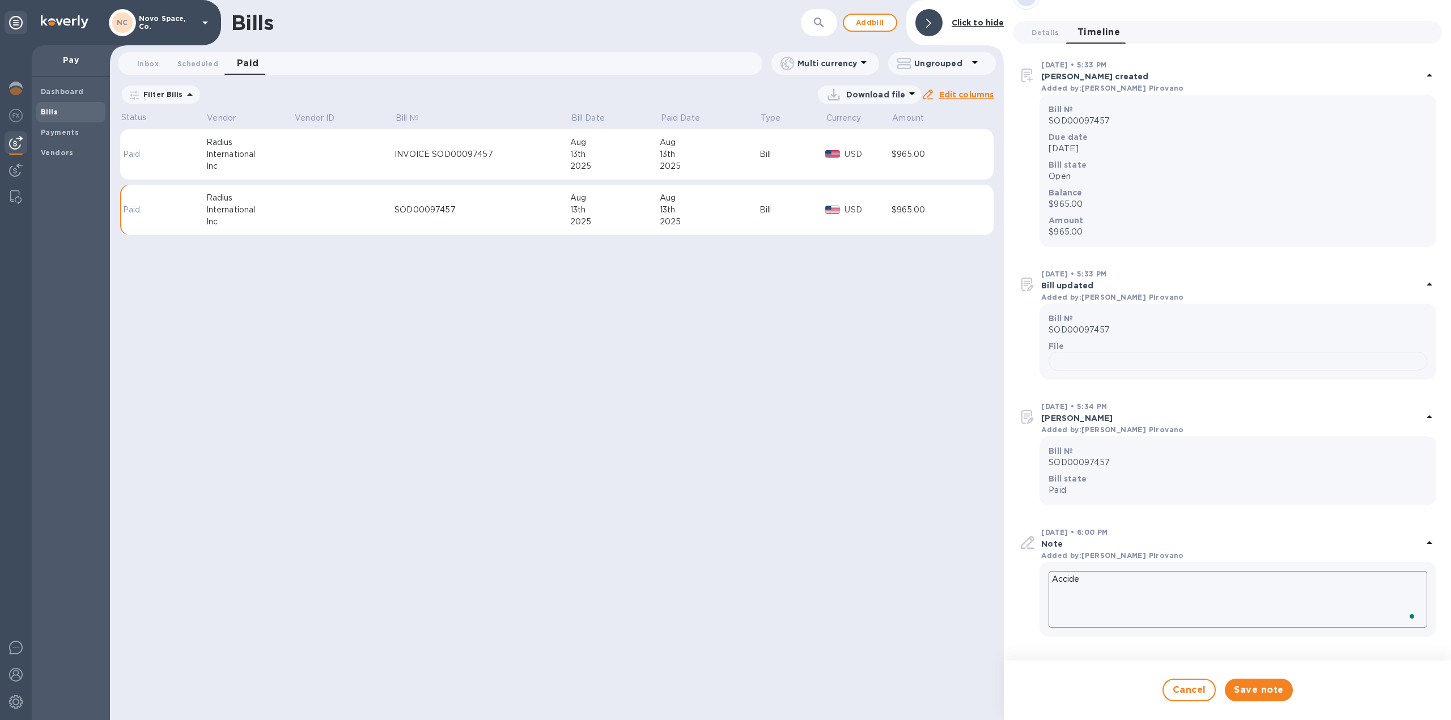
type textarea "x"
type textarea "Accident"
type textarea "x"
type textarea "Accidenta"
type textarea "x"
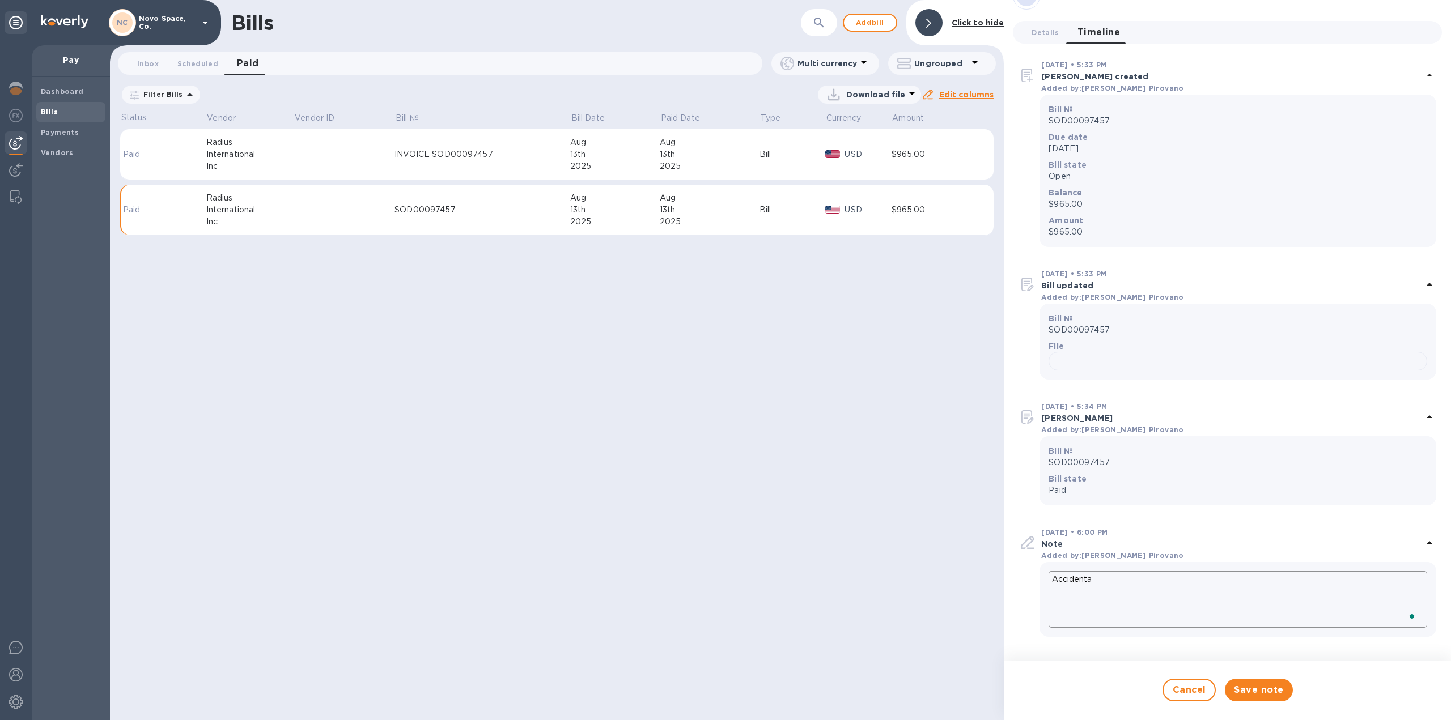
type textarea "Accidental"
type textarea "x"
type textarea "Accidentall"
type textarea "x"
type textarea "Accidentally"
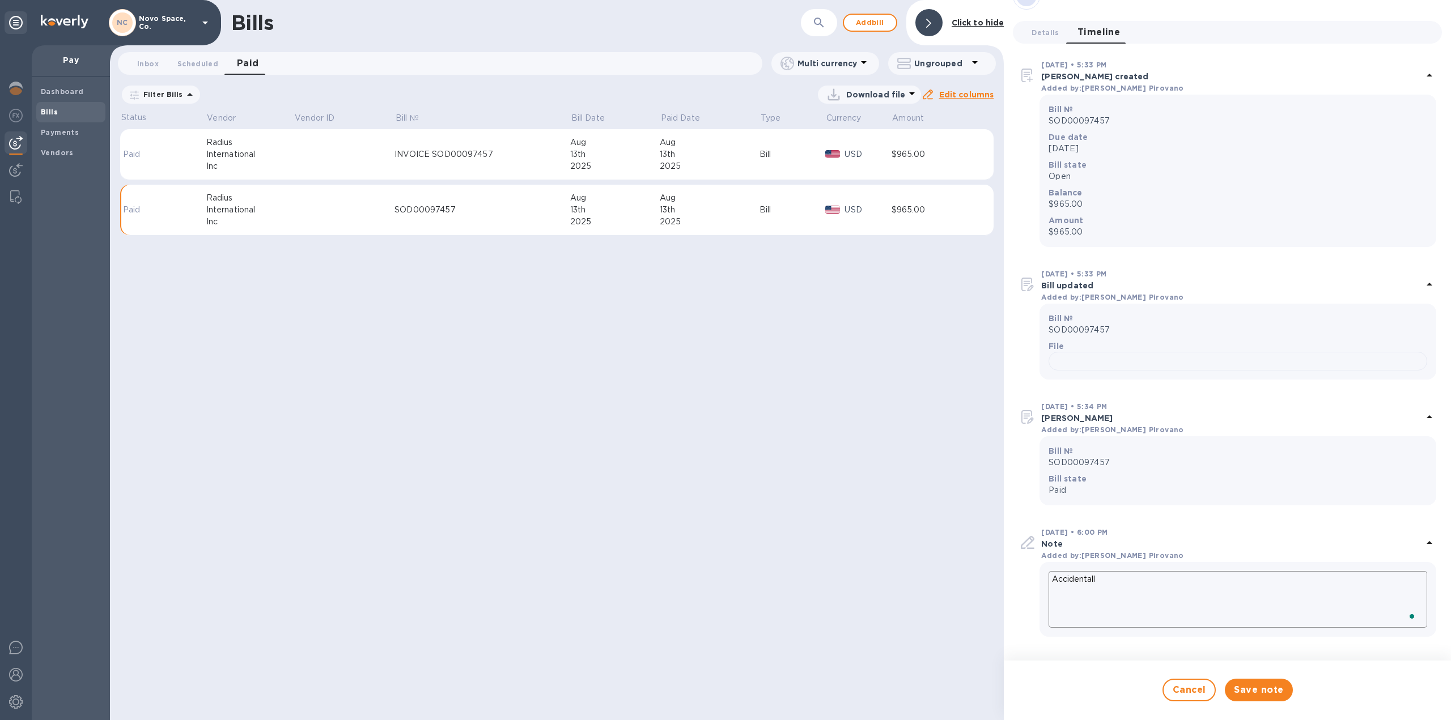
type textarea "x"
type textarea "Accidentally"
type textarea "x"
type textarea "Accidentally M"
type textarea "x"
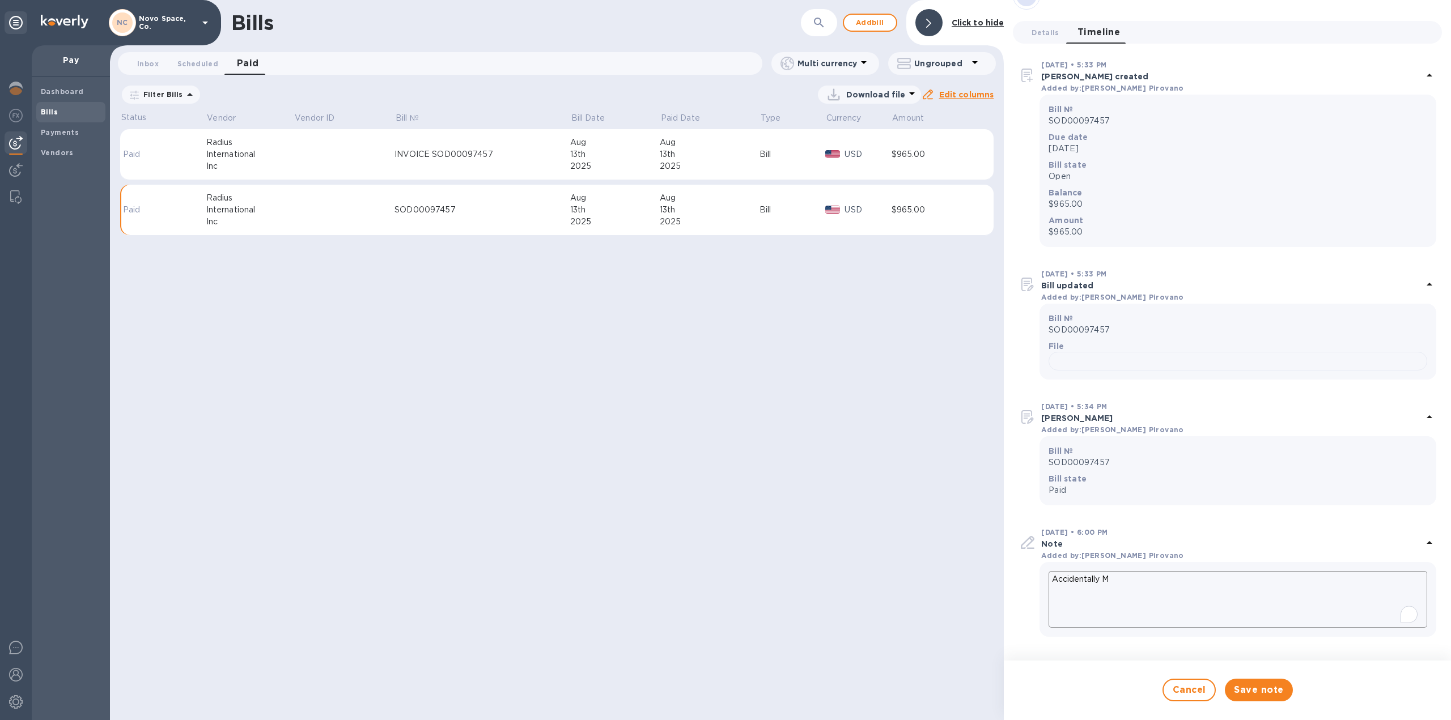
type textarea "Accidentally"
type textarea "x"
type textarea "Accidentally m"
type textarea "x"
type textarea "Accidentally ma"
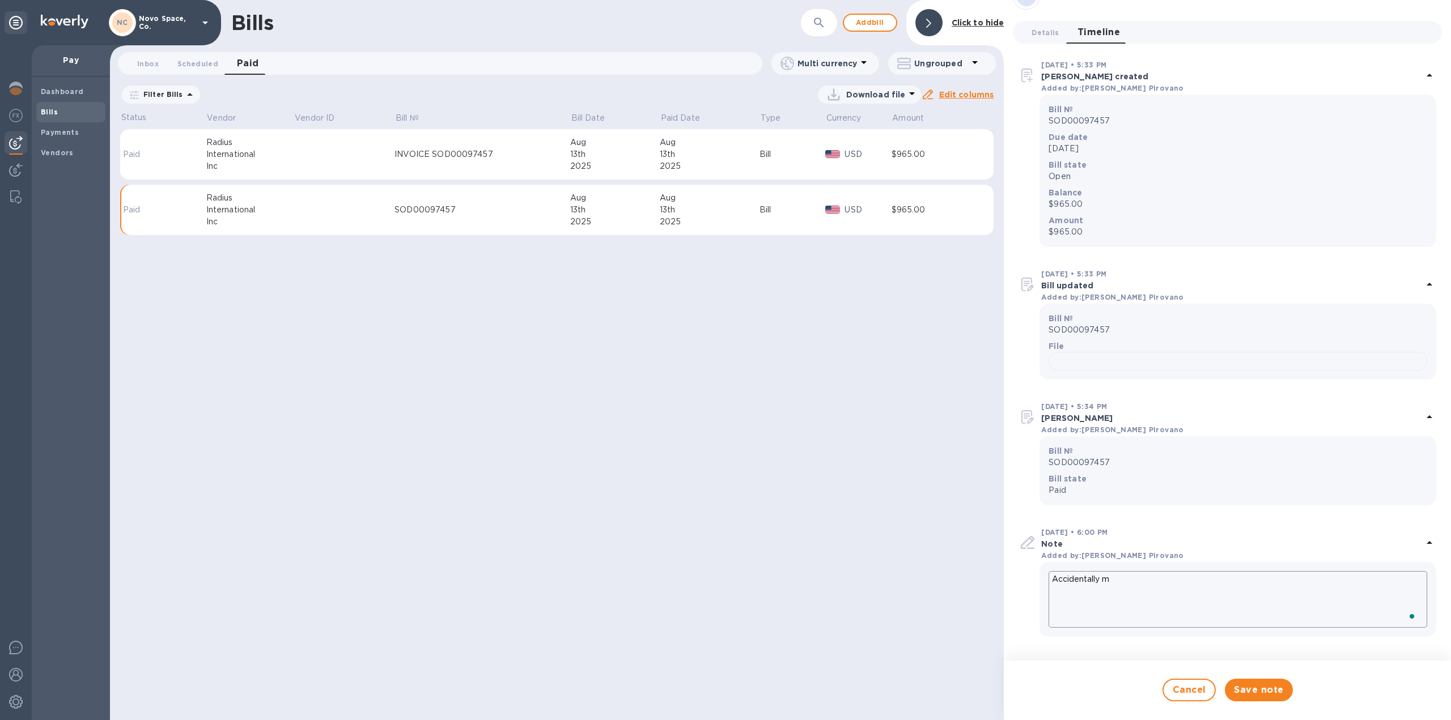
type textarea "x"
type textarea "Accidentally mar"
type textarea "x"
type textarea "Accidentally mark"
type textarea "x"
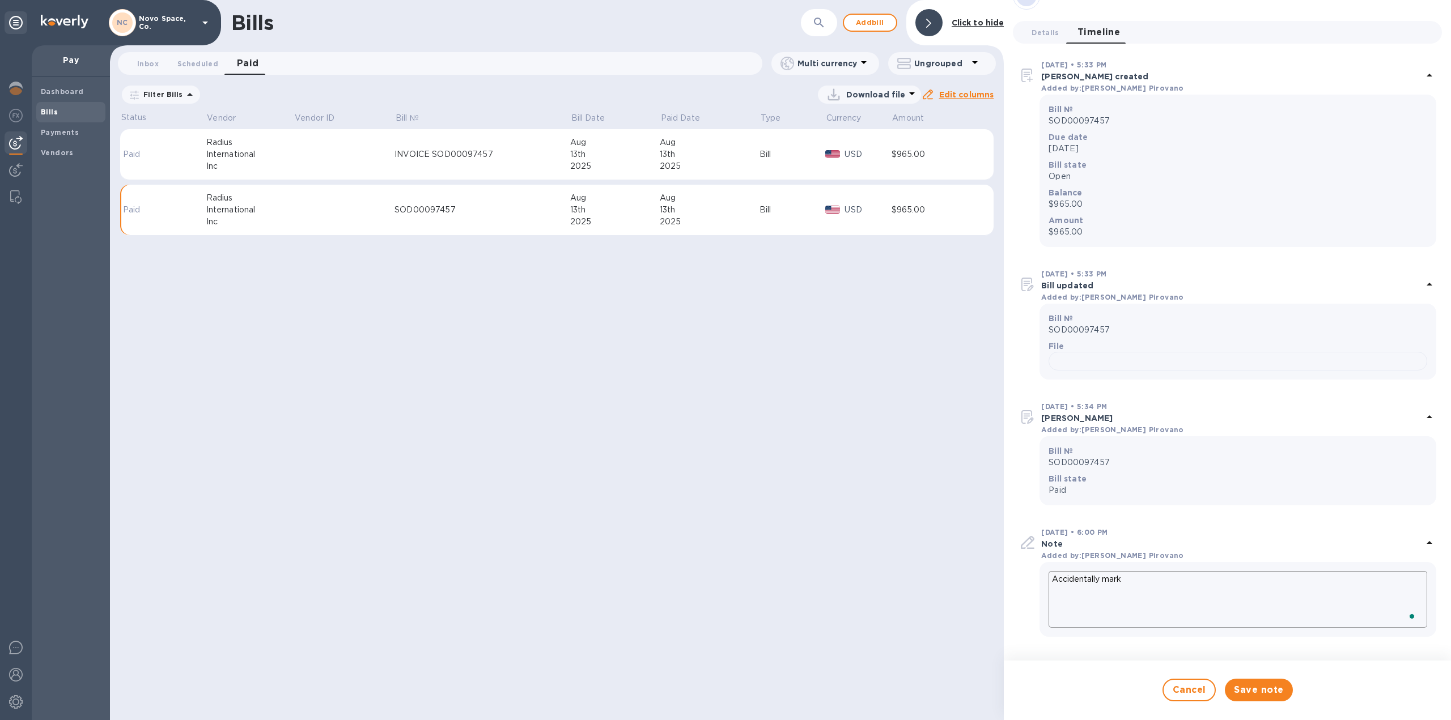
type textarea "Accidentally marke"
type textarea "x"
type textarea "Accidentally marked"
type textarea "x"
type textarea "Accidentally marked"
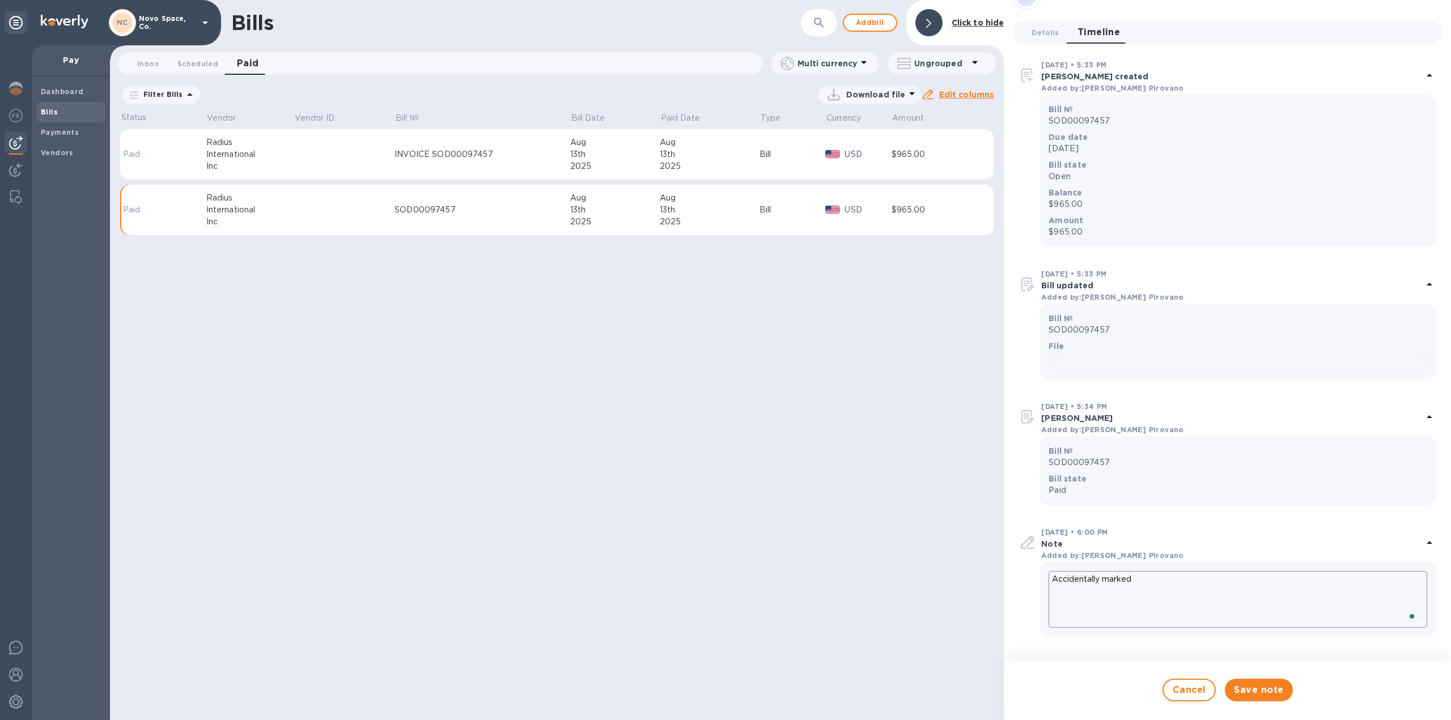
type textarea "x"
type textarea "Accidentally marked a"
type textarea "x"
type textarea "Accidentally marked as"
type textarea "x"
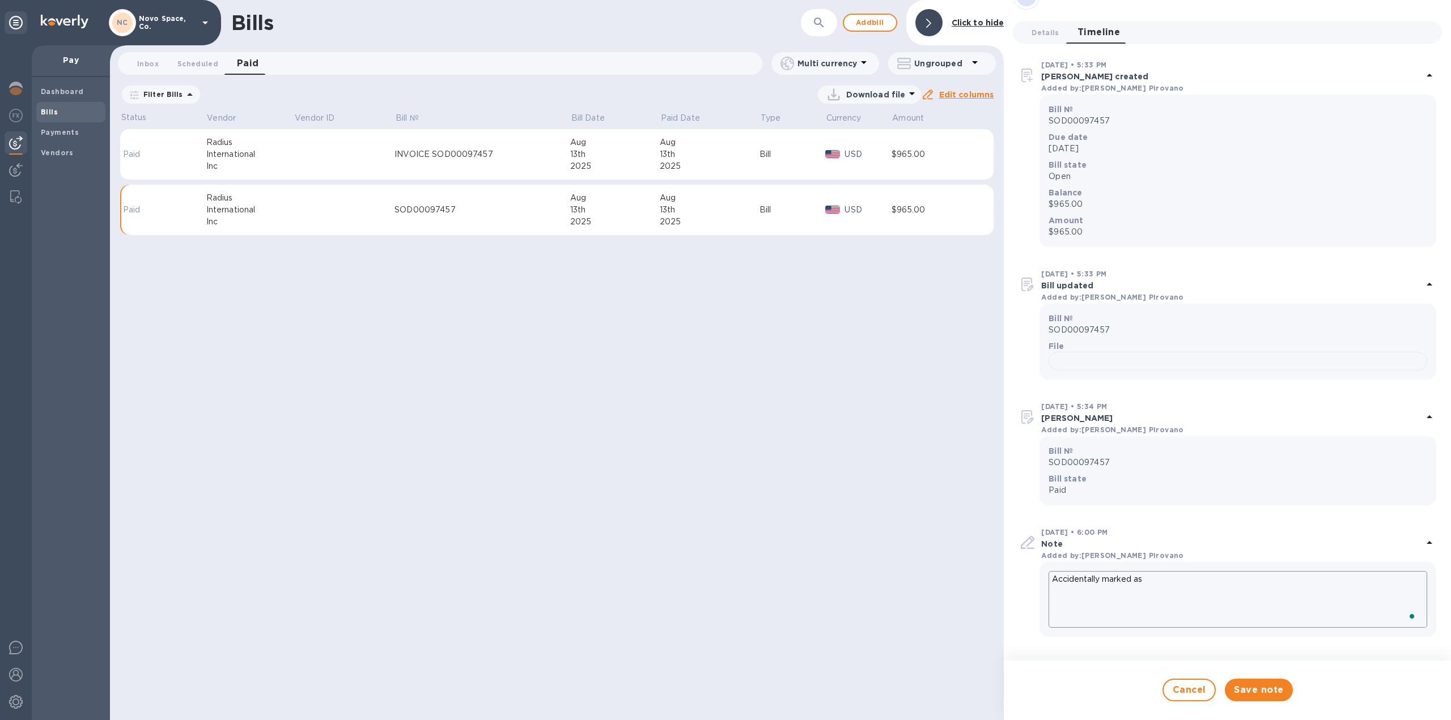
type textarea "Accidentally marked as"
type textarea "x"
type textarea "Accidentally marked as P"
type textarea "x"
type textarea "Accidentally marked as PA"
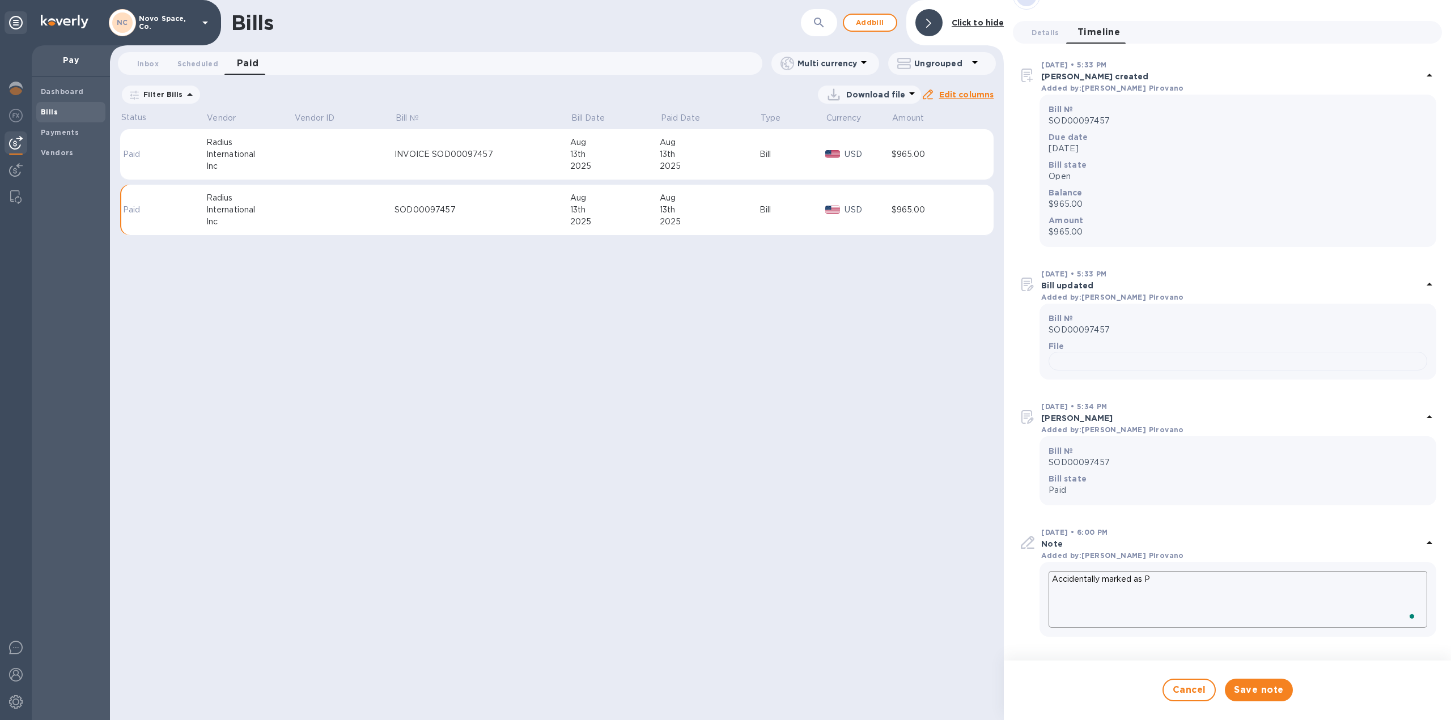
type textarea "x"
type textarea "Accidentally marked as PAI"
type textarea "x"
type textarea "Accidentally marked as PAID"
type textarea "x"
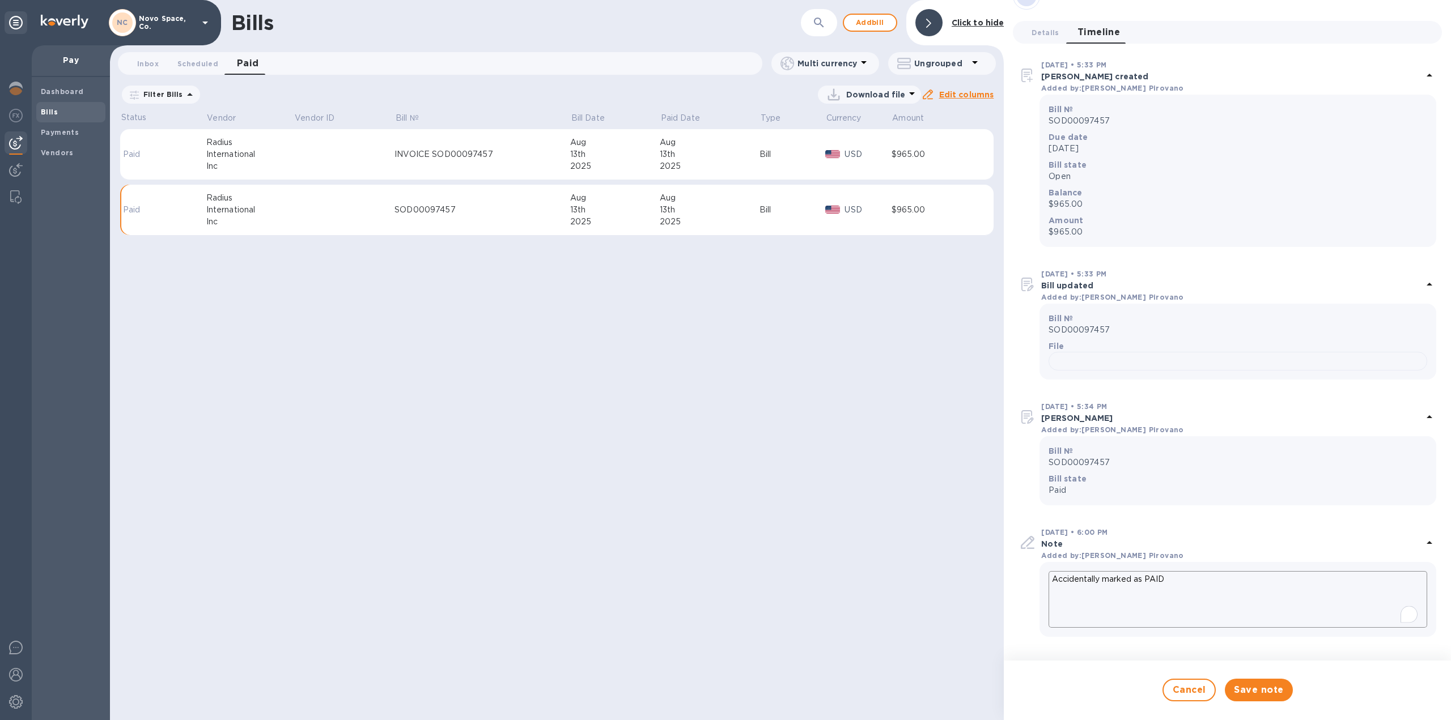
type textarea "Accidentally marked as PAID"
type textarea "x"
type textarea "Accidentally marked as PAID m"
type textarea "x"
type textarea "Accidentally marked as PAID ma"
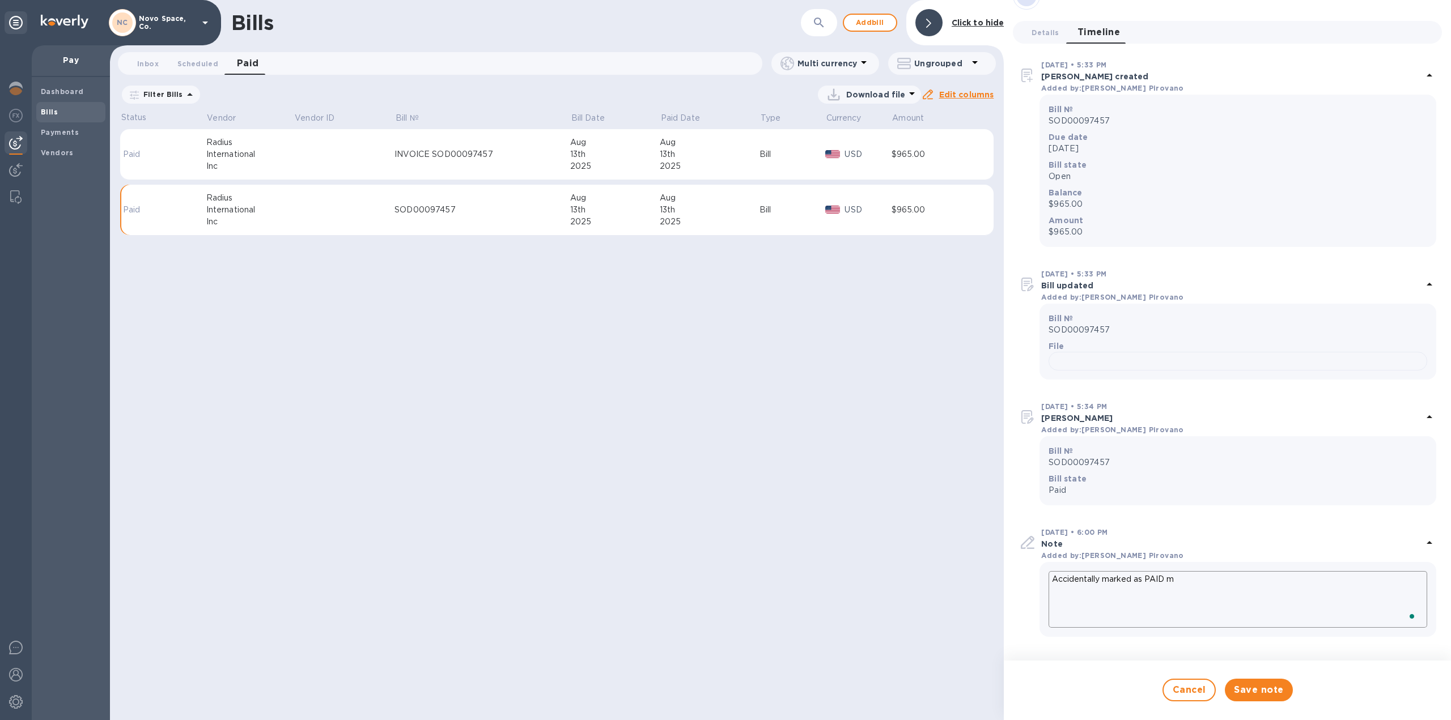
type textarea "x"
type textarea "Accidentally marked as PAID man"
type textarea "x"
type textarea "Accidentally marked as PAID manu"
type textarea "x"
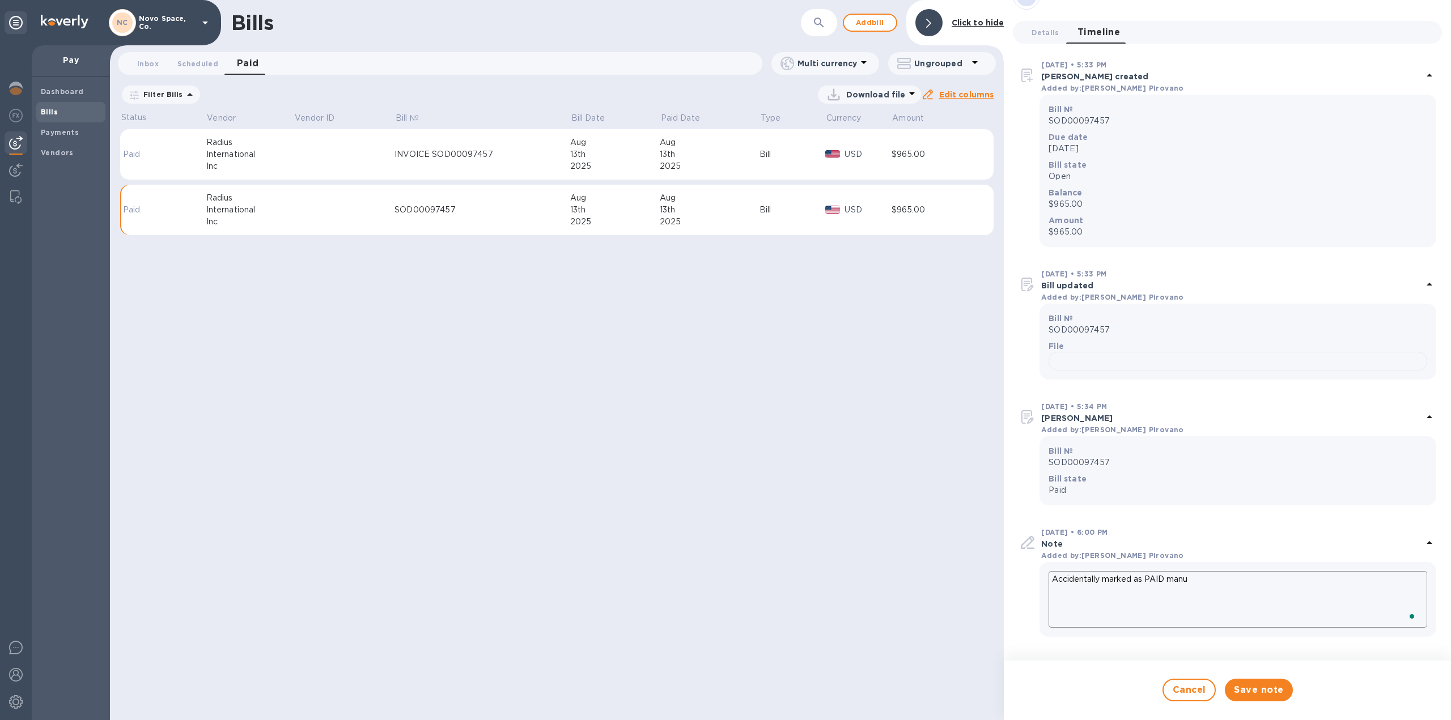
type textarea "Accidentally marked as PAID manua"
type textarea "x"
type textarea "Accidentally marked as PAID manual"
type textarea "x"
type textarea "Accidentally marked as PAID manuall"
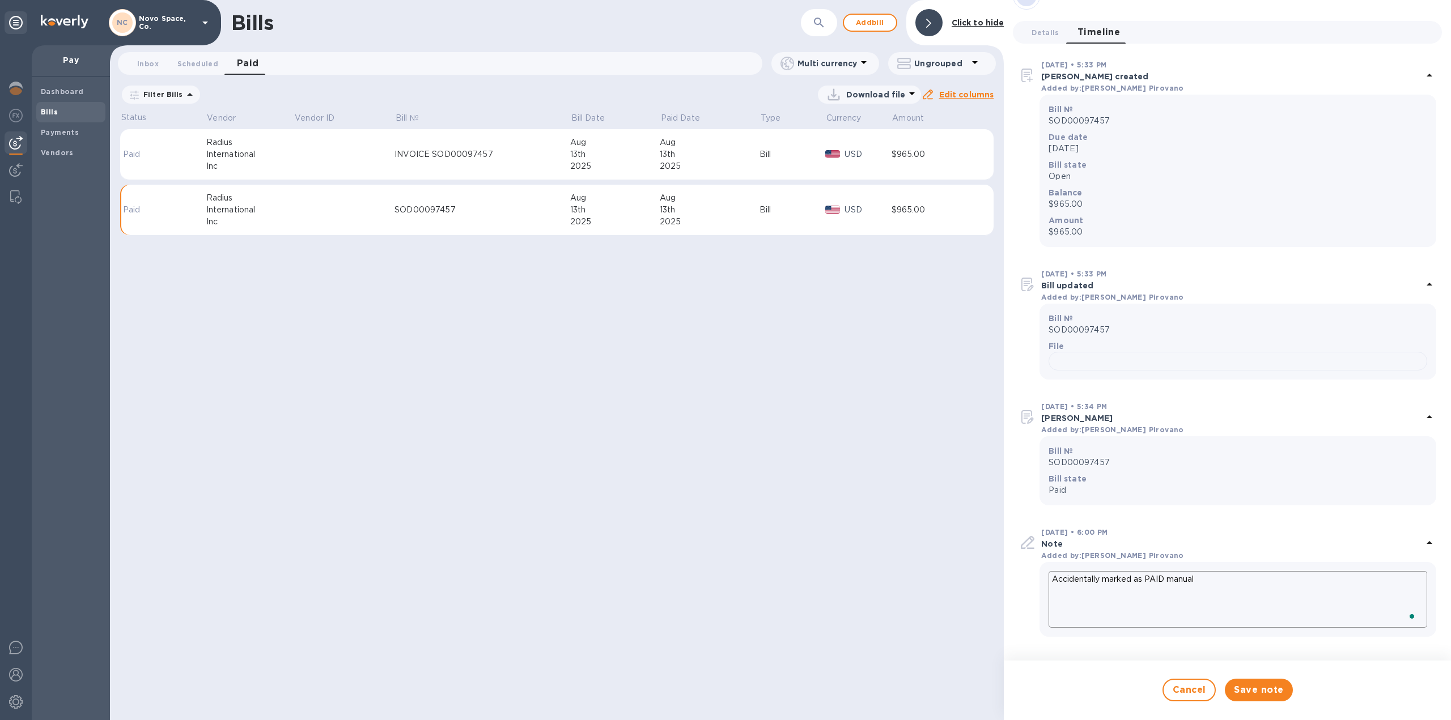
type textarea "x"
type textarea "Accidentally marked as PAID manually"
type textarea "x"
type textarea "Accidentally marked as PAID manually"
click at [1279, 692] on span "Save note" at bounding box center [1258, 690] width 49 height 14
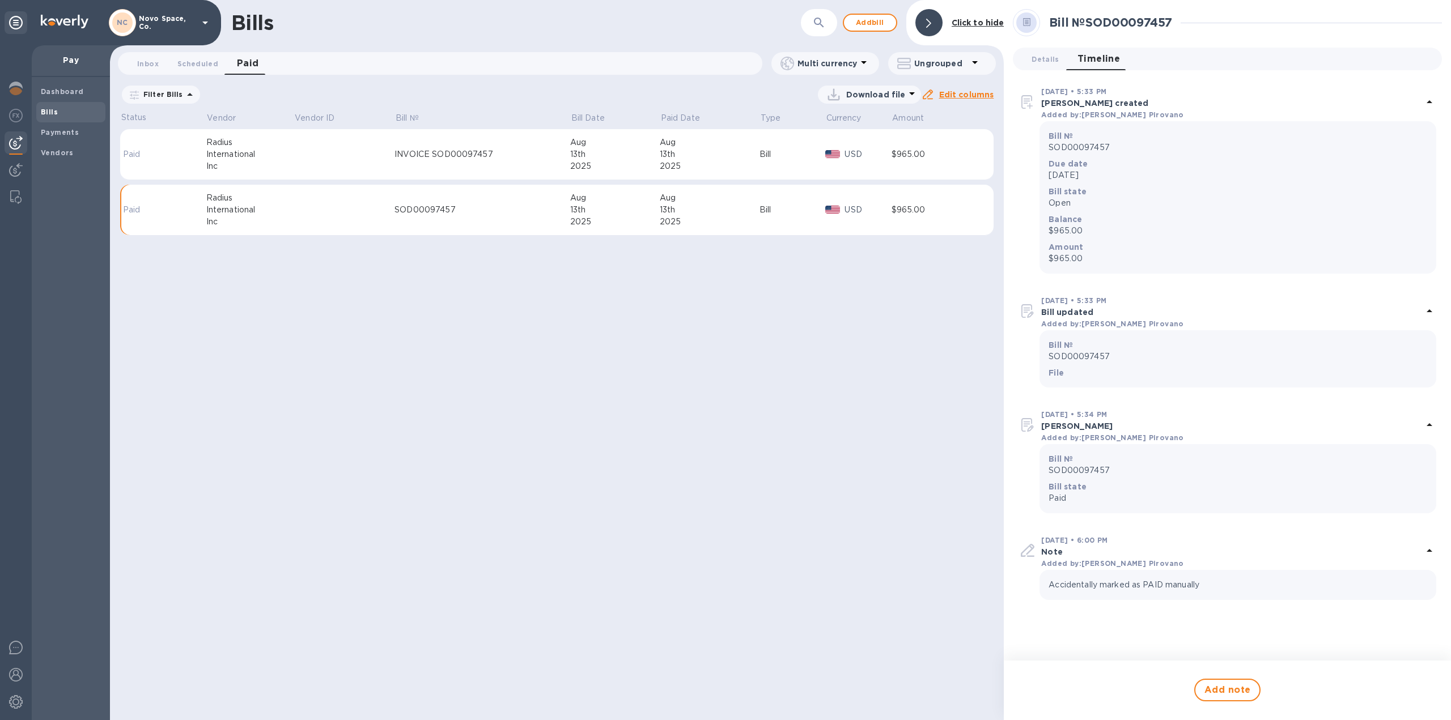
scroll to position [0, 0]
click at [734, 422] on div "Bills ​ Add bill Click to hide Inbox 0 Scheduled 0 Paid 0 Multi currency Ungrou…" at bounding box center [557, 360] width 894 height 720
